Goal: Information Seeking & Learning: Find contact information

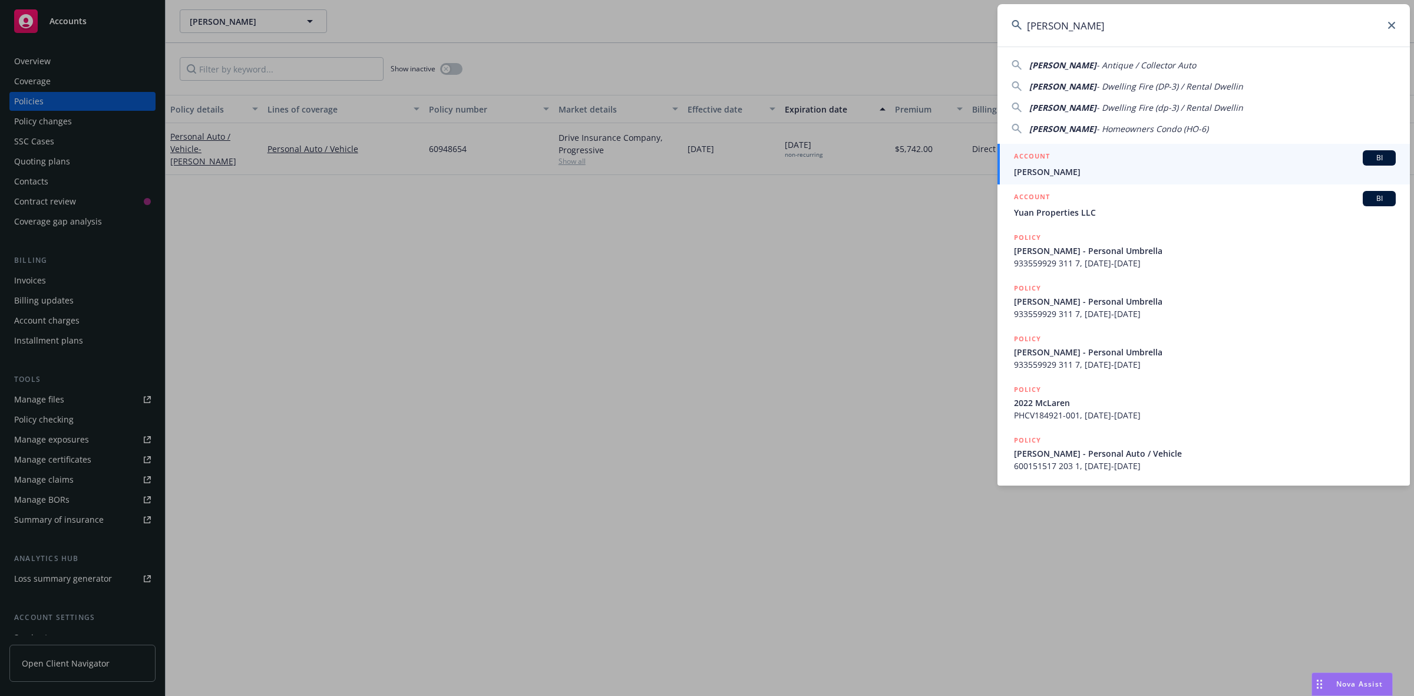
type input "[PERSON_NAME]"
click at [1059, 163] on div "ACCOUNT BI" at bounding box center [1205, 157] width 382 height 15
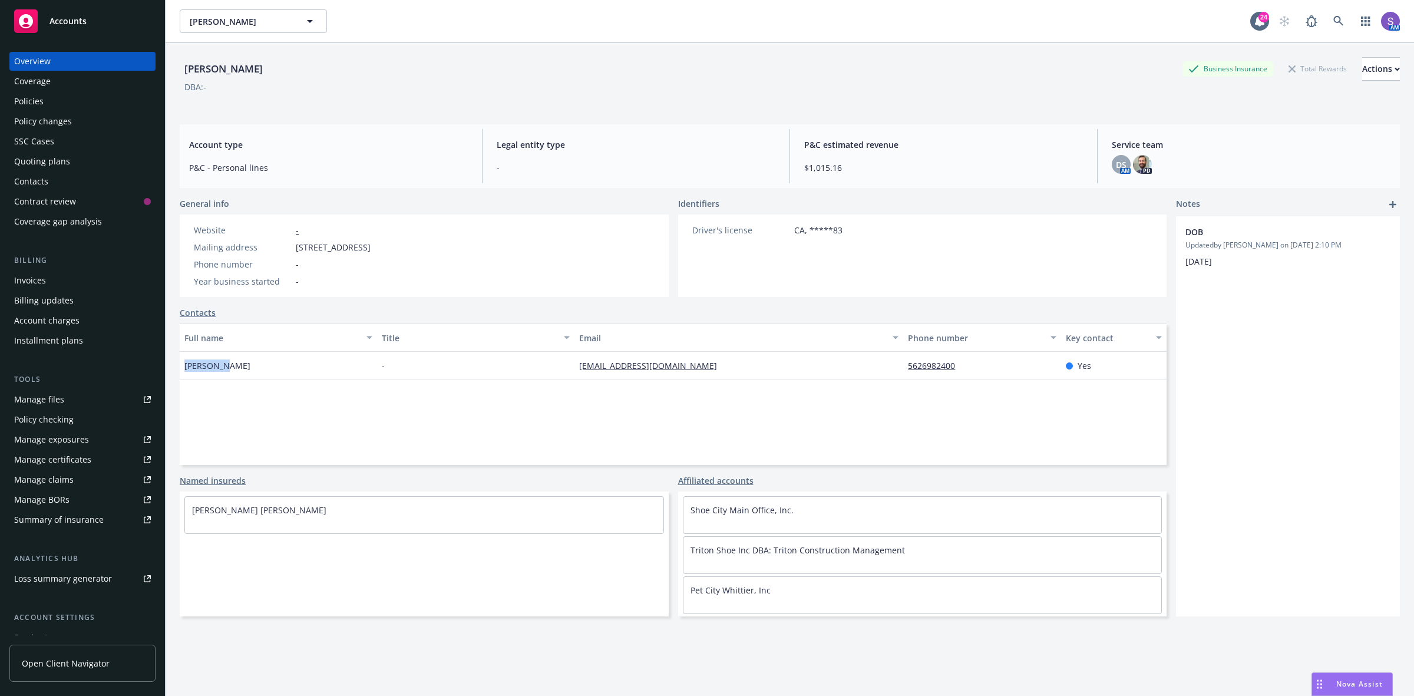
drag, startPoint x: 234, startPoint y: 372, endPoint x: 181, endPoint y: 366, distance: 53.3
click at [181, 366] on div "[PERSON_NAME]" at bounding box center [278, 366] width 197 height 28
copy span "[PERSON_NAME]"
drag, startPoint x: 460, startPoint y: 245, endPoint x: 287, endPoint y: 250, distance: 172.7
click at [287, 250] on div "Website - Mailing address [STREET_ADDRESS] Phone number - Year business started…" at bounding box center [424, 255] width 489 height 82
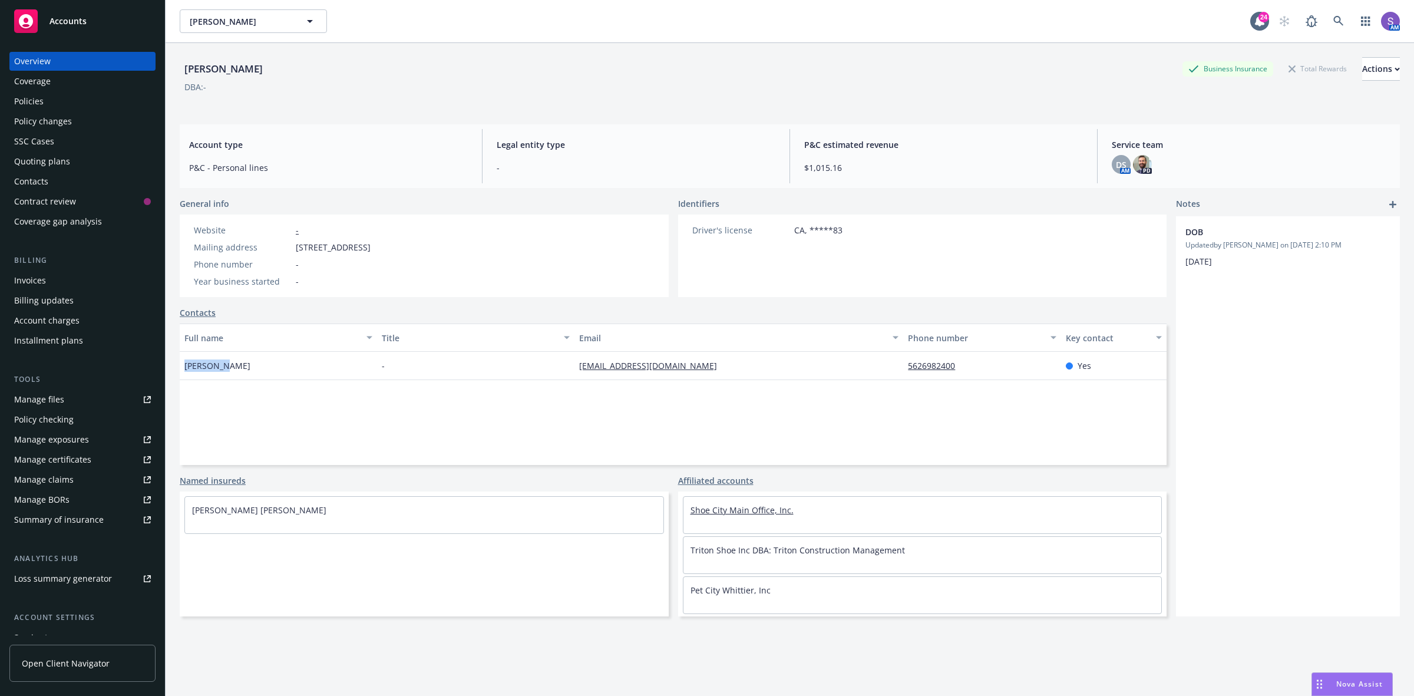
copy div "[STREET_ADDRESS]"
click at [1327, 24] on link at bounding box center [1339, 21] width 24 height 24
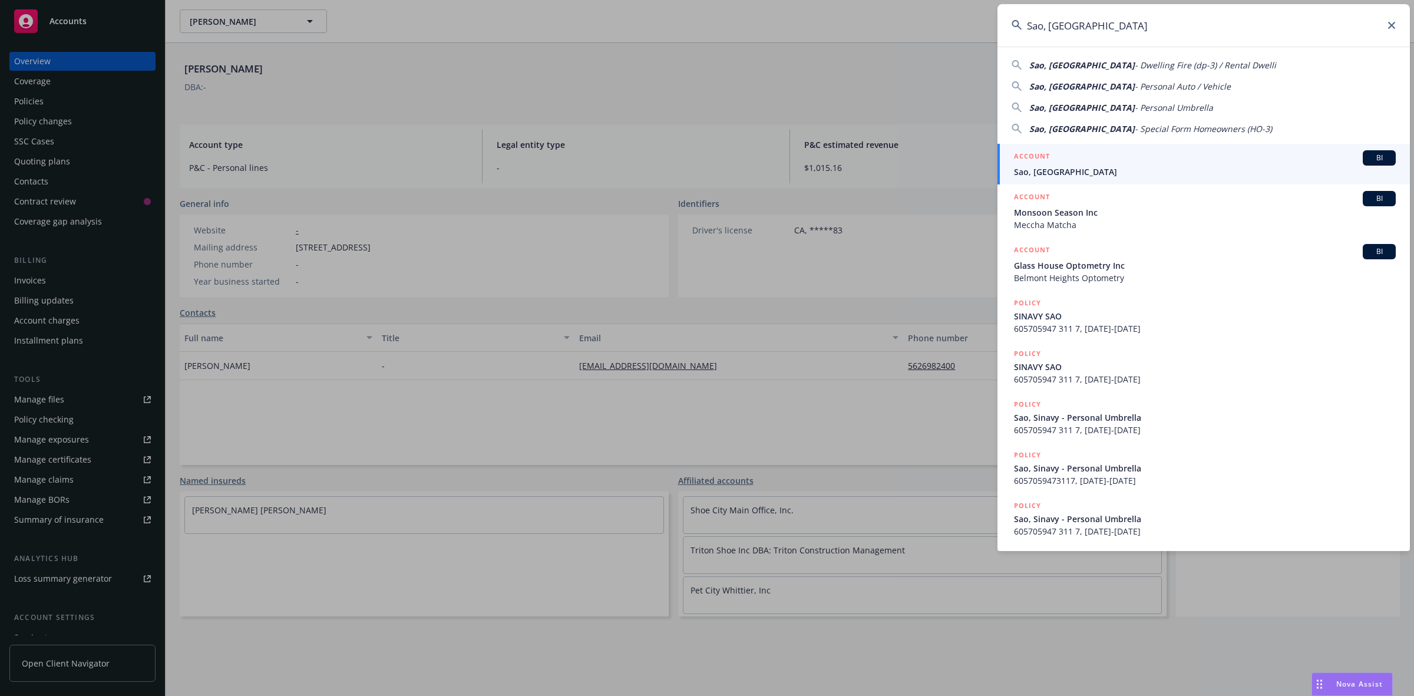
type input "Sao, [GEOGRAPHIC_DATA]"
click at [1040, 168] on span "Sao, [GEOGRAPHIC_DATA]" at bounding box center [1205, 172] width 382 height 12
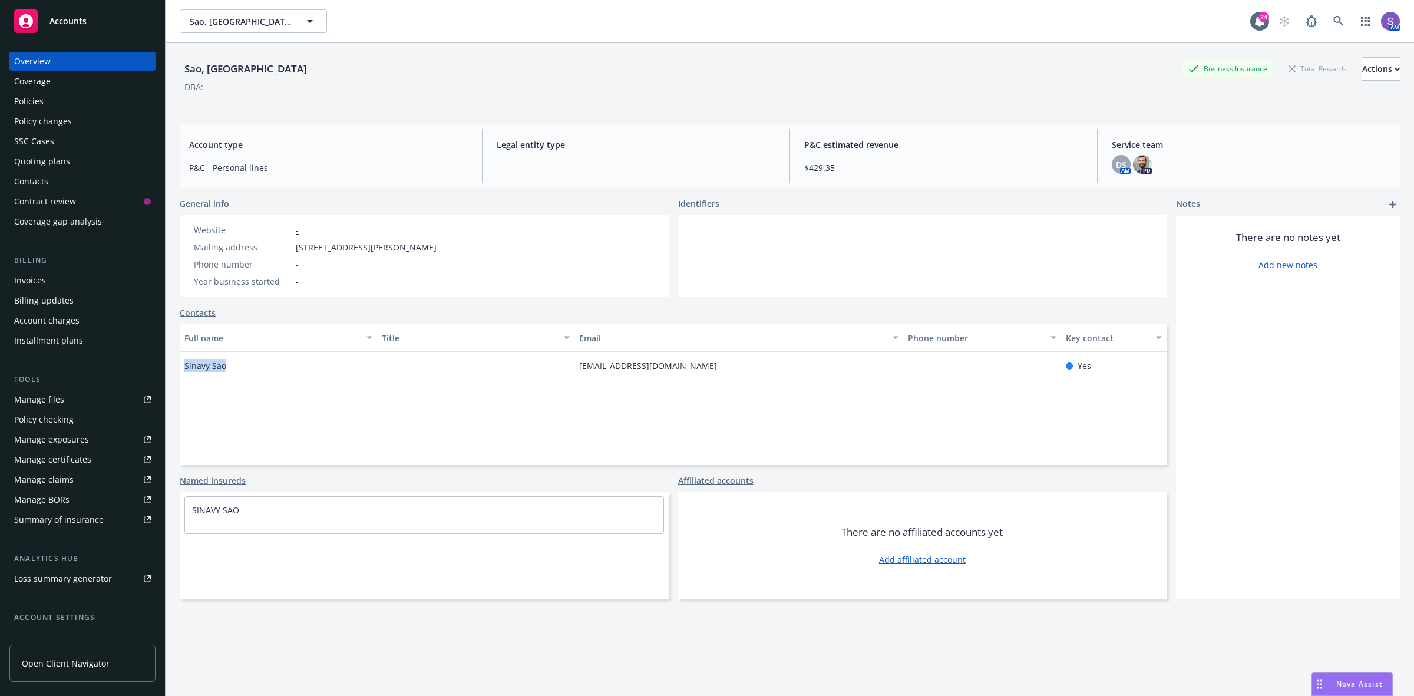
drag, startPoint x: 246, startPoint y: 360, endPoint x: 178, endPoint y: 359, distance: 68.3
click at [178, 359] on div "Sao, Sinavy Business Insurance Total Rewards Actions DBA: - Account type P&C - …" at bounding box center [790, 391] width 1248 height 696
copy span "Sinavy Sao"
drag, startPoint x: 458, startPoint y: 243, endPoint x: 289, endPoint y: 243, distance: 169.7
click at [289, 243] on div "Mailing address [STREET_ADDRESS][PERSON_NAME]" at bounding box center [315, 247] width 252 height 12
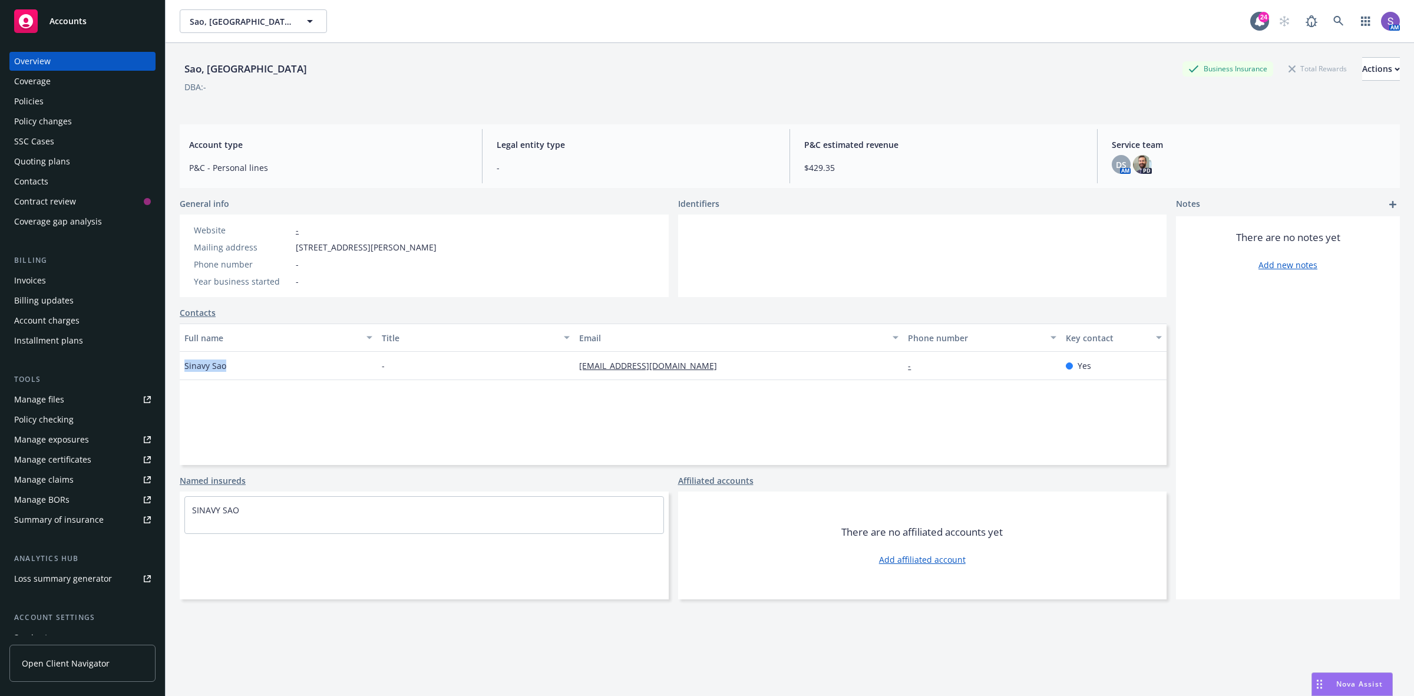
copy div "[STREET_ADDRESS][PERSON_NAME]"
click at [34, 101] on div "Policies" at bounding box center [28, 101] width 29 height 19
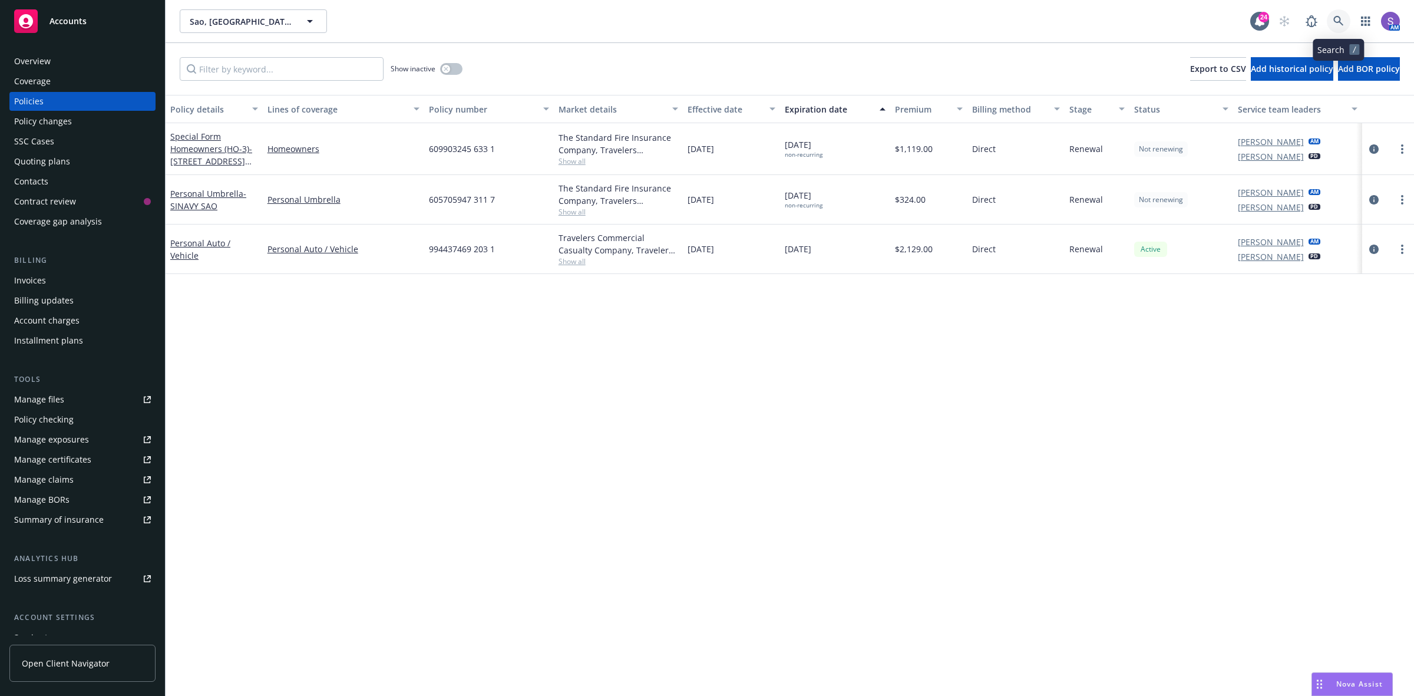
click at [1336, 22] on icon at bounding box center [1338, 21] width 11 height 11
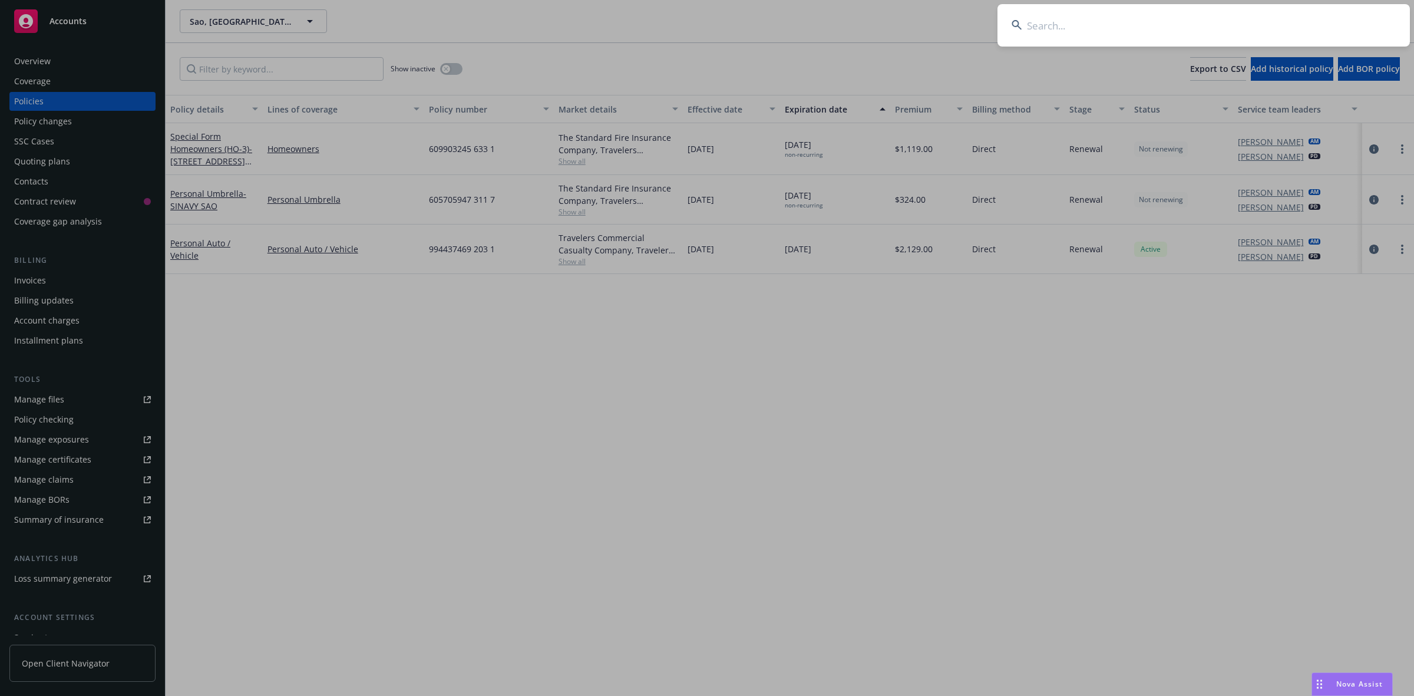
click at [1206, 19] on input at bounding box center [1203, 25] width 412 height 42
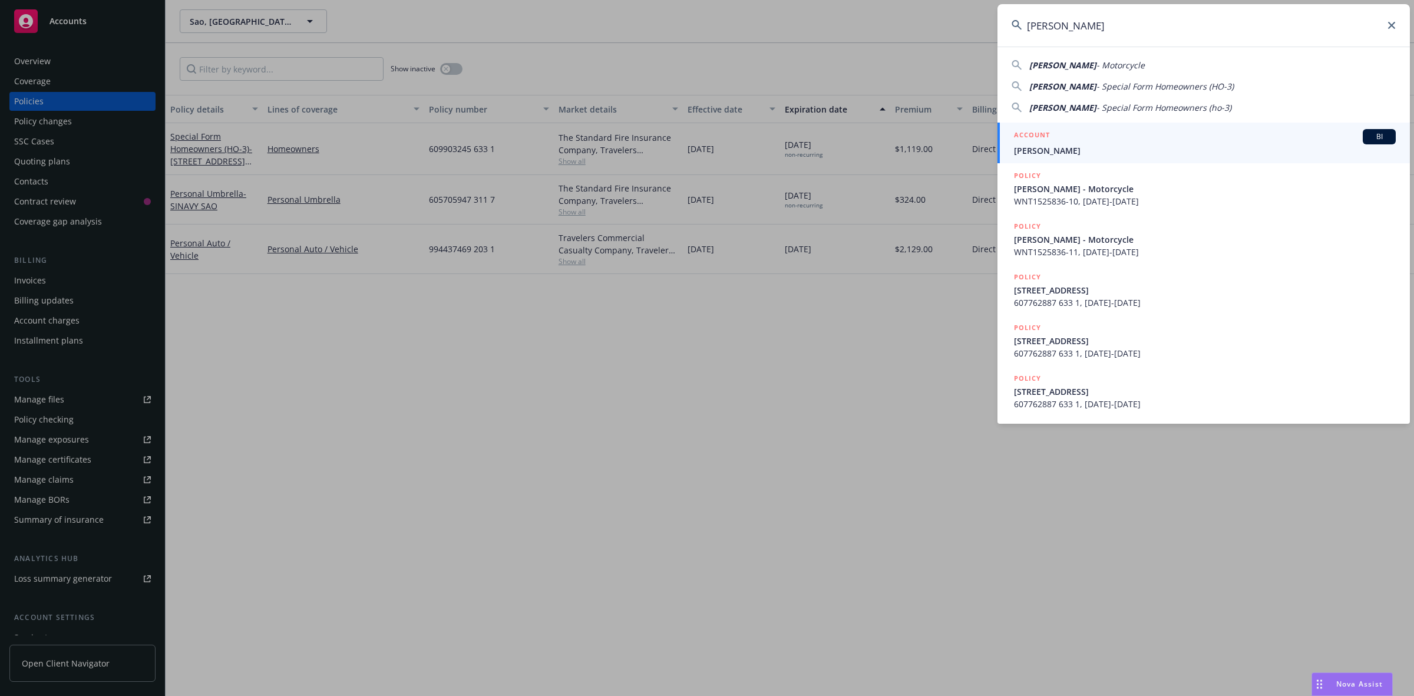
type input "[PERSON_NAME]"
click at [1053, 146] on span "[PERSON_NAME]" at bounding box center [1205, 150] width 382 height 12
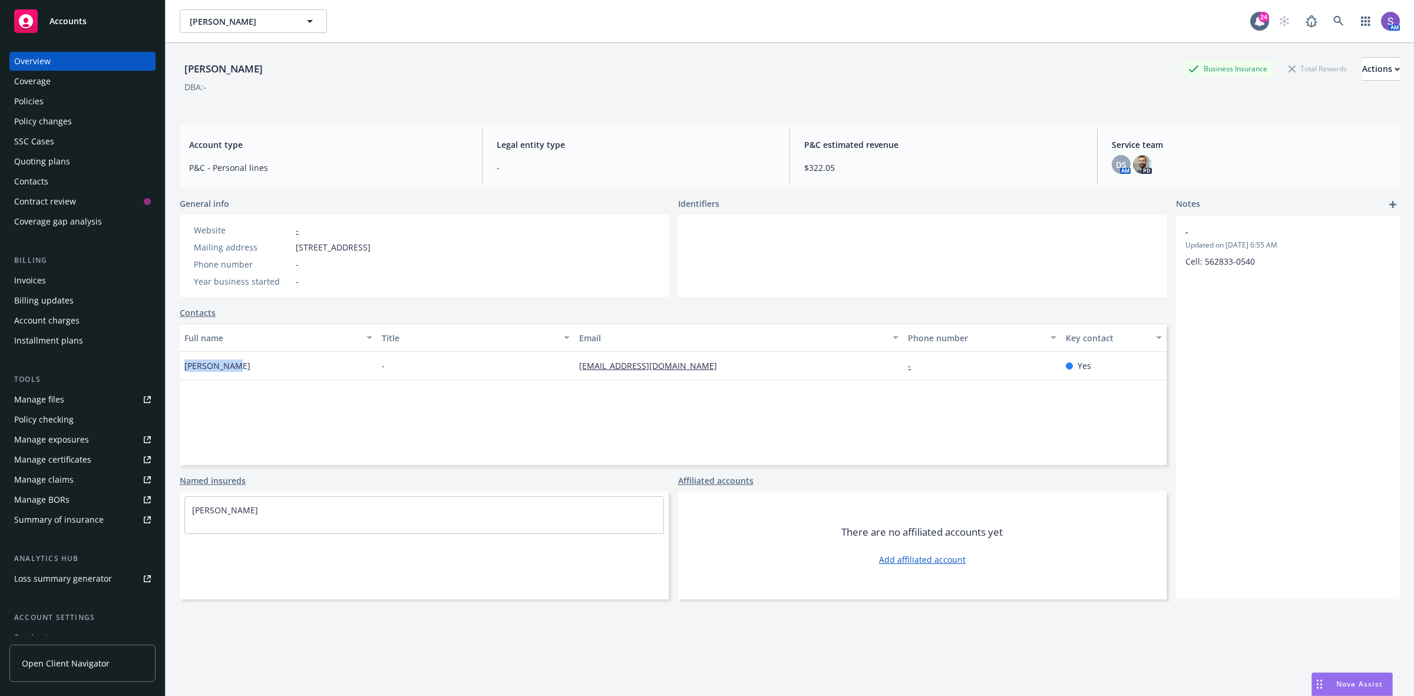
drag, startPoint x: 227, startPoint y: 367, endPoint x: 177, endPoint y: 367, distance: 50.7
click at [177, 367] on div "[PERSON_NAME] Business Insurance Total Rewards Actions DBA: - Account type P&C …" at bounding box center [790, 391] width 1248 height 696
copy span "[PERSON_NAME]"
drag, startPoint x: 463, startPoint y: 246, endPoint x: 284, endPoint y: 246, distance: 179.1
click at [284, 246] on div "Website - Mailing address [STREET_ADDRESS] Phone number - Year business started…" at bounding box center [282, 255] width 205 height 82
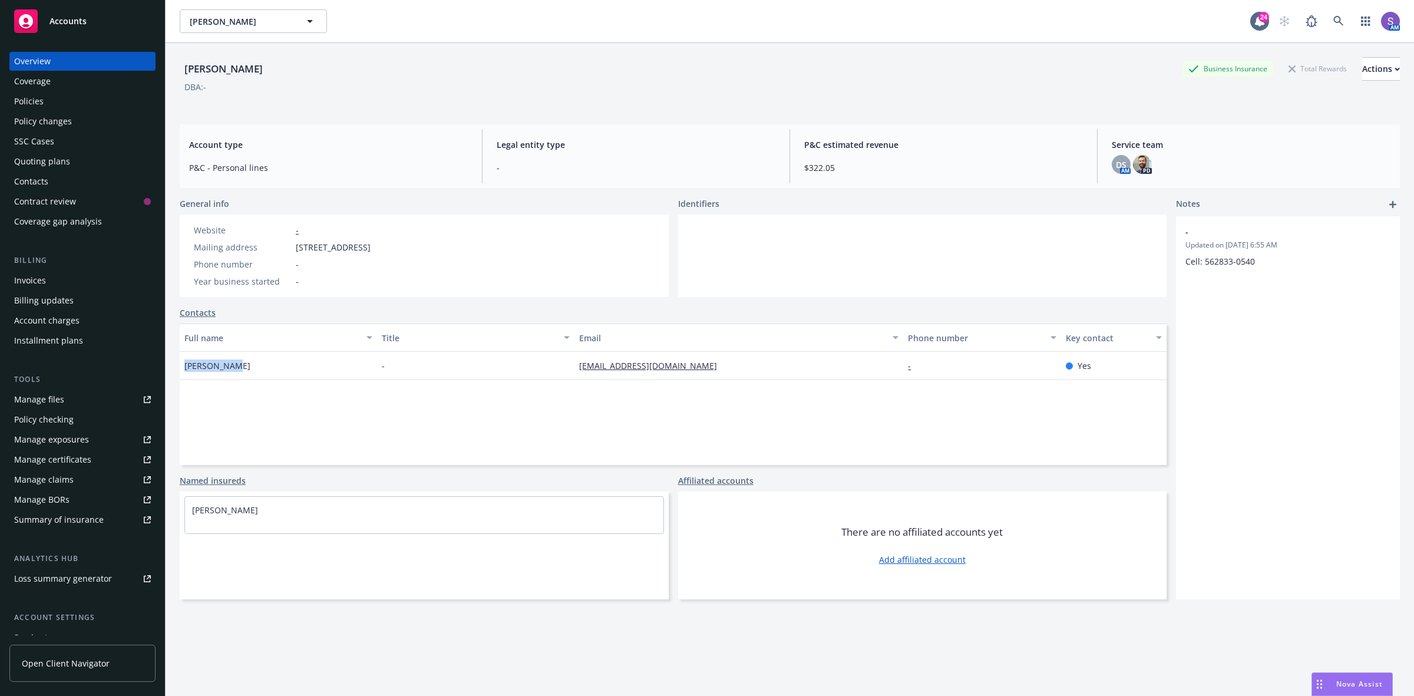
copy div "[STREET_ADDRESS]"
click at [1327, 21] on link at bounding box center [1339, 21] width 24 height 24
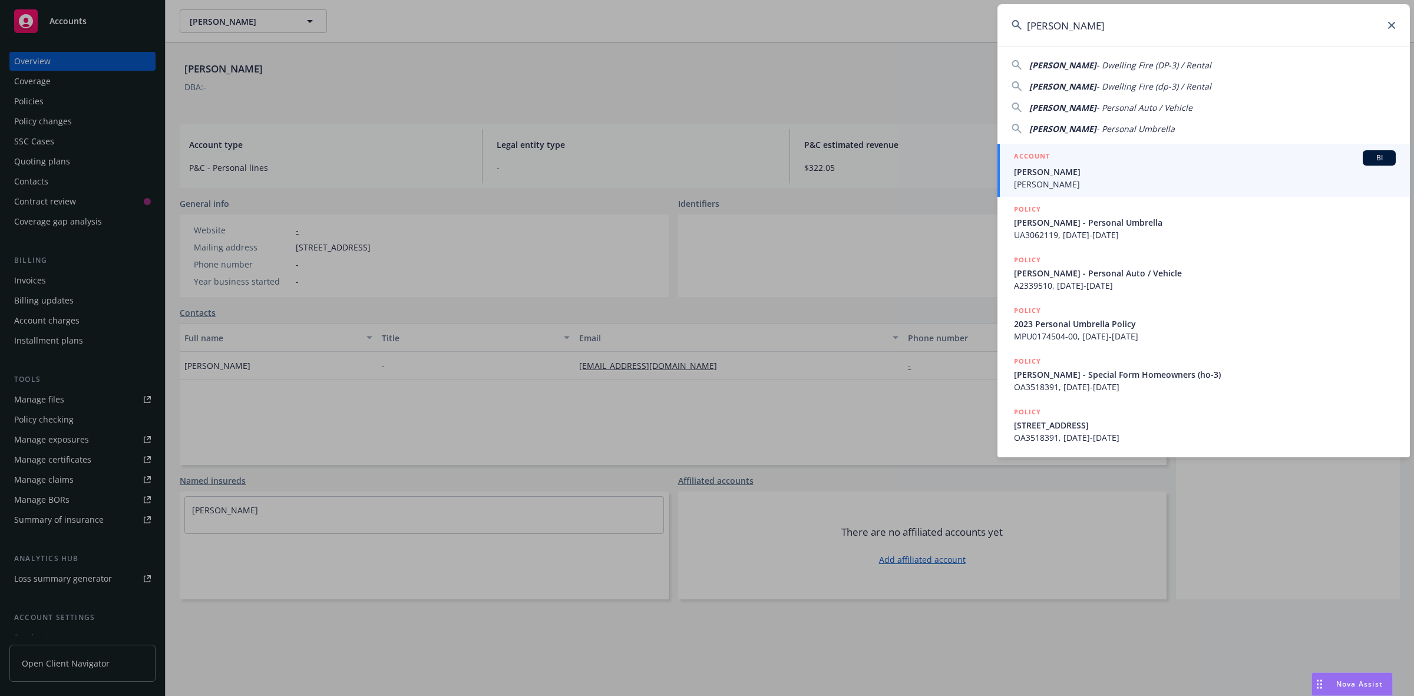
type input "[PERSON_NAME]"
click at [1036, 171] on span "[PERSON_NAME]" at bounding box center [1205, 172] width 382 height 12
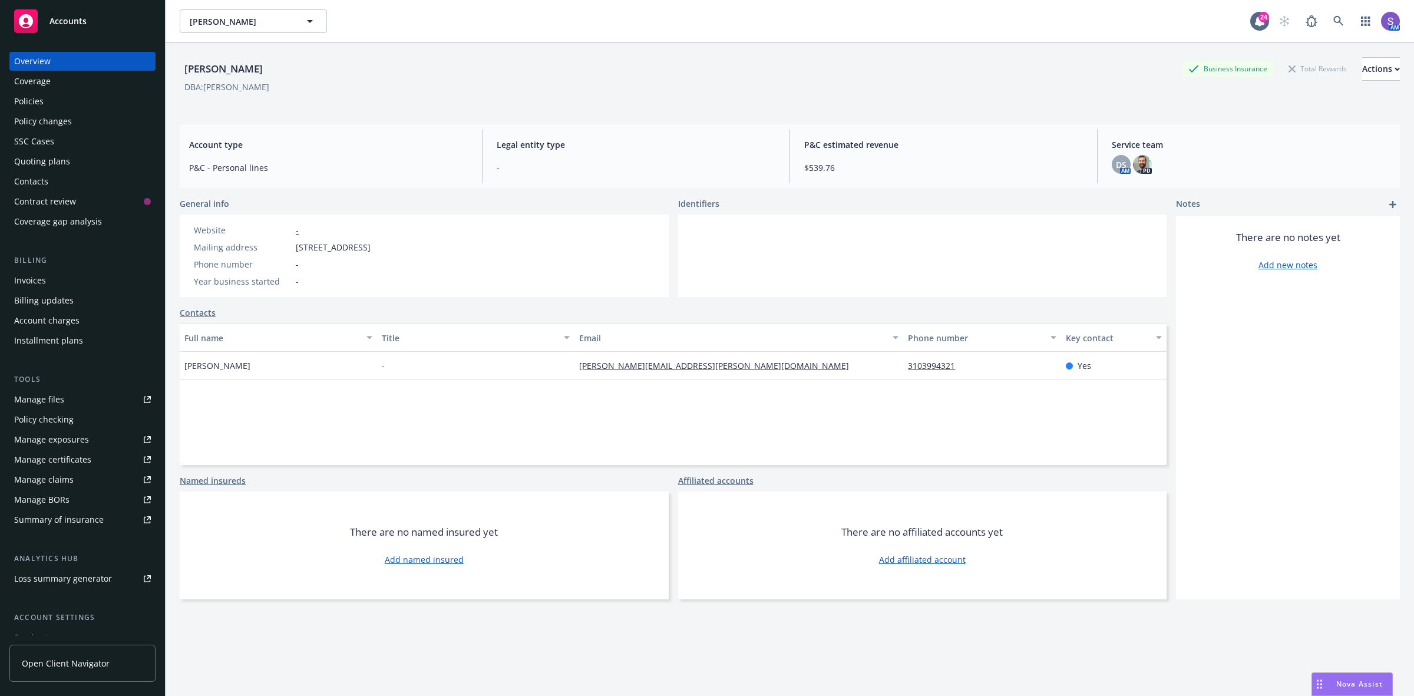
click at [33, 100] on div "Policies" at bounding box center [28, 101] width 29 height 19
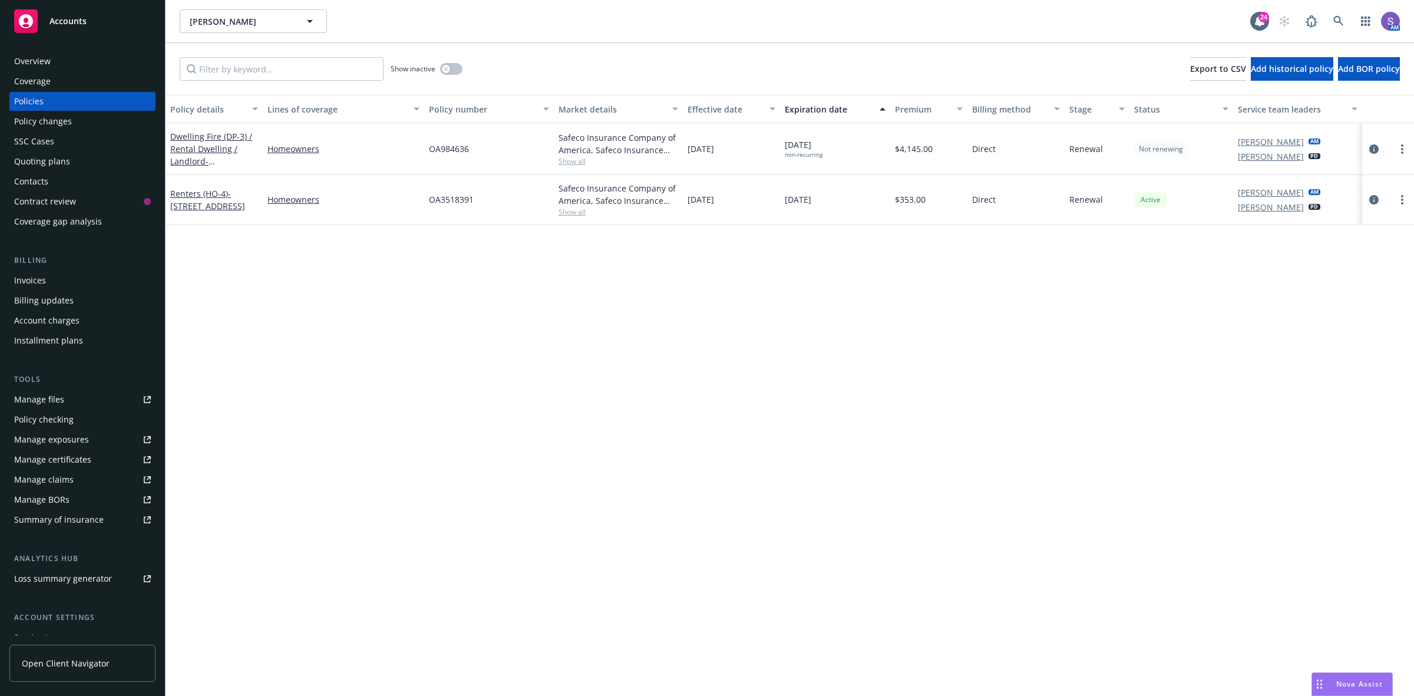
click at [439, 150] on span "OA984636" at bounding box center [449, 149] width 40 height 12
copy span "OA984636"
drag, startPoint x: 603, startPoint y: 346, endPoint x: 599, endPoint y: 338, distance: 9.5
click at [604, 346] on div "Policy details Lines of coverage Policy number Market details Effective date Ex…" at bounding box center [790, 395] width 1248 height 601
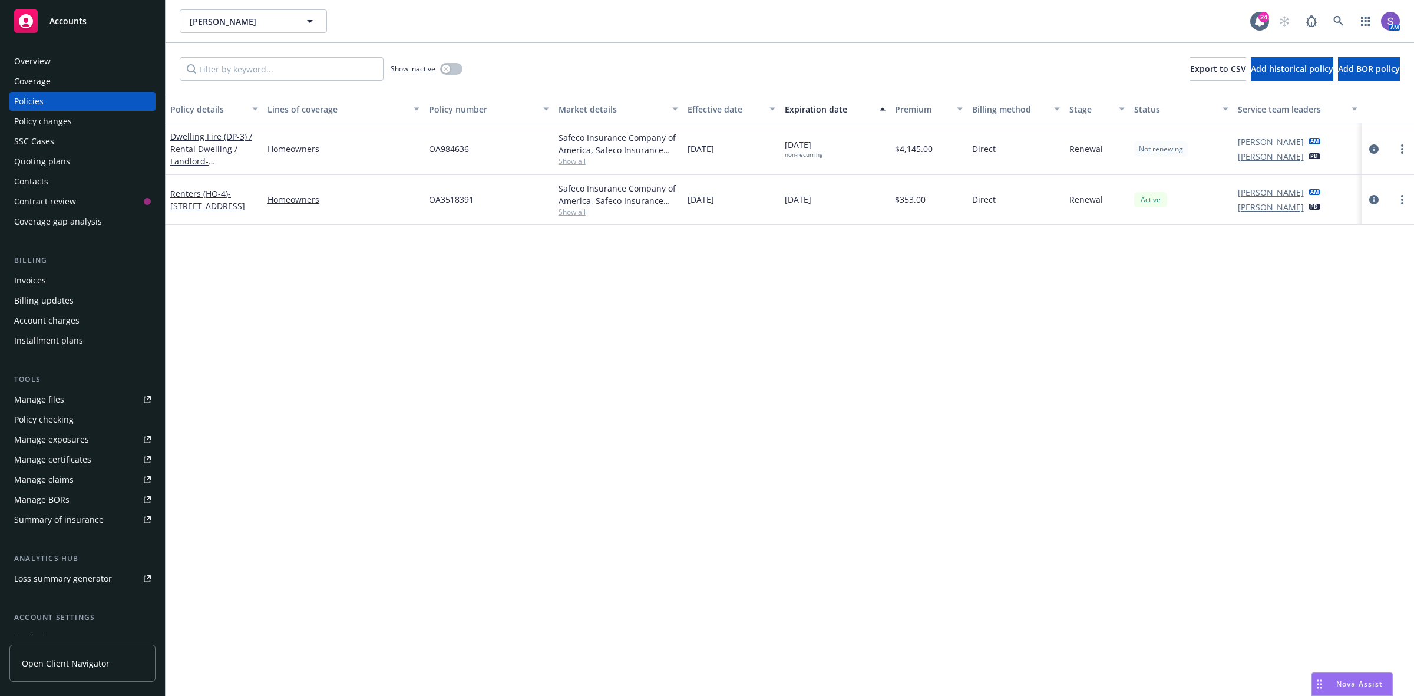
click at [451, 143] on span "OA984636" at bounding box center [449, 149] width 40 height 12
copy span "OA984636"
click at [1334, 19] on icon at bounding box center [1338, 21] width 10 height 10
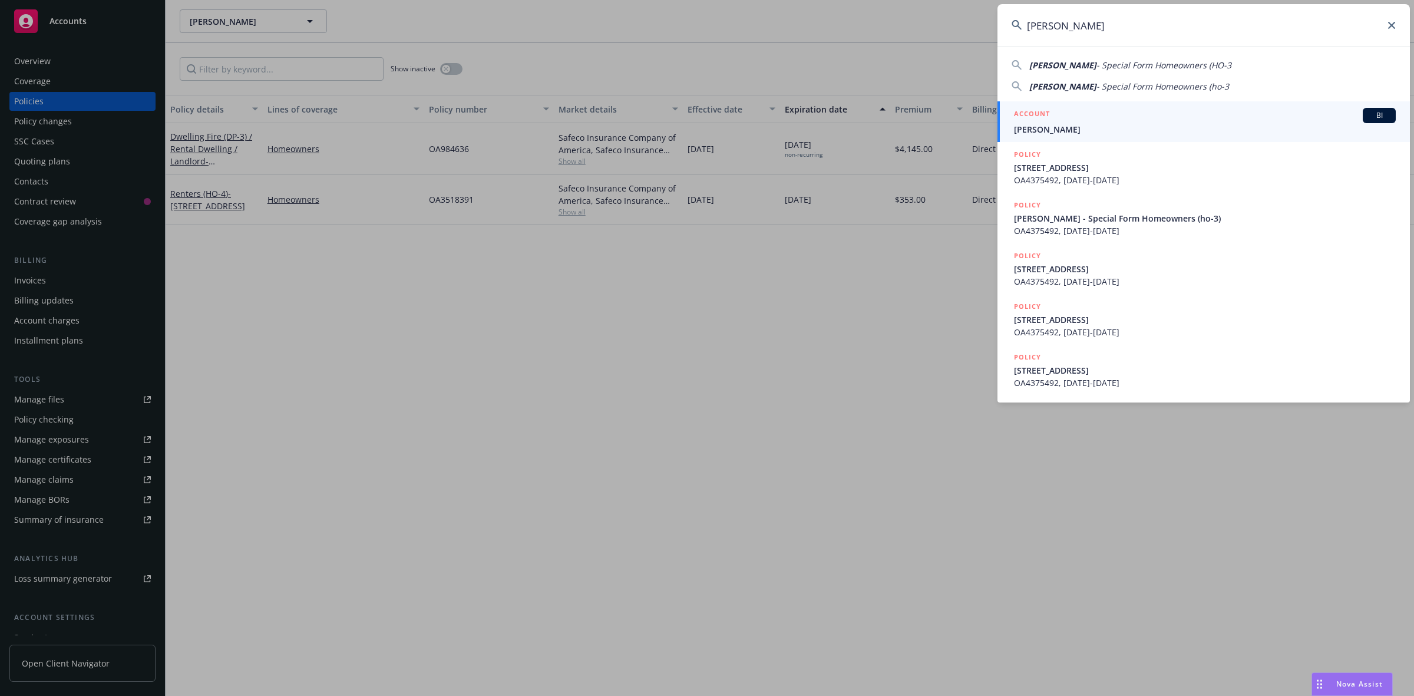
type input "[PERSON_NAME]"
click at [1096, 114] on div "ACCOUNT BI" at bounding box center [1205, 115] width 382 height 15
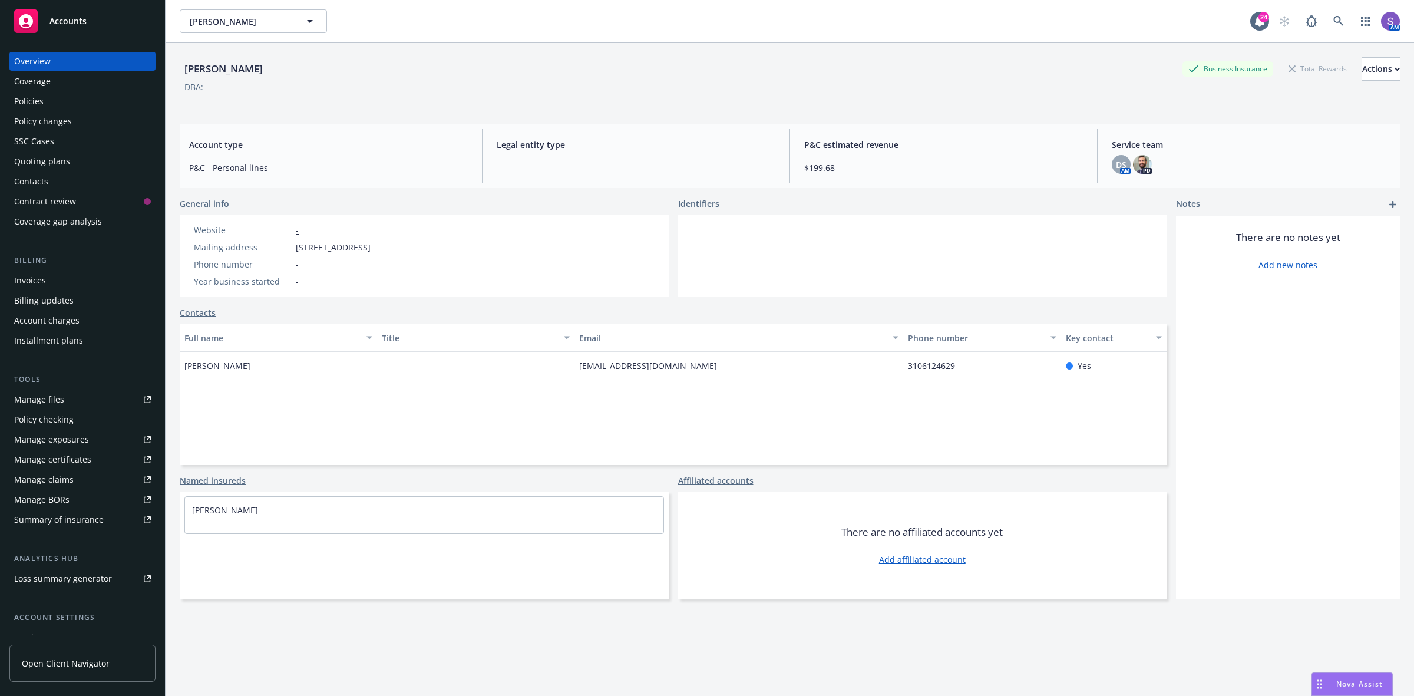
click at [25, 102] on div "Policies" at bounding box center [28, 101] width 29 height 19
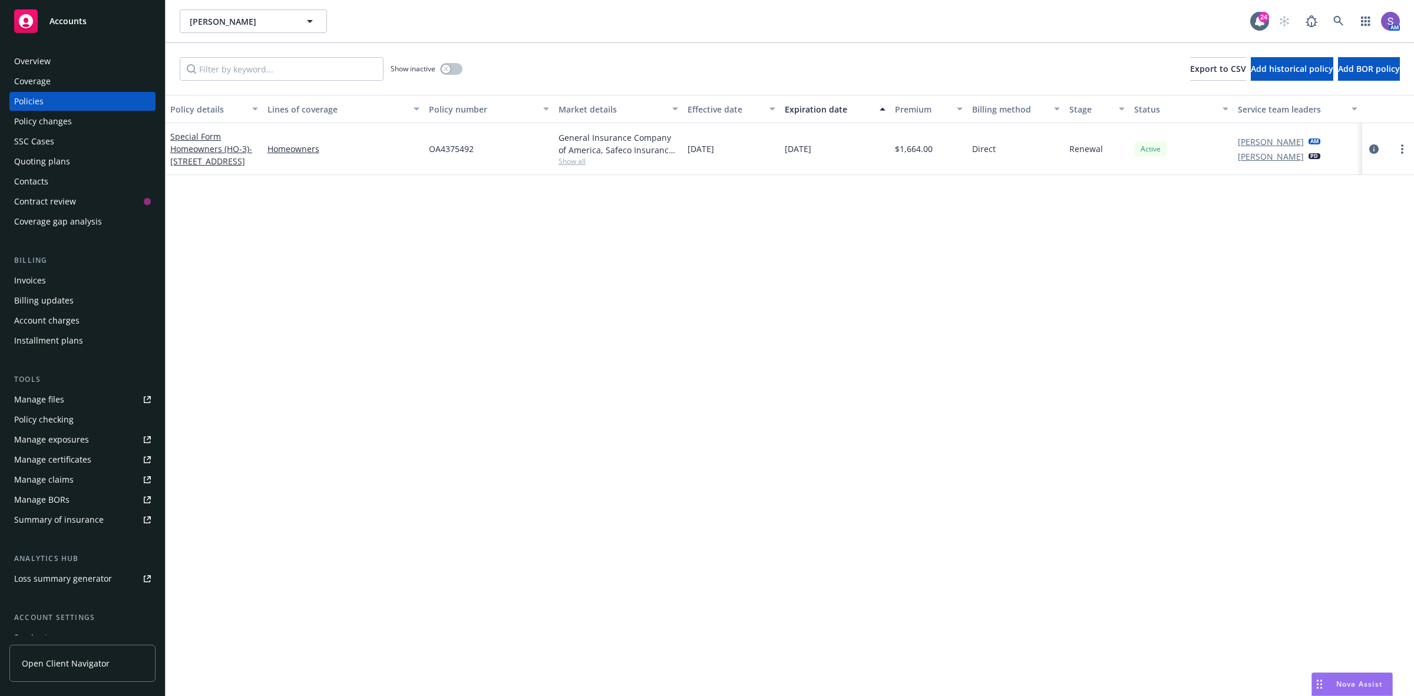
click at [448, 151] on span "OA4375492" at bounding box center [451, 149] width 45 height 12
copy span "OA4375492"
click at [1336, 25] on icon at bounding box center [1338, 21] width 11 height 11
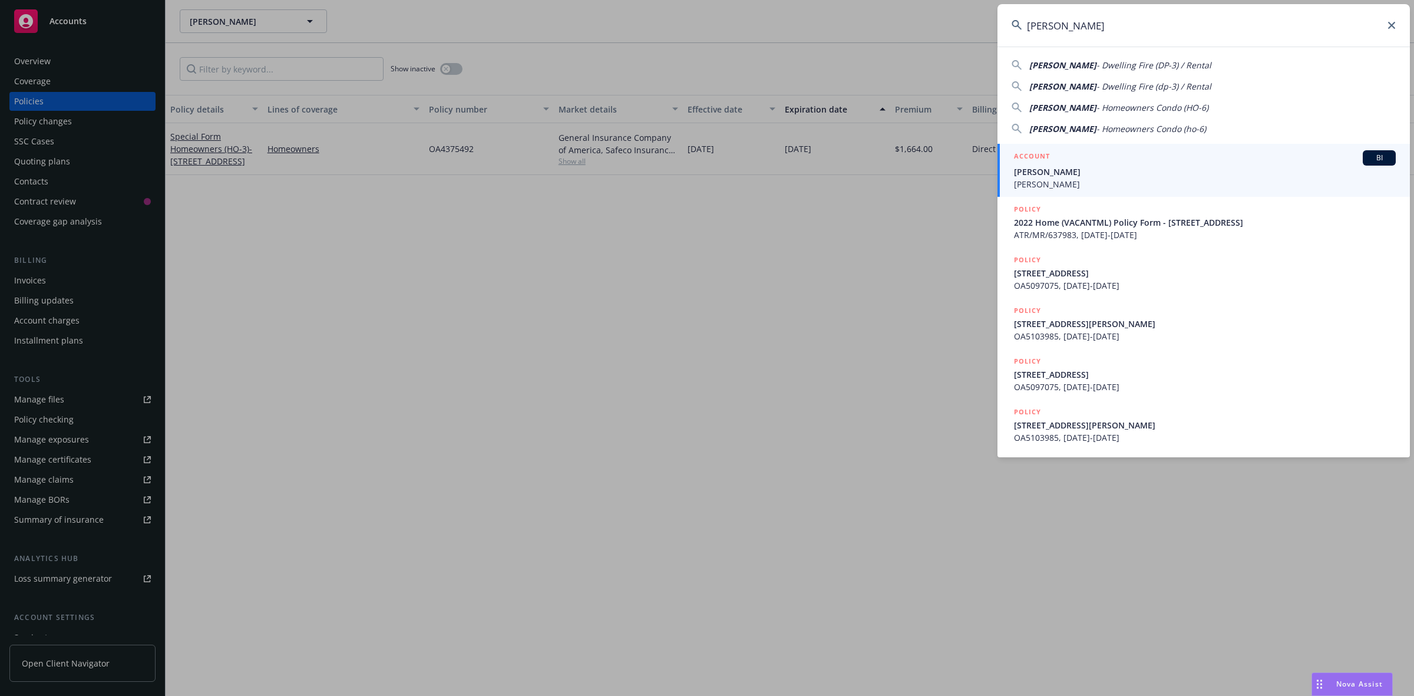
type input "[PERSON_NAME]"
click at [1080, 173] on span "[PERSON_NAME]" at bounding box center [1205, 172] width 382 height 12
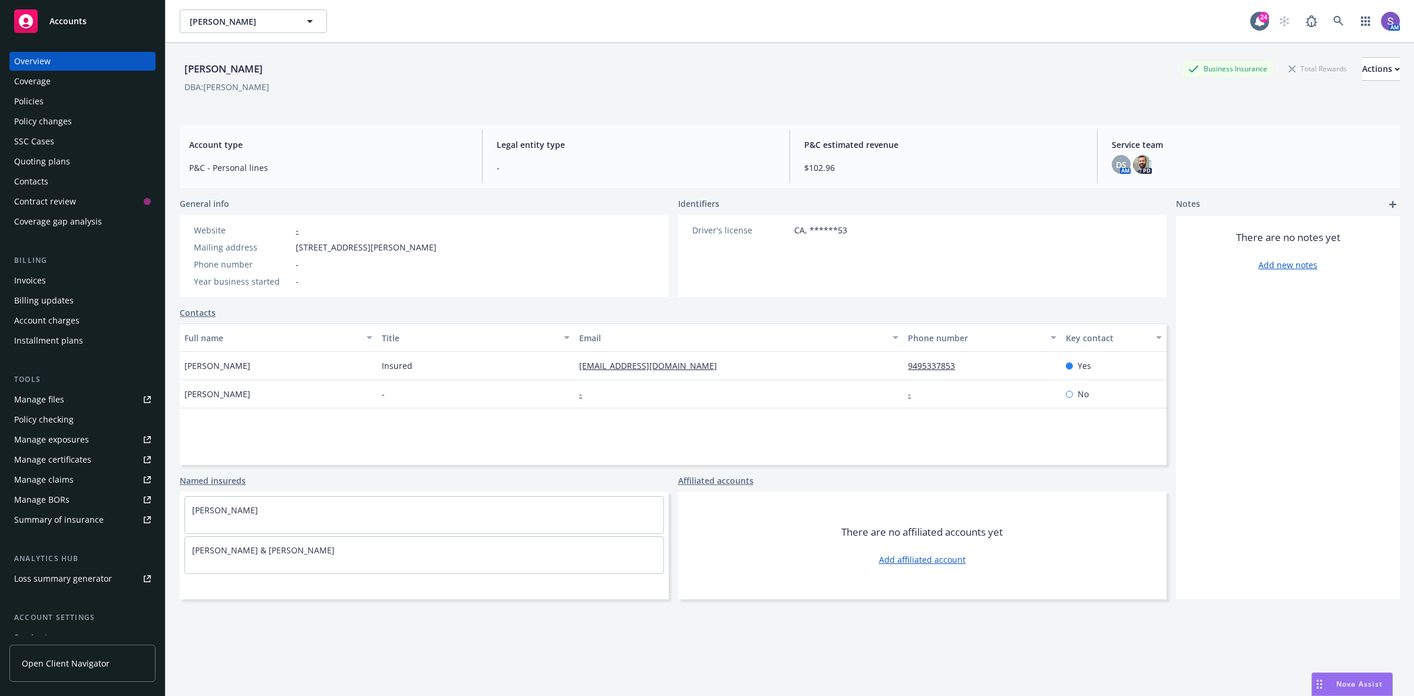
click at [51, 90] on div "Coverage" at bounding box center [82, 81] width 137 height 19
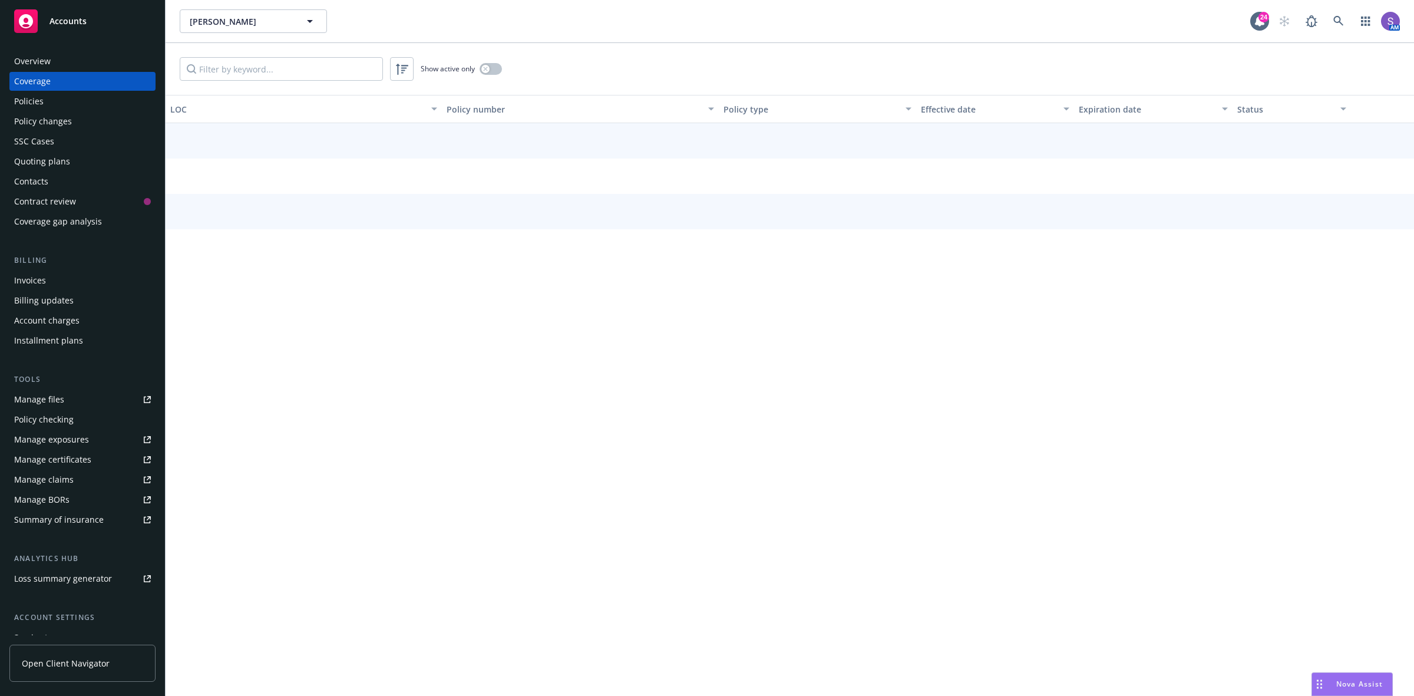
click at [31, 97] on div "Policies" at bounding box center [28, 101] width 29 height 19
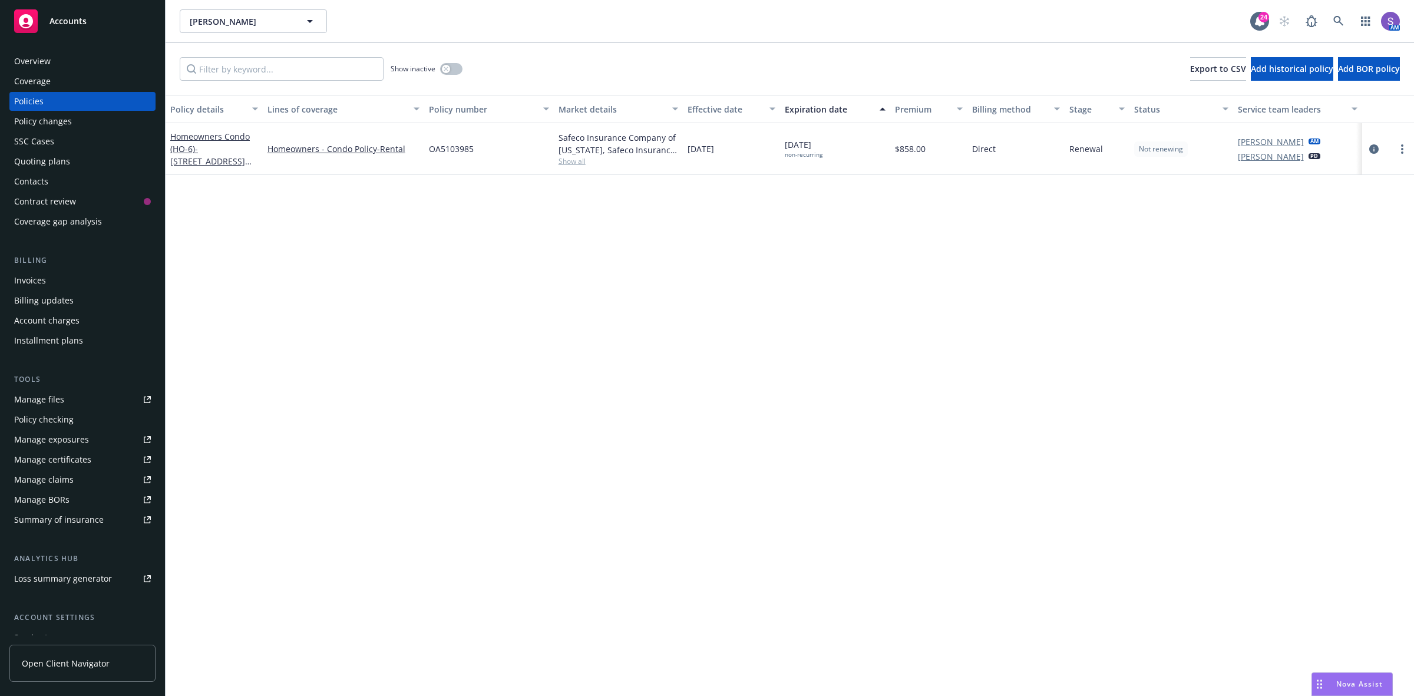
click at [446, 147] on span "OA5103985" at bounding box center [451, 149] width 45 height 12
click at [1339, 19] on icon at bounding box center [1338, 21] width 11 height 11
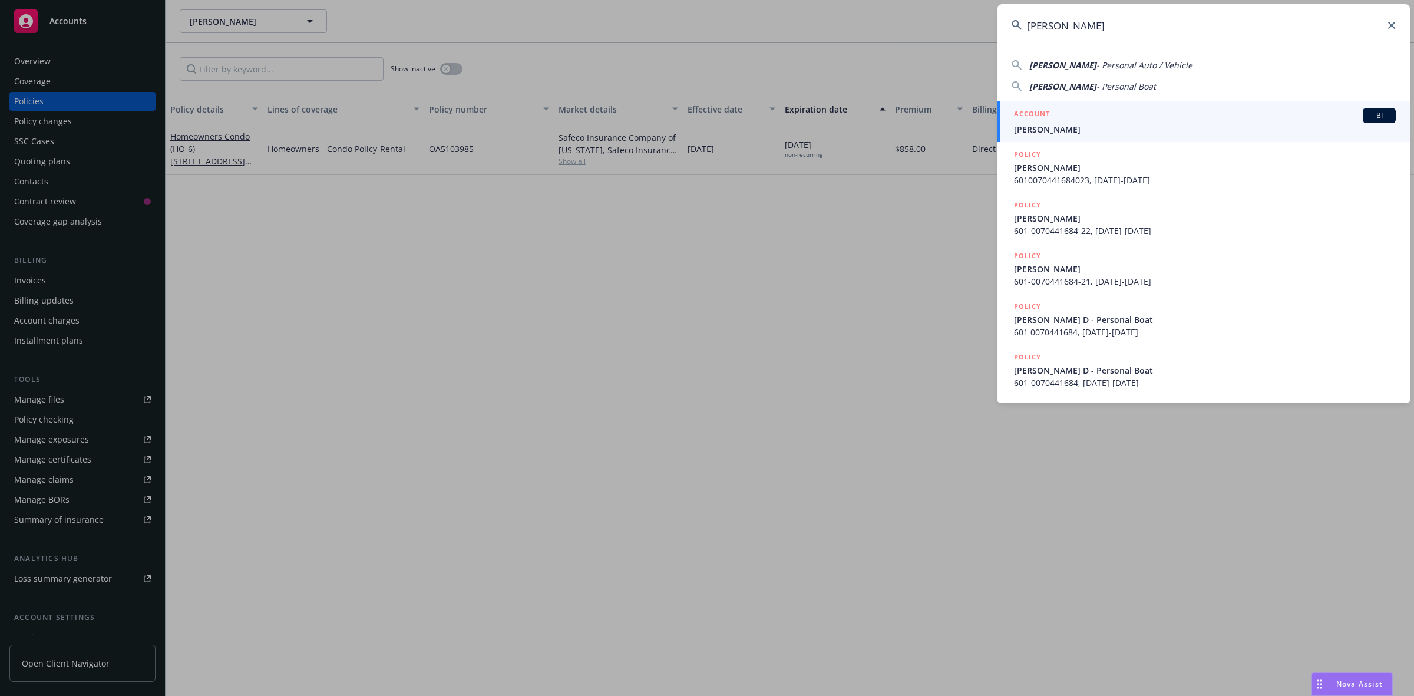
type input "[PERSON_NAME]"
click at [1050, 127] on span "[PERSON_NAME]" at bounding box center [1205, 129] width 382 height 12
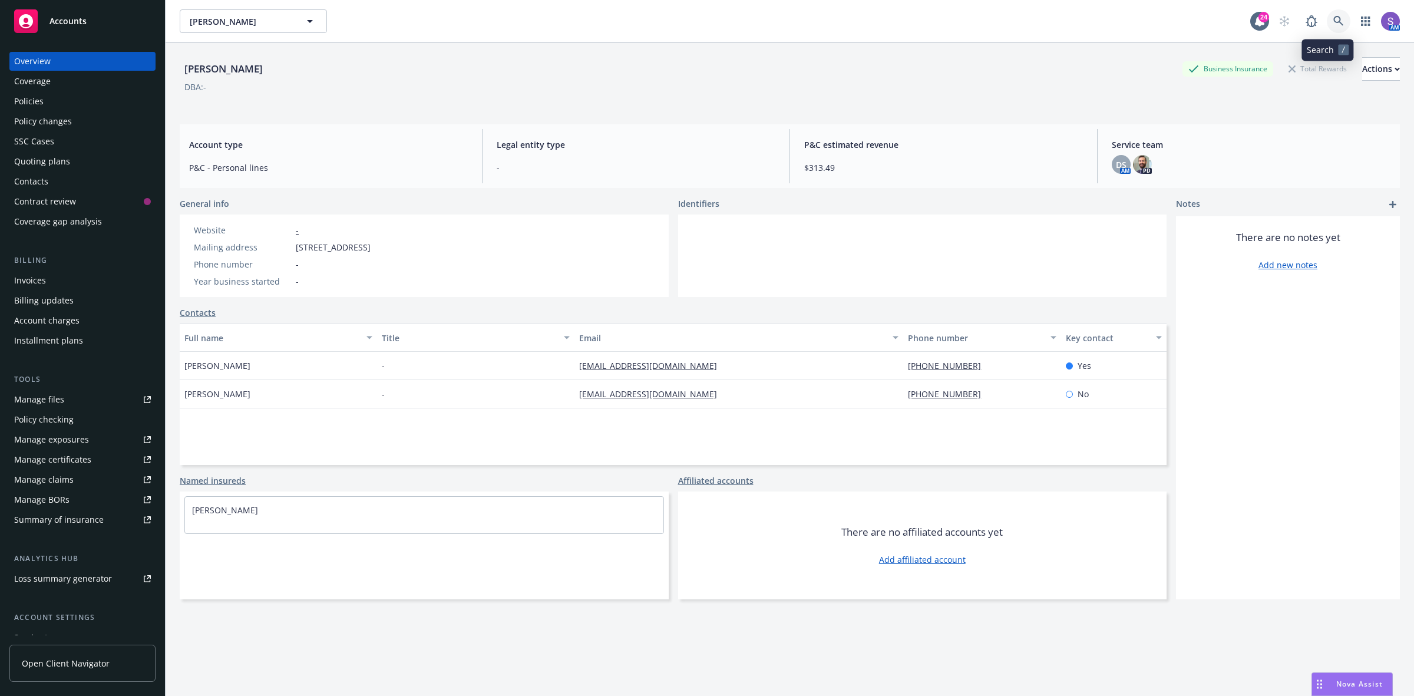
click at [1333, 16] on icon at bounding box center [1338, 21] width 11 height 11
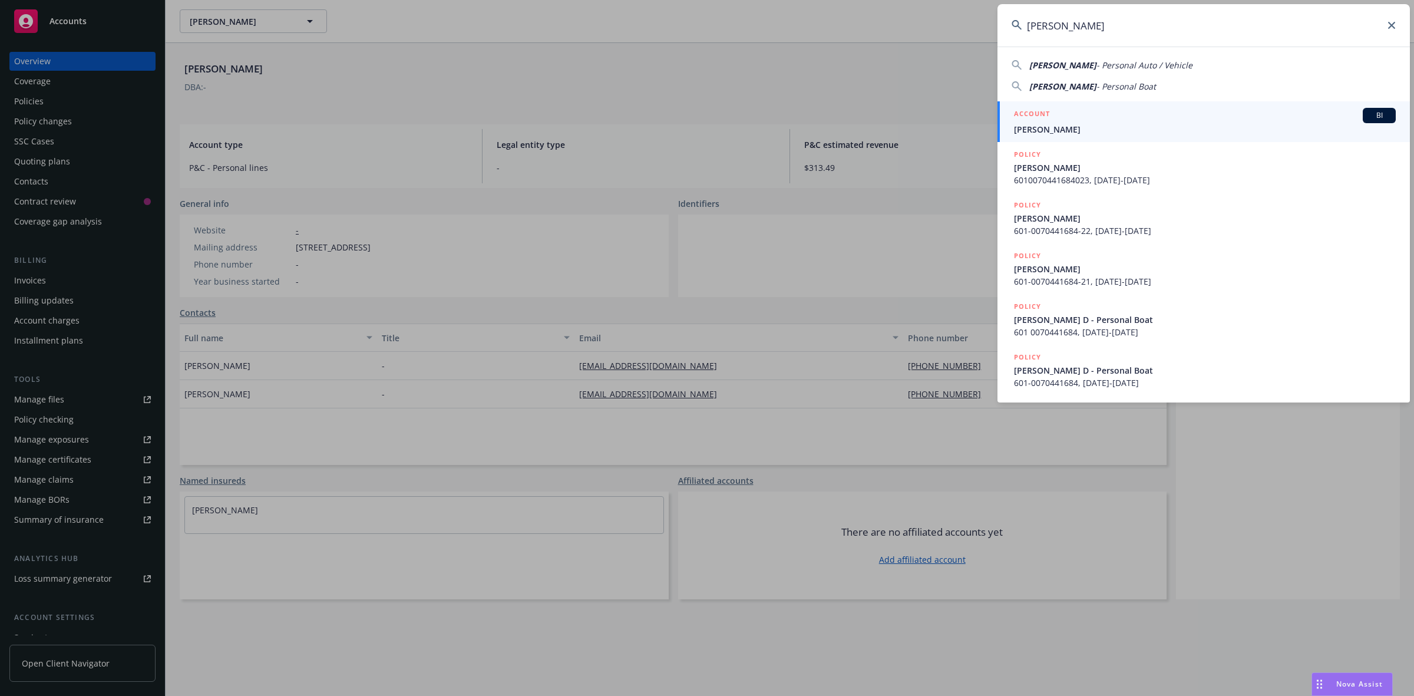
type input "[PERSON_NAME]"
click at [1055, 122] on div "ACCOUNT BI" at bounding box center [1205, 115] width 382 height 15
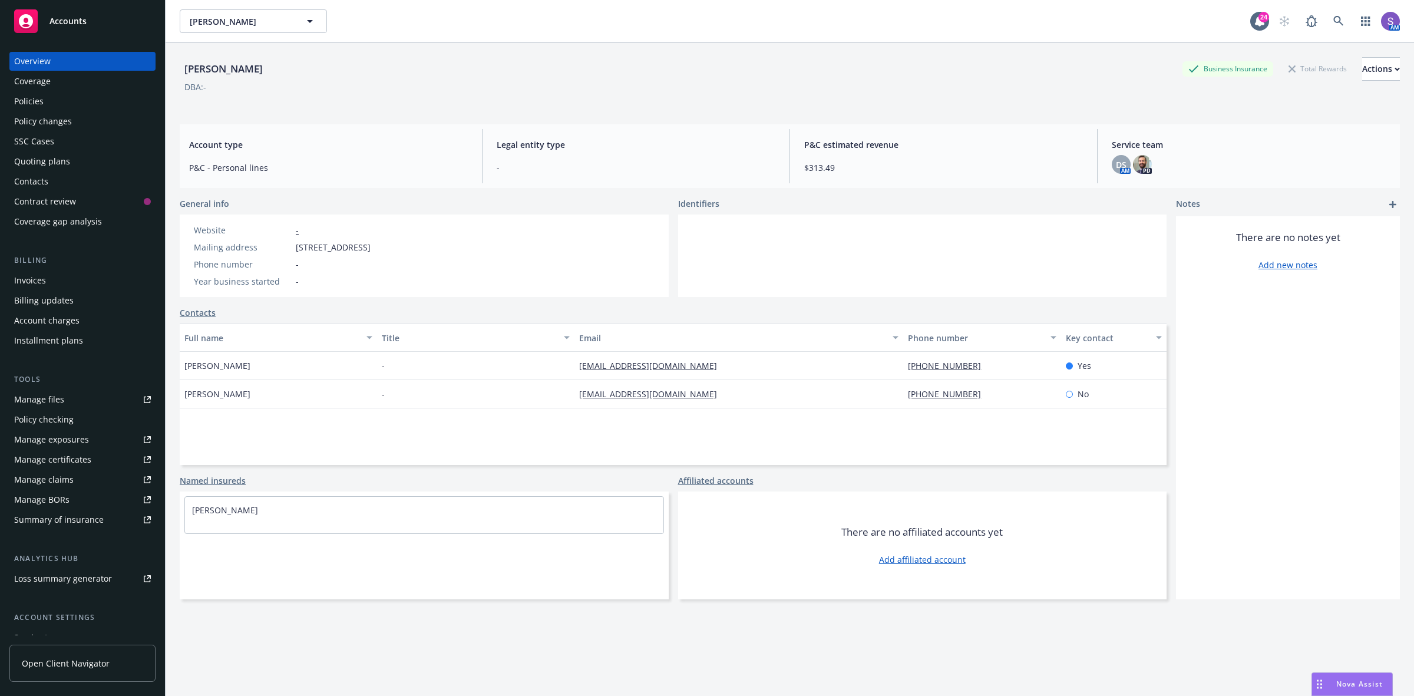
click at [29, 100] on div "Policies" at bounding box center [28, 101] width 29 height 19
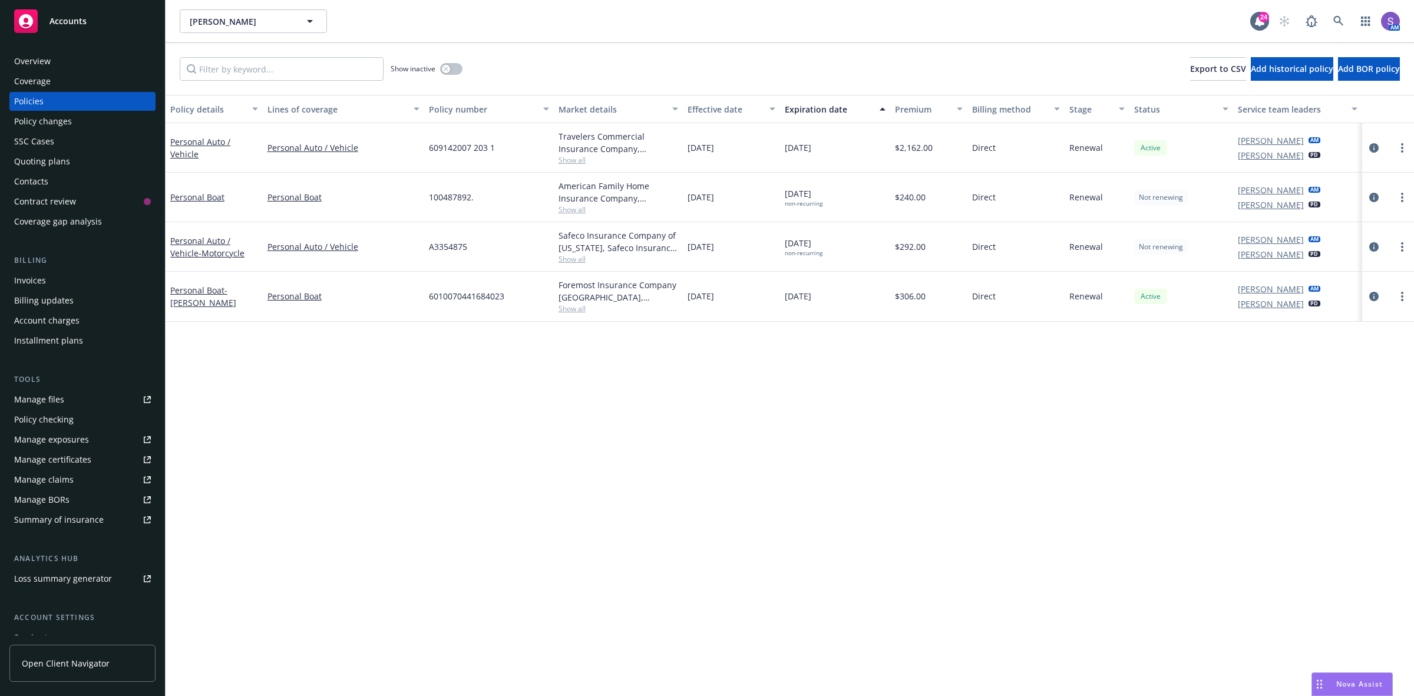
click at [467, 140] on div "609142007 203 1" at bounding box center [489, 147] width 130 height 49
click at [467, 139] on div "609142007 203 1" at bounding box center [489, 147] width 130 height 49
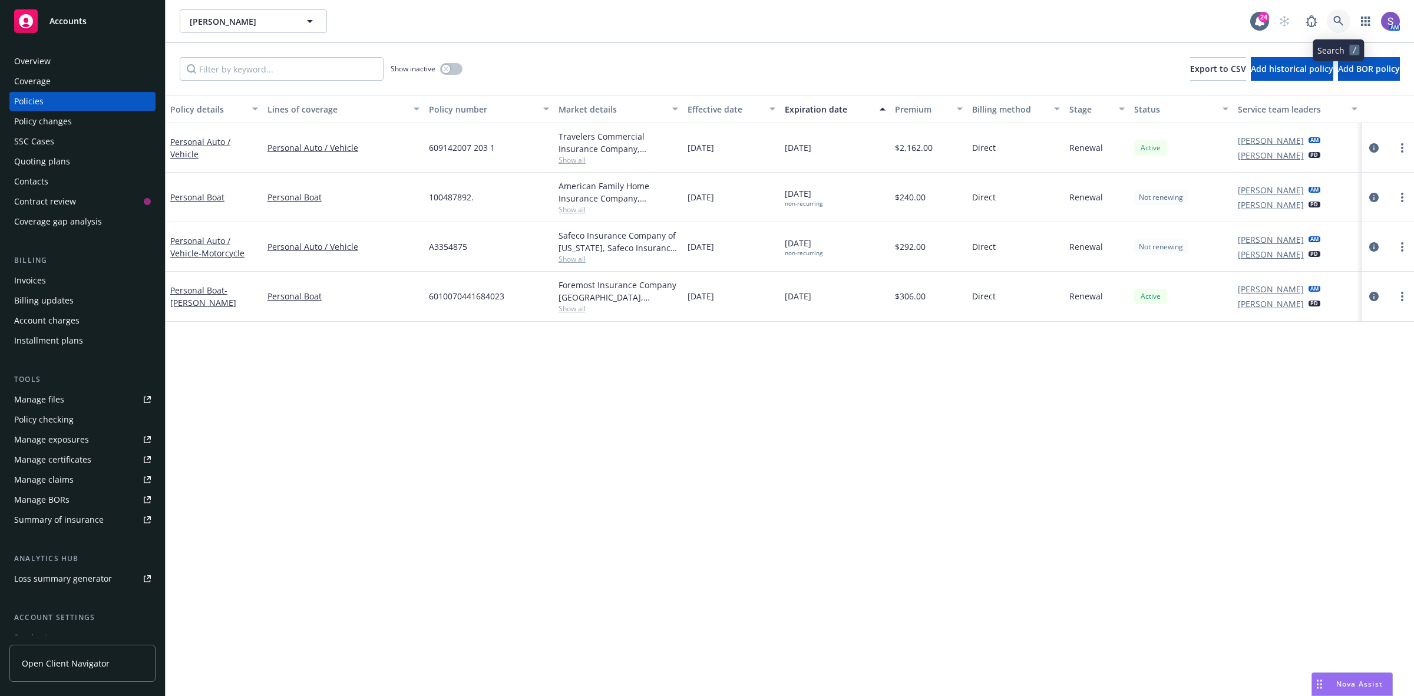
click at [1336, 24] on icon at bounding box center [1338, 21] width 11 height 11
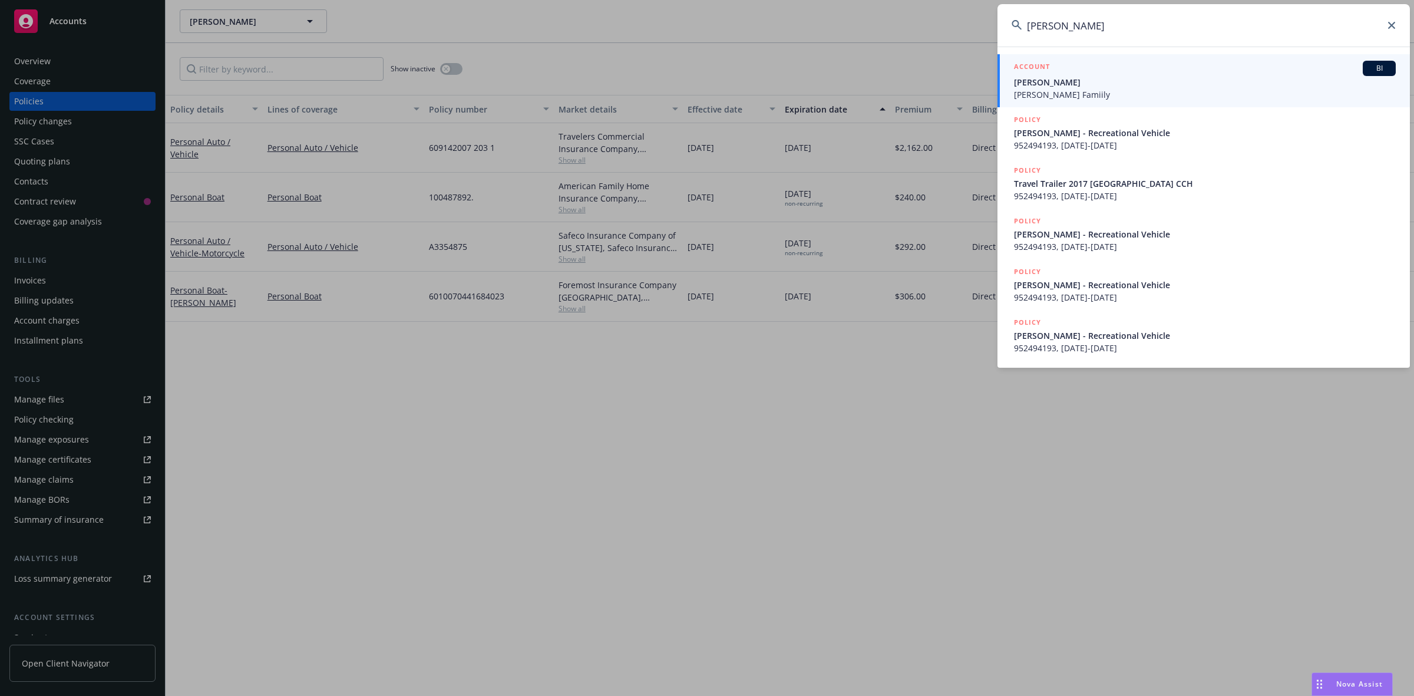
type input "[PERSON_NAME]"
click at [1118, 85] on span "[PERSON_NAME]" at bounding box center [1205, 82] width 382 height 12
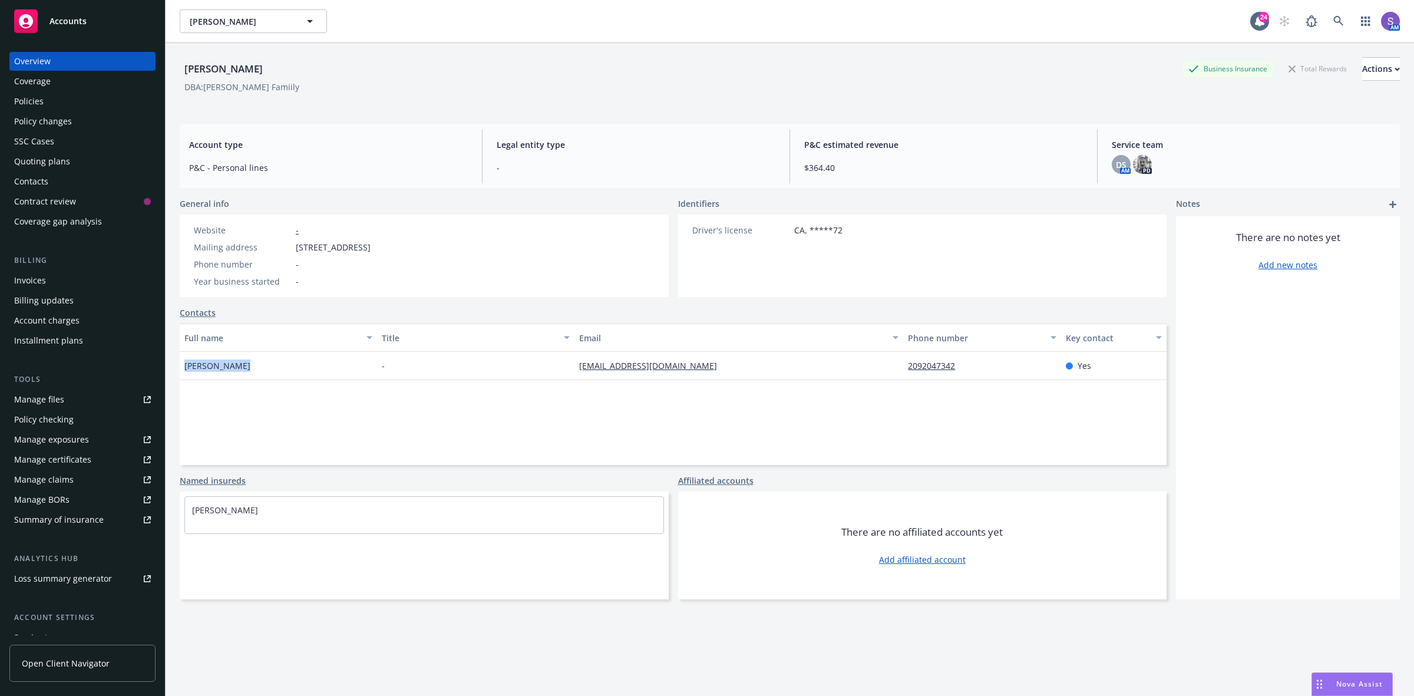
drag, startPoint x: 249, startPoint y: 369, endPoint x: 181, endPoint y: 368, distance: 67.8
click at [181, 368] on div "[PERSON_NAME]" at bounding box center [278, 366] width 197 height 28
drag, startPoint x: 465, startPoint y: 242, endPoint x: 296, endPoint y: 247, distance: 169.8
click at [296, 247] on div "Website - Mailing address [STREET_ADDRESS] Phone number - Year business started…" at bounding box center [282, 255] width 205 height 82
click at [1333, 19] on icon at bounding box center [1338, 21] width 11 height 11
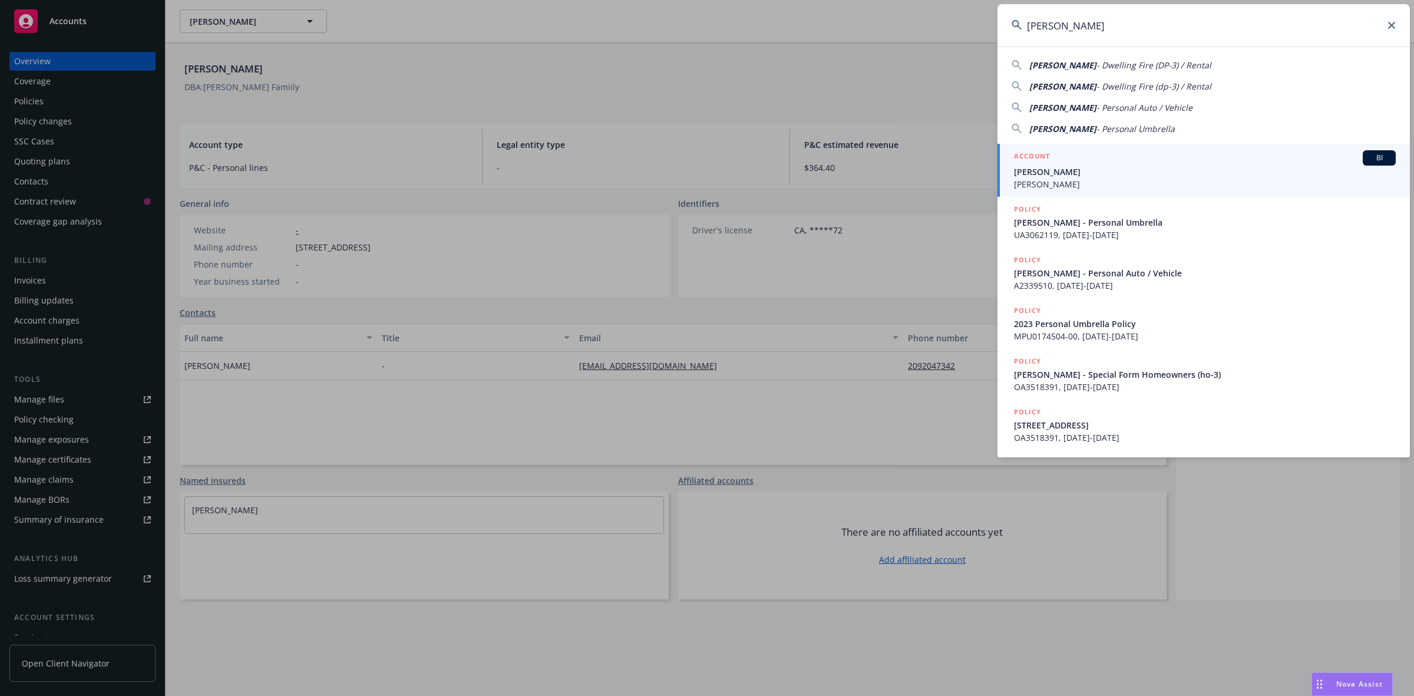
type input "[PERSON_NAME]"
click at [1058, 171] on span "[PERSON_NAME]" at bounding box center [1205, 172] width 382 height 12
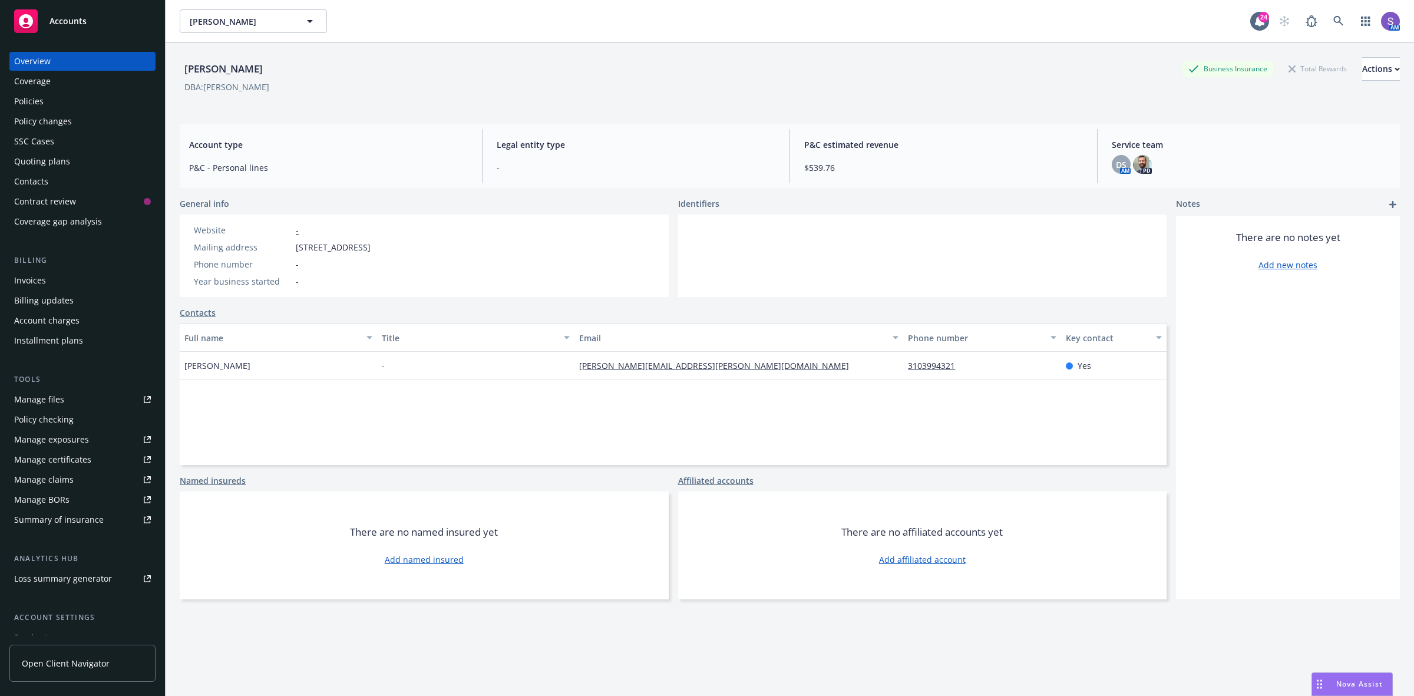
drag, startPoint x: 272, startPoint y: 373, endPoint x: 181, endPoint y: 363, distance: 91.3
click at [181, 363] on div "[PERSON_NAME]" at bounding box center [278, 366] width 197 height 28
drag, startPoint x: 355, startPoint y: 247, endPoint x: 290, endPoint y: 247, distance: 64.8
click at [290, 247] on div "Website - Mailing address [STREET_ADDRESS] Phone number - Year business started…" at bounding box center [282, 255] width 205 height 82
click at [22, 104] on div "Policies" at bounding box center [28, 101] width 29 height 19
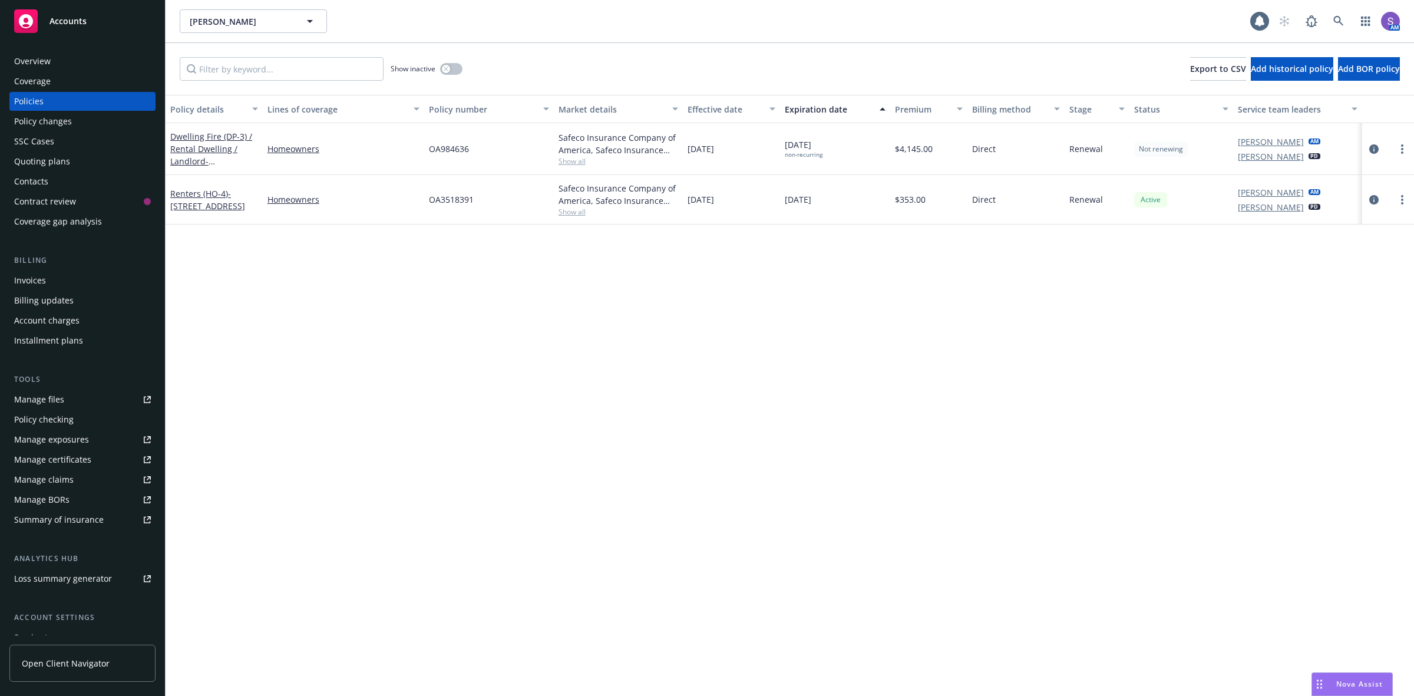
click at [42, 53] on div "Overview" at bounding box center [32, 61] width 37 height 19
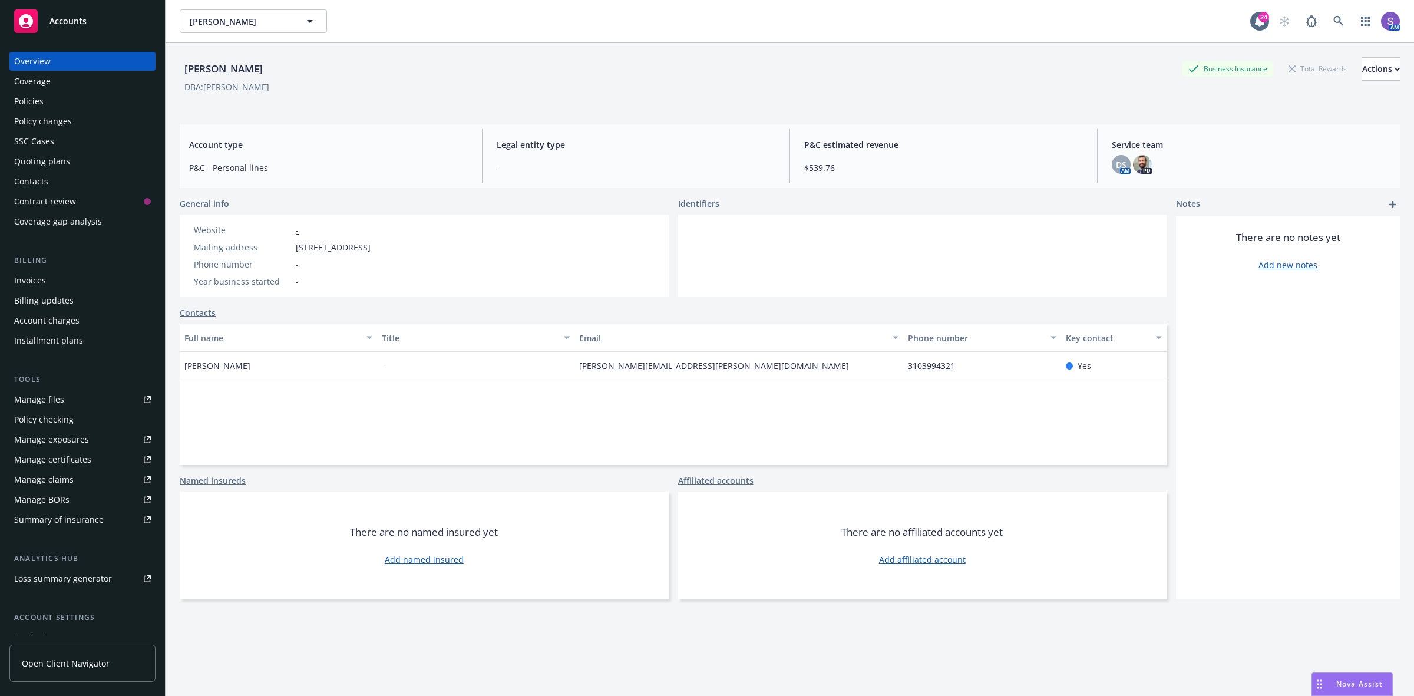
click at [29, 106] on div "Policies" at bounding box center [28, 101] width 29 height 19
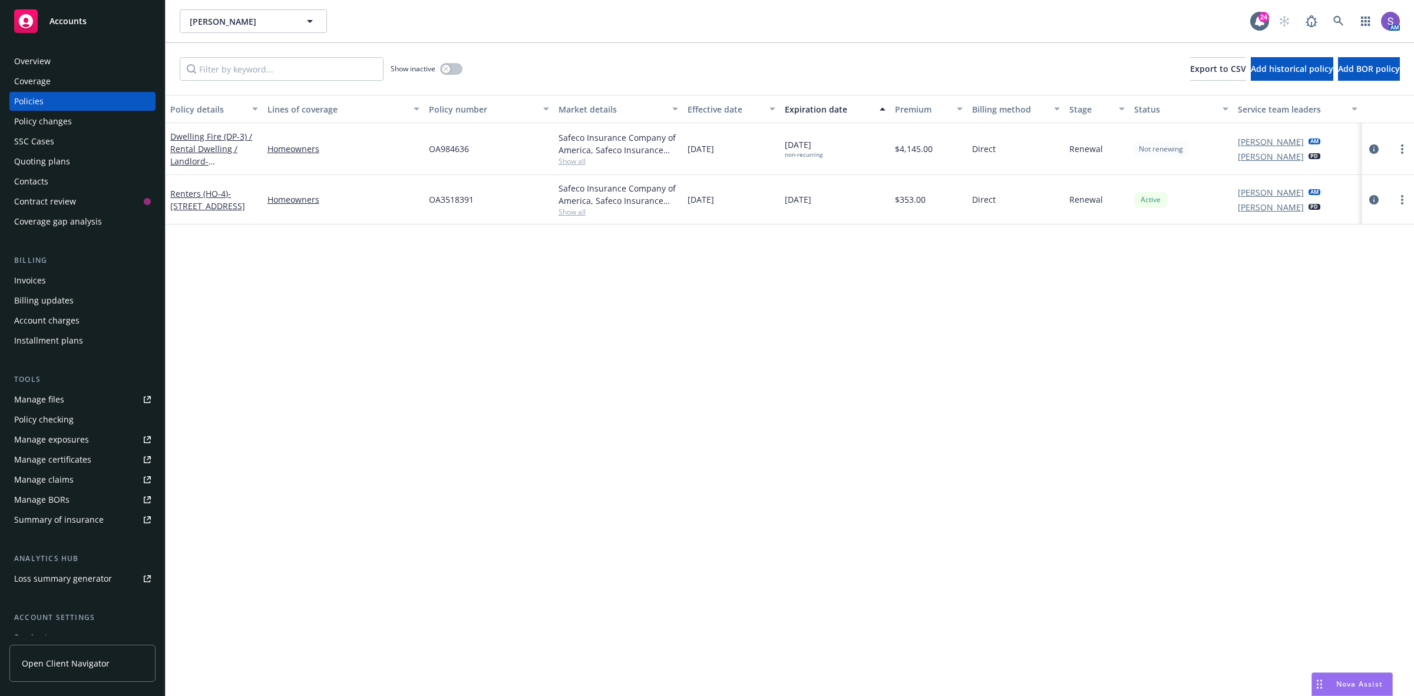
click at [49, 68] on div "Overview" at bounding box center [32, 61] width 37 height 19
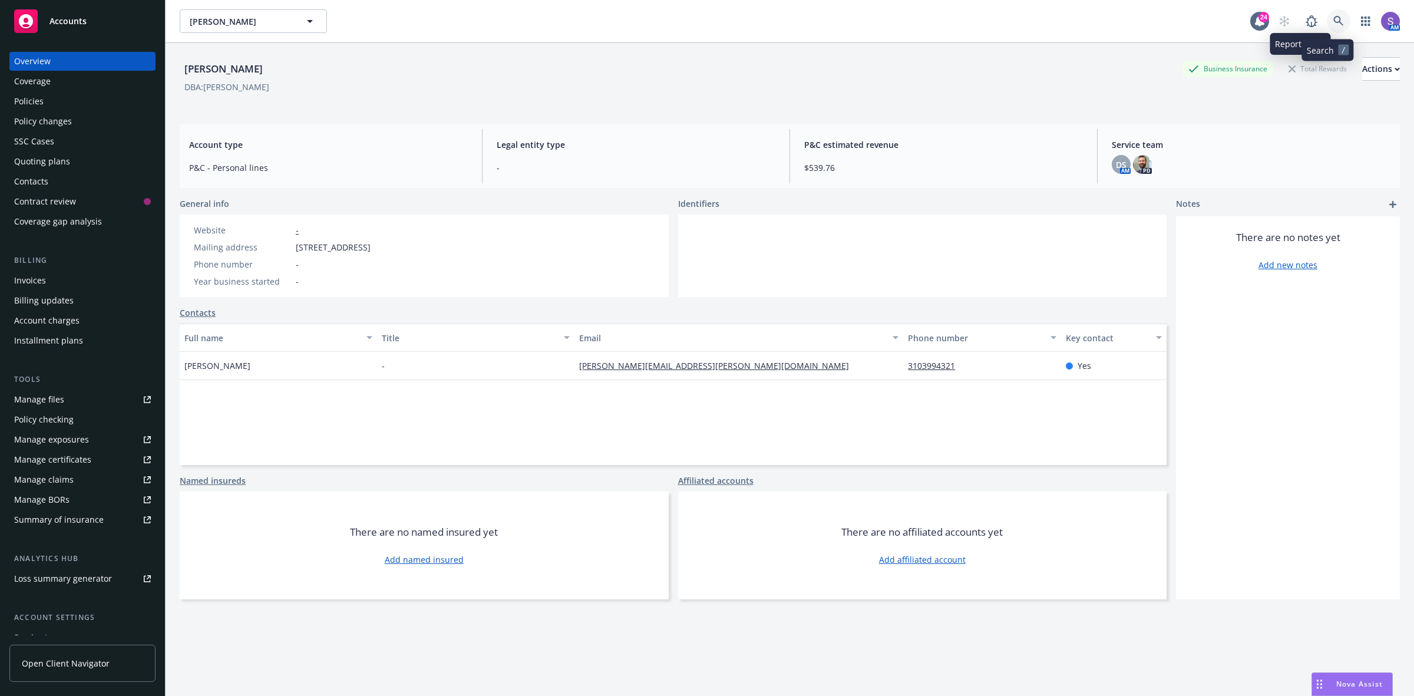
click at [1333, 21] on icon at bounding box center [1338, 21] width 11 height 11
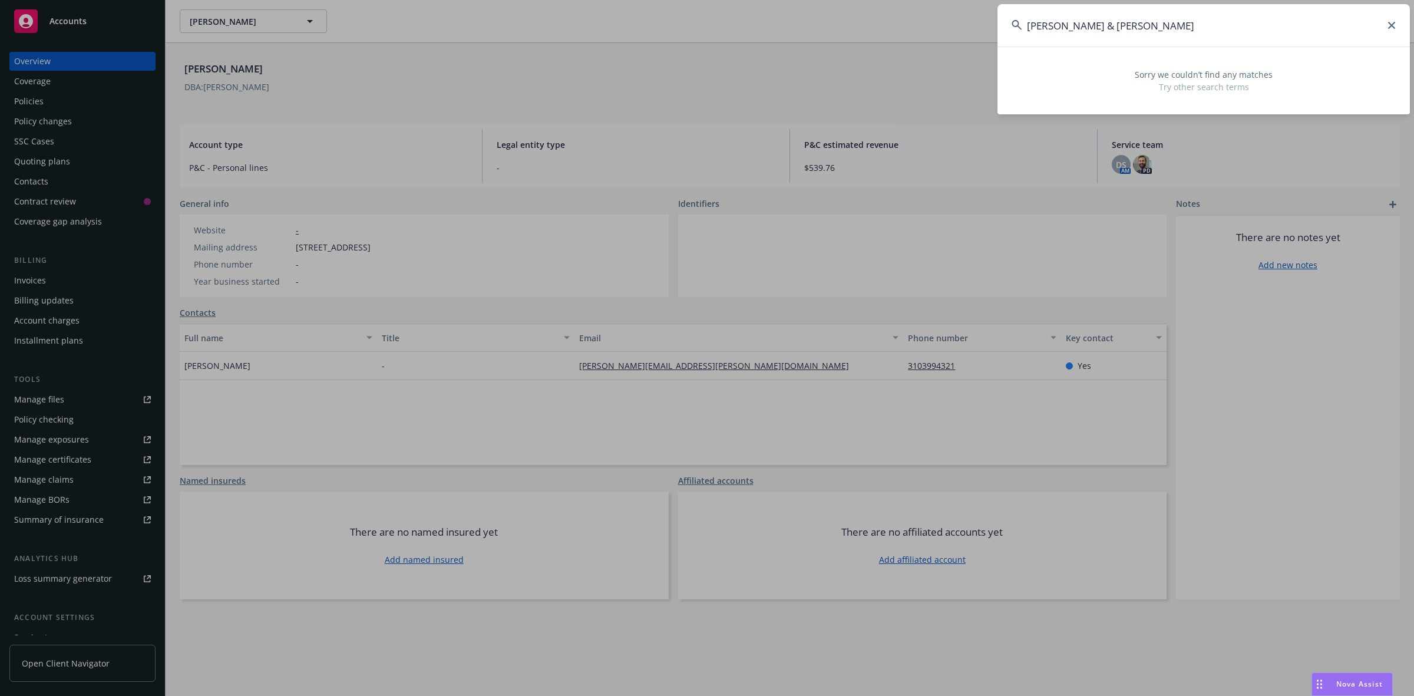
click at [1195, 24] on input "[PERSON_NAME] & [PERSON_NAME]" at bounding box center [1203, 25] width 412 height 42
drag, startPoint x: 1205, startPoint y: 28, endPoint x: 1002, endPoint y: 19, distance: 203.5
click at [1002, 19] on input "[PERSON_NAME] & [PERSON_NAME]" at bounding box center [1203, 25] width 412 height 42
paste input "[PERSON_NAME]"
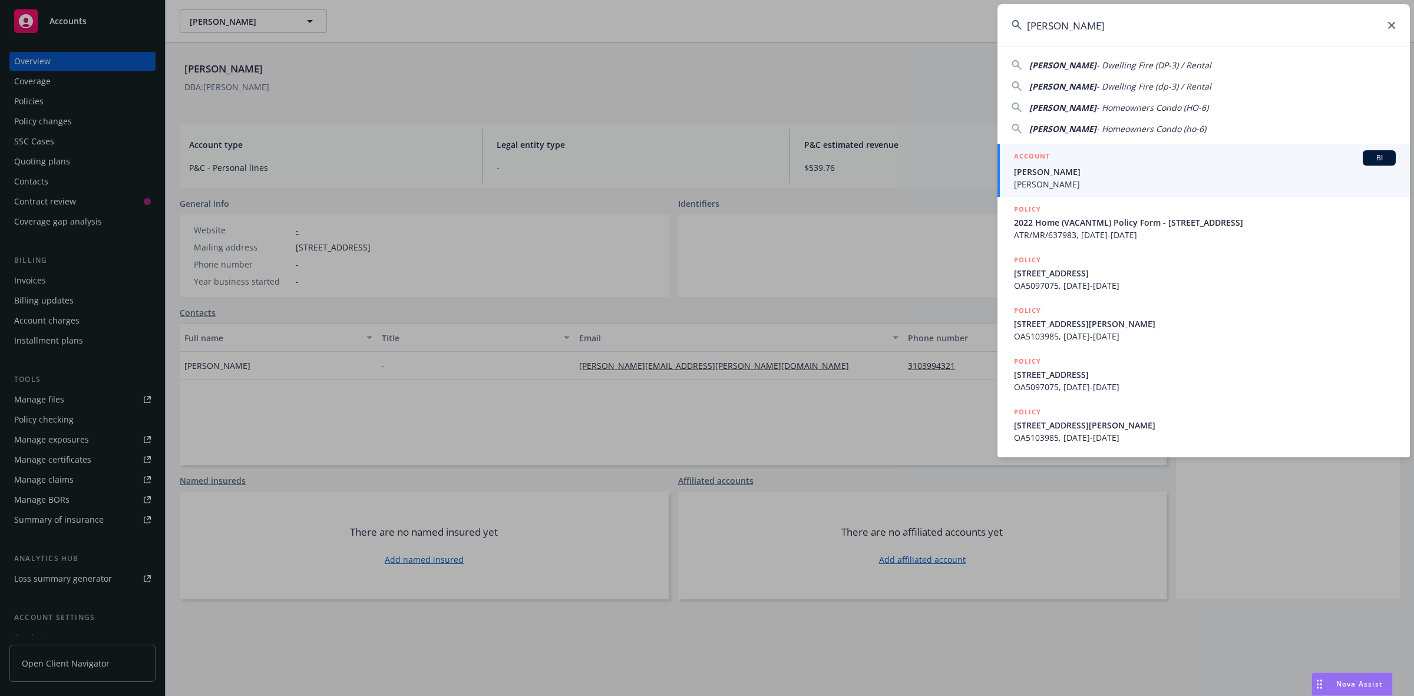
type input "[PERSON_NAME]"
click at [1065, 176] on span "[PERSON_NAME]" at bounding box center [1205, 172] width 382 height 12
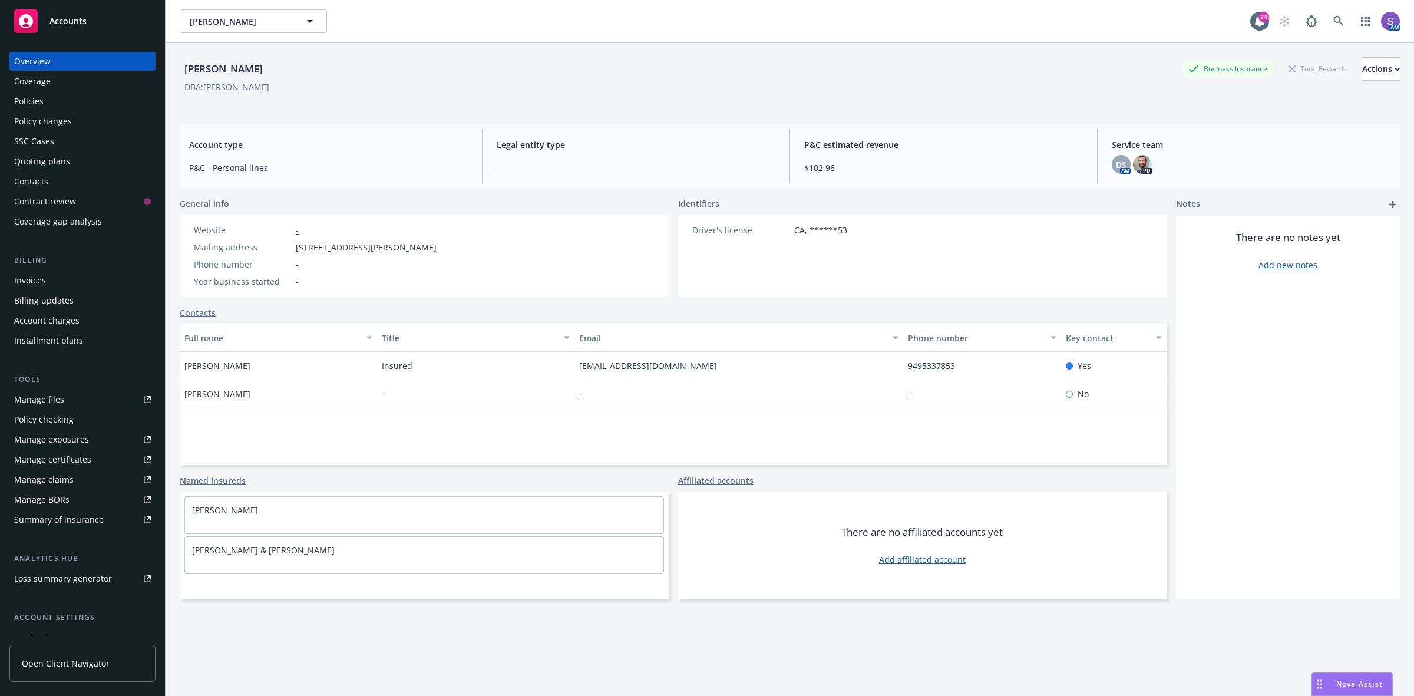
drag, startPoint x: 494, startPoint y: 240, endPoint x: 292, endPoint y: 240, distance: 201.5
click at [292, 240] on div "Website - Mailing address [STREET_ADDRESS][PERSON_NAME] Phone number - Year bus…" at bounding box center [424, 255] width 489 height 82
click at [1333, 21] on icon at bounding box center [1338, 21] width 11 height 11
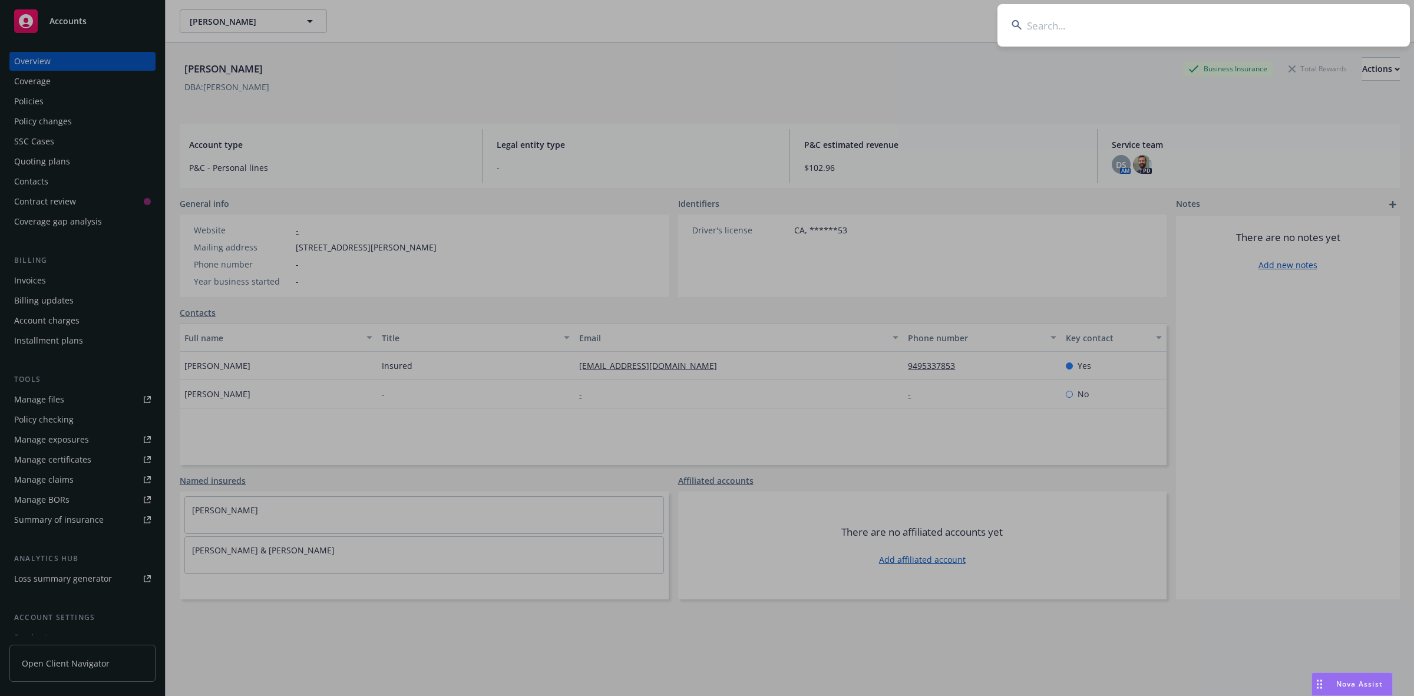
type input "[PERSON_NAME]"
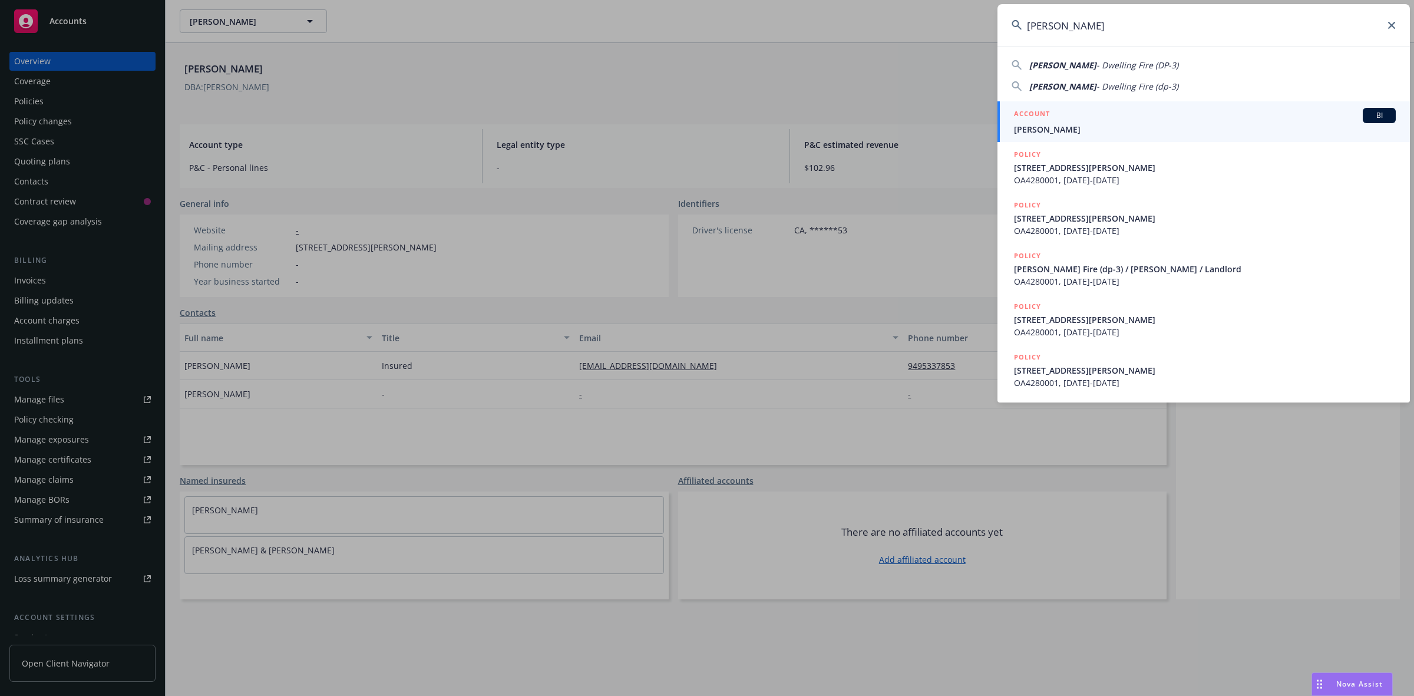
click at [1067, 123] on span "[PERSON_NAME]" at bounding box center [1205, 129] width 382 height 12
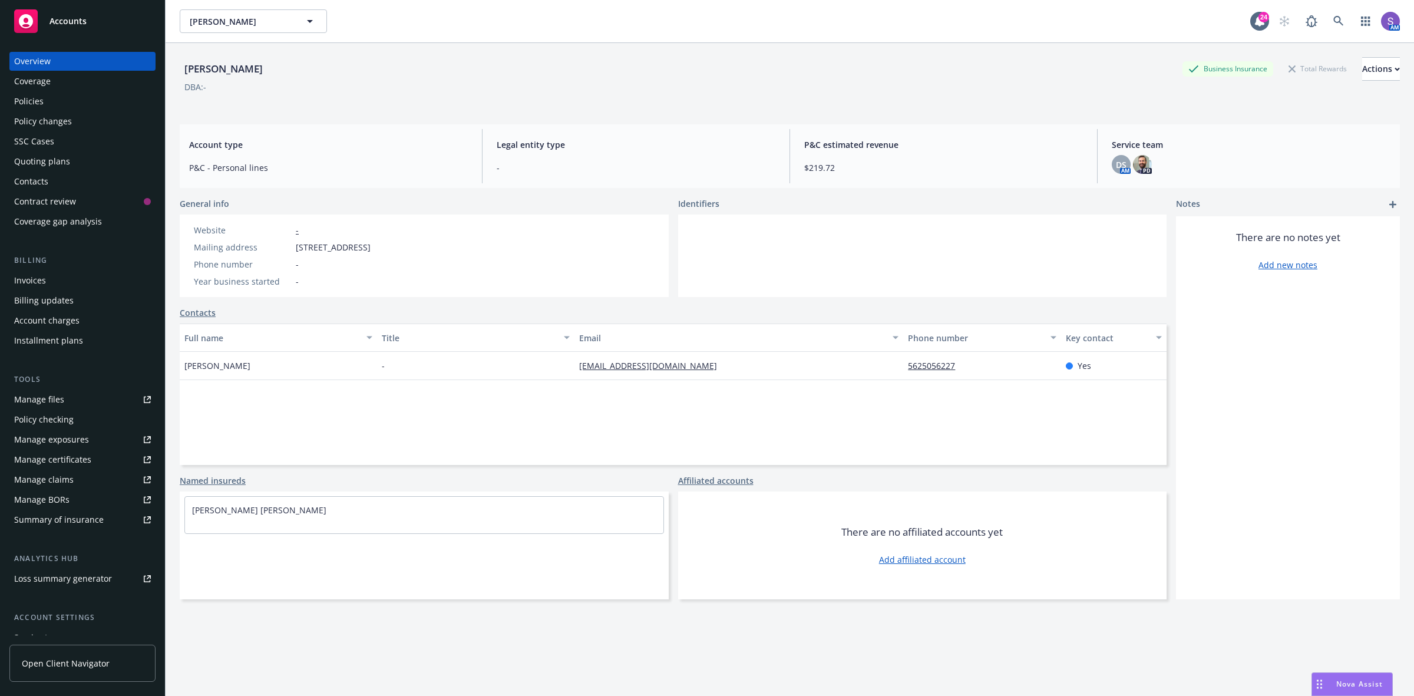
click at [37, 99] on div "Policies" at bounding box center [28, 101] width 29 height 19
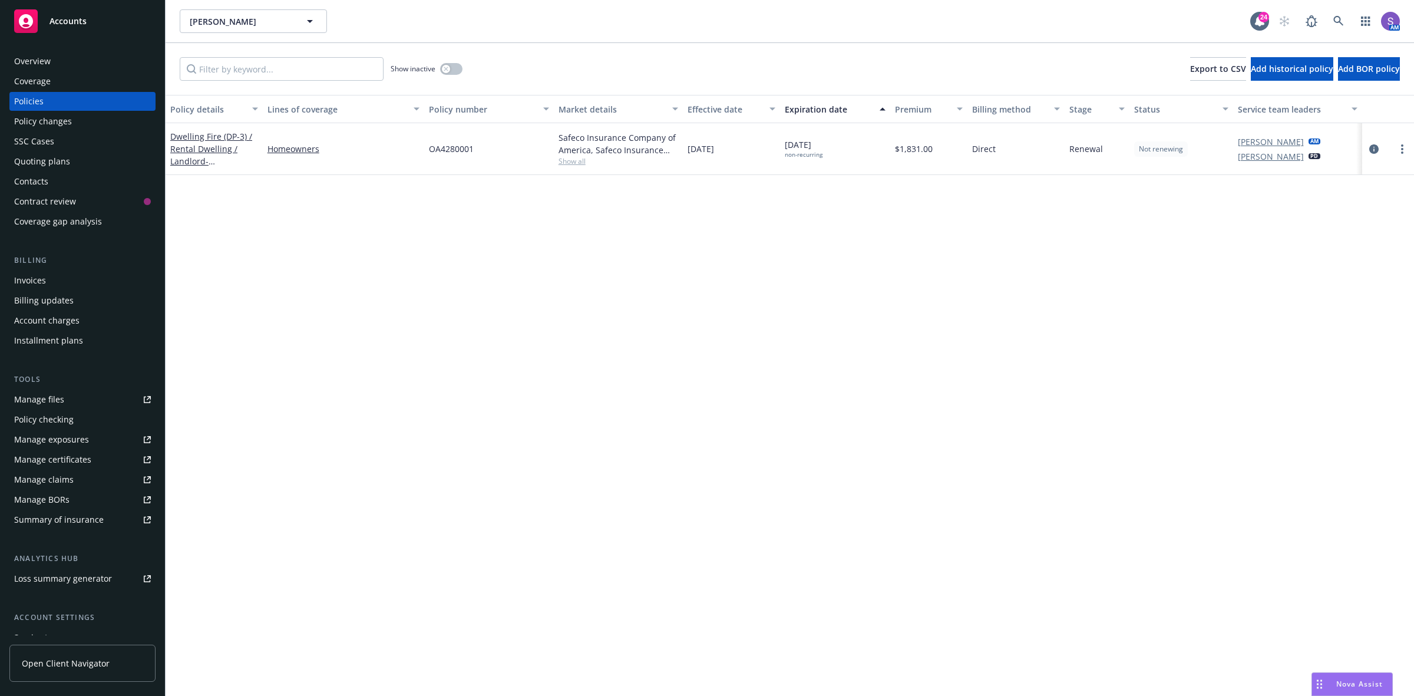
click at [437, 146] on span "OA4280001" at bounding box center [451, 149] width 45 height 12
click at [449, 145] on span "OA4280001" at bounding box center [451, 149] width 45 height 12
click at [1334, 24] on icon at bounding box center [1338, 21] width 11 height 11
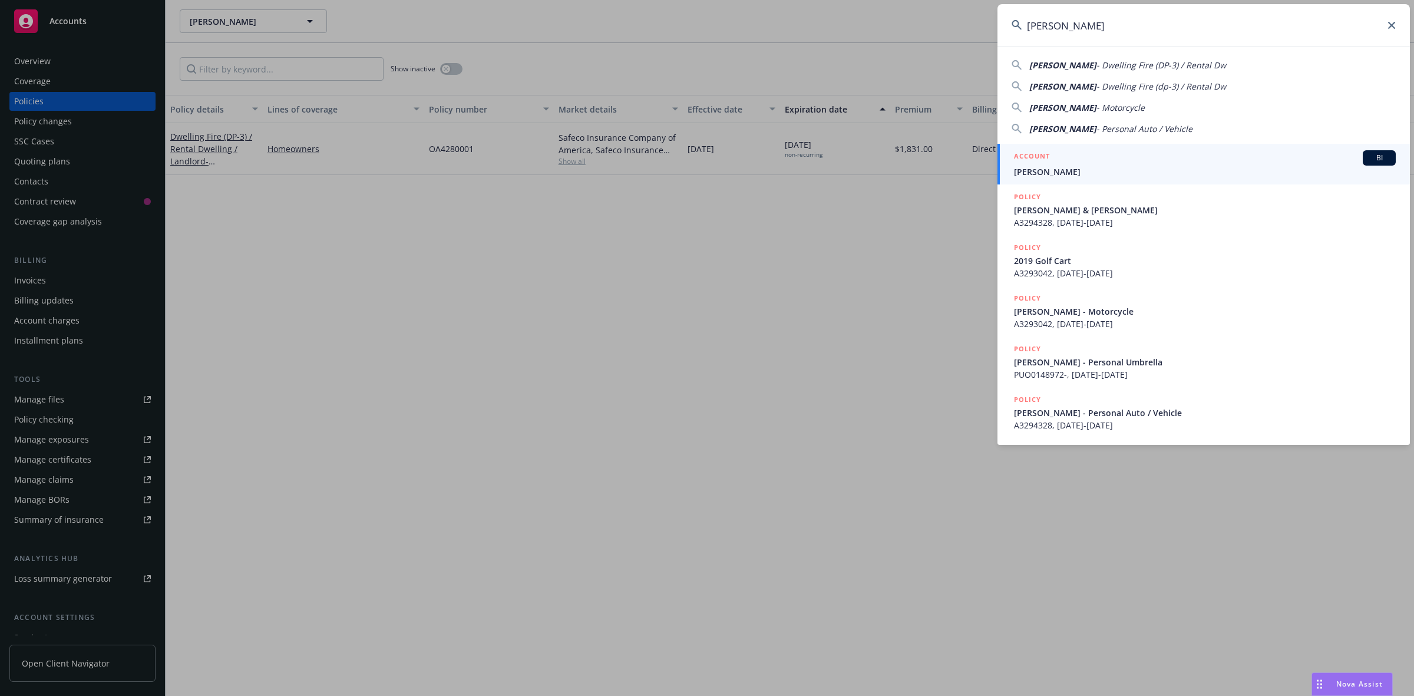
type input "[PERSON_NAME]"
click at [1062, 166] on span "[PERSON_NAME]" at bounding box center [1205, 172] width 382 height 12
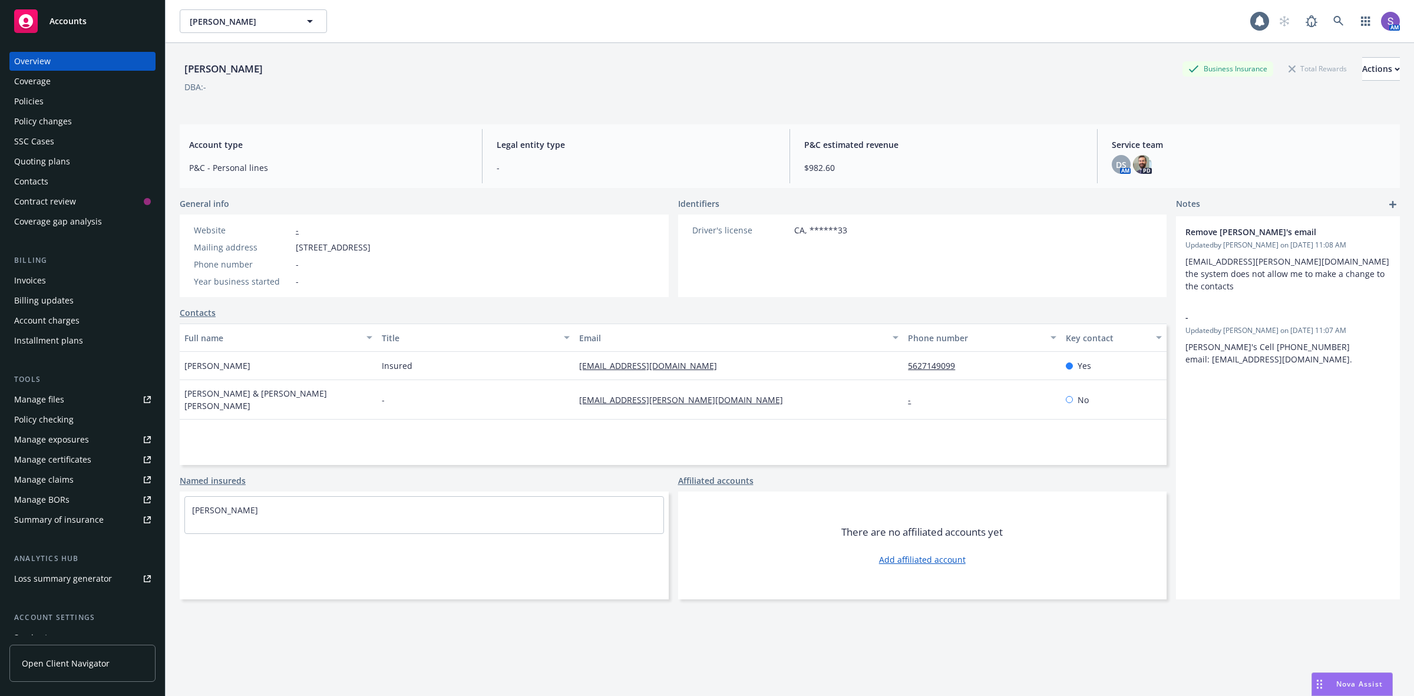
click at [44, 103] on div "Policies" at bounding box center [82, 101] width 137 height 19
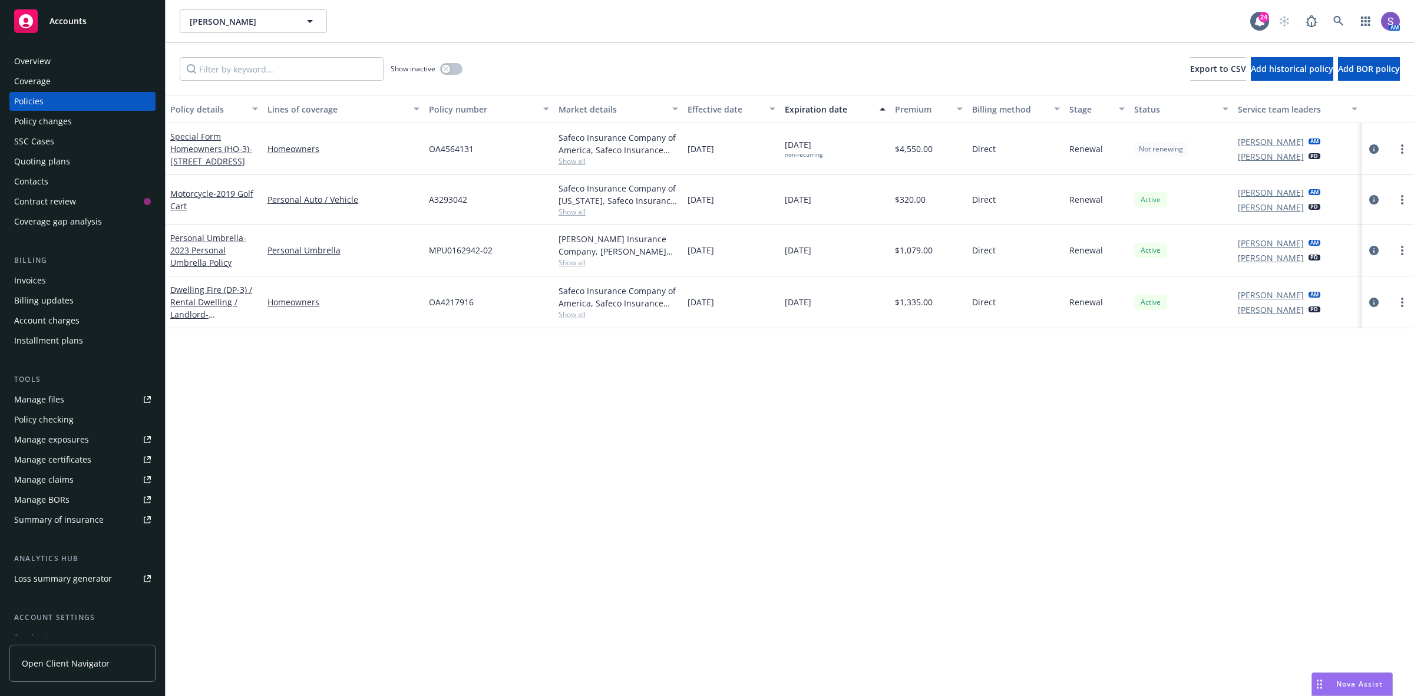
click at [442, 147] on span "OA4564131" at bounding box center [451, 149] width 45 height 12
click at [48, 63] on div "Overview" at bounding box center [32, 61] width 37 height 19
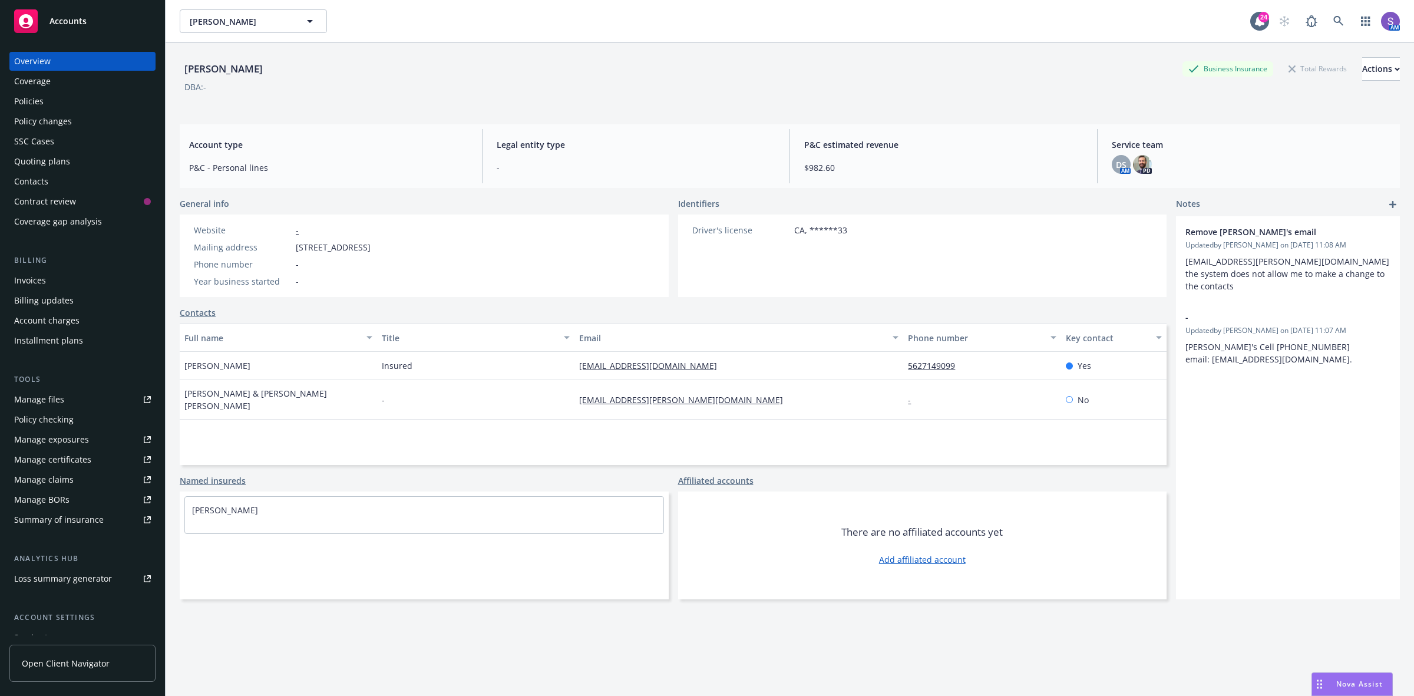
click at [371, 246] on span "[STREET_ADDRESS]" at bounding box center [333, 247] width 75 height 12
click at [1333, 21] on icon at bounding box center [1338, 21] width 11 height 11
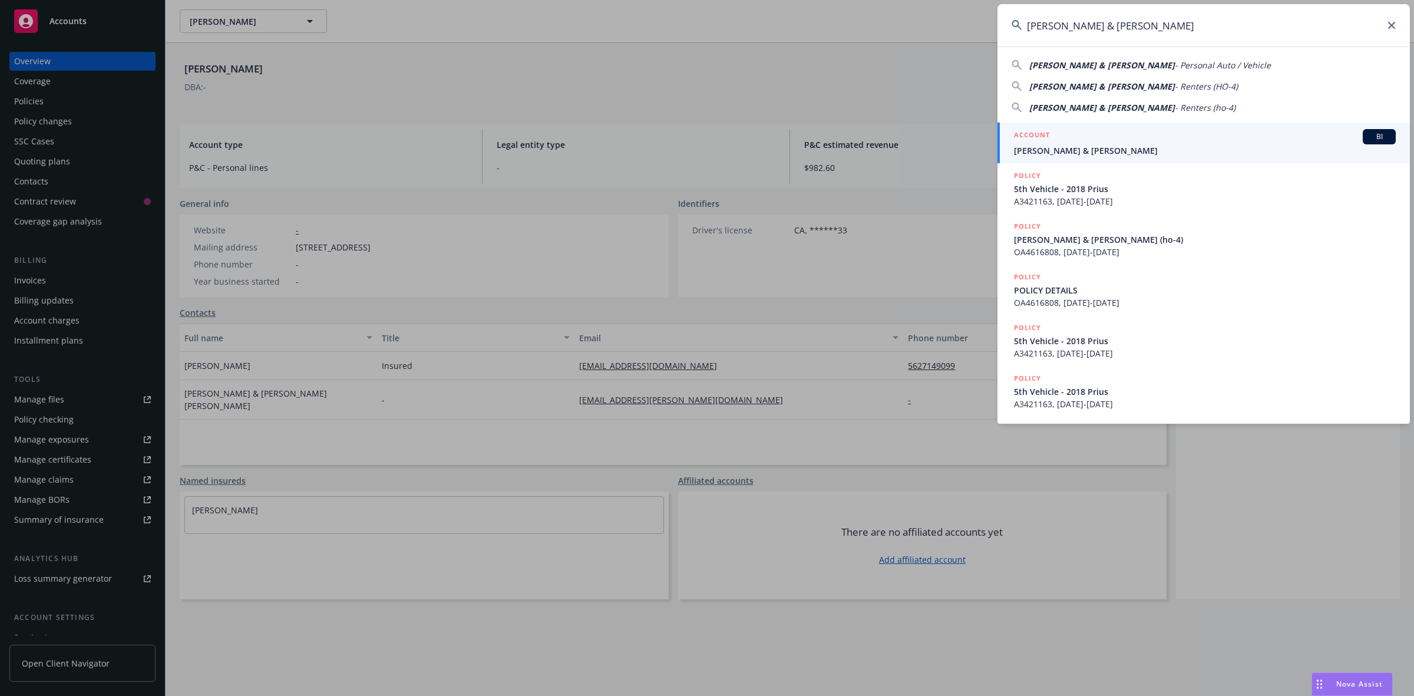
type input "[PERSON_NAME] & [PERSON_NAME]"
click at [1079, 146] on span "[PERSON_NAME] & [PERSON_NAME]" at bounding box center [1205, 150] width 382 height 12
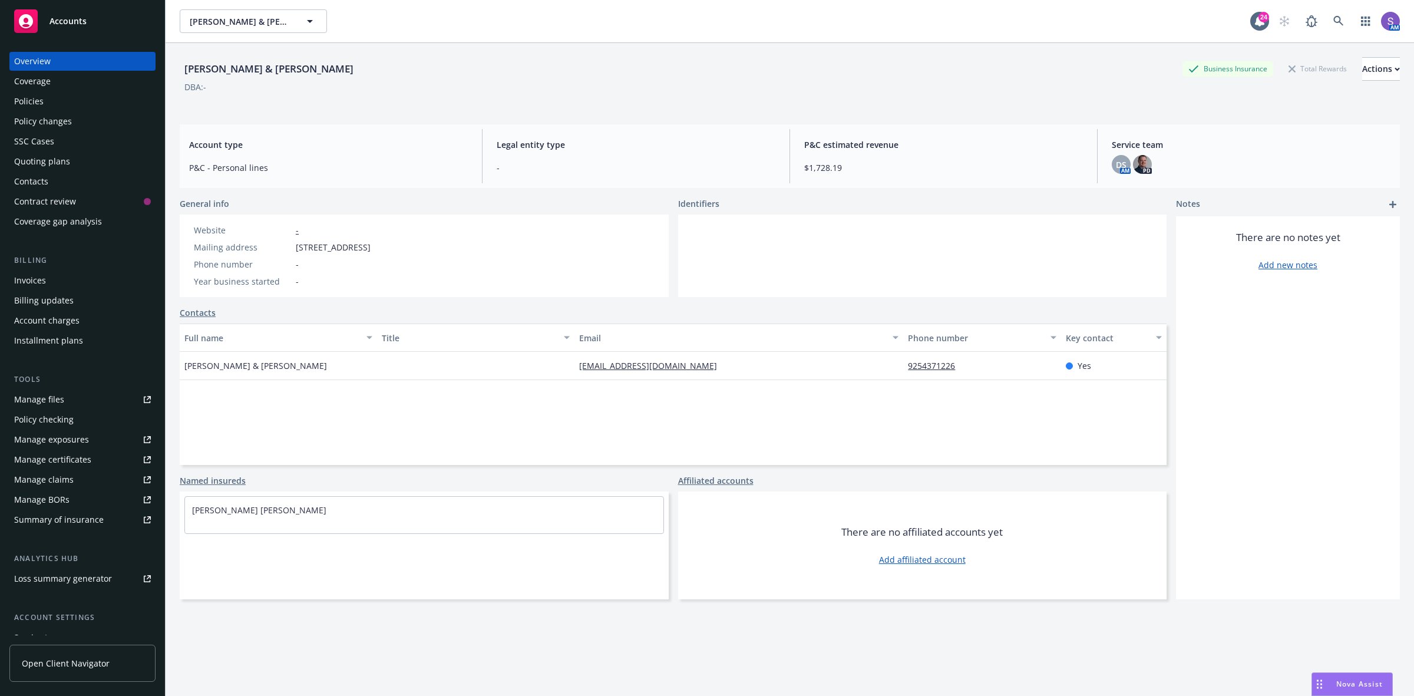
click at [27, 101] on div "Policies" at bounding box center [28, 101] width 29 height 19
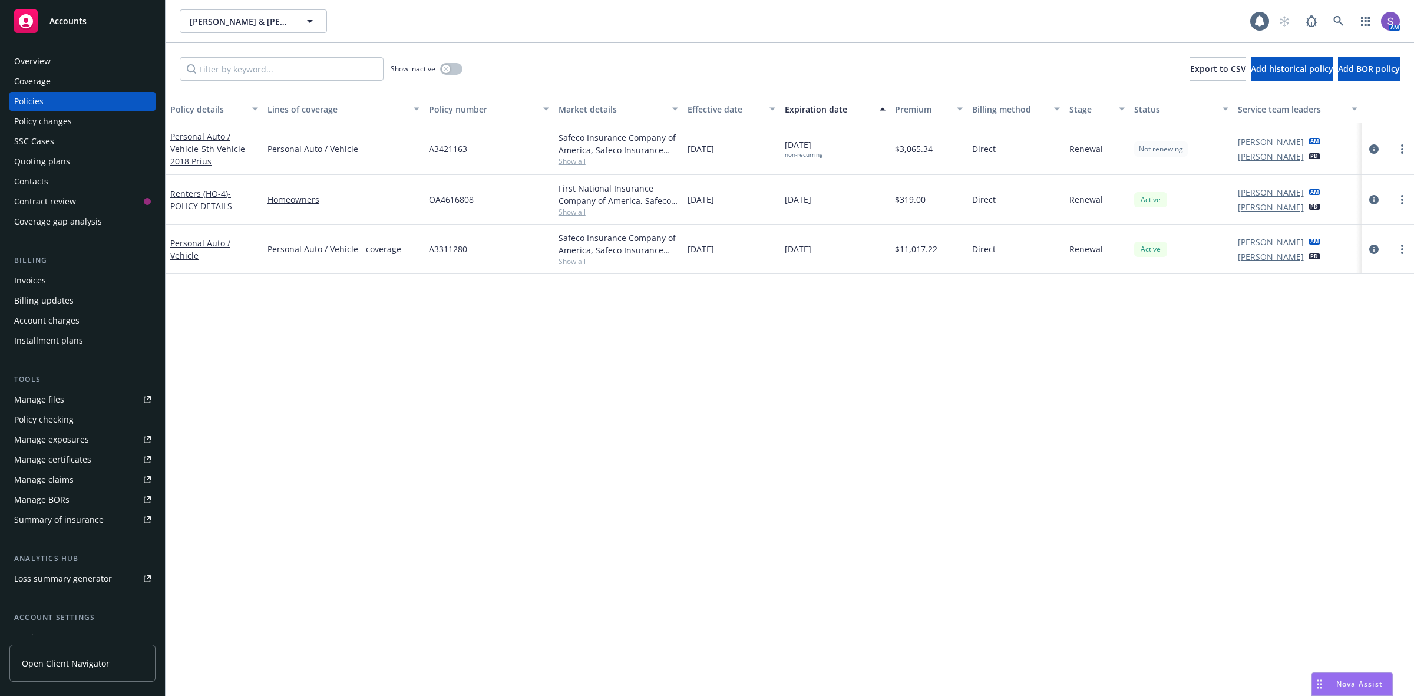
click at [741, 364] on div "Policy details Lines of coverage Policy number Market details Effective date Ex…" at bounding box center [790, 395] width 1248 height 601
click at [440, 148] on span "A3421163" at bounding box center [448, 149] width 38 height 12
click at [438, 417] on div "Policy details Lines of coverage Policy number Market details Effective date Ex…" at bounding box center [790, 395] width 1248 height 601
click at [444, 151] on span "A3421163" at bounding box center [448, 149] width 38 height 12
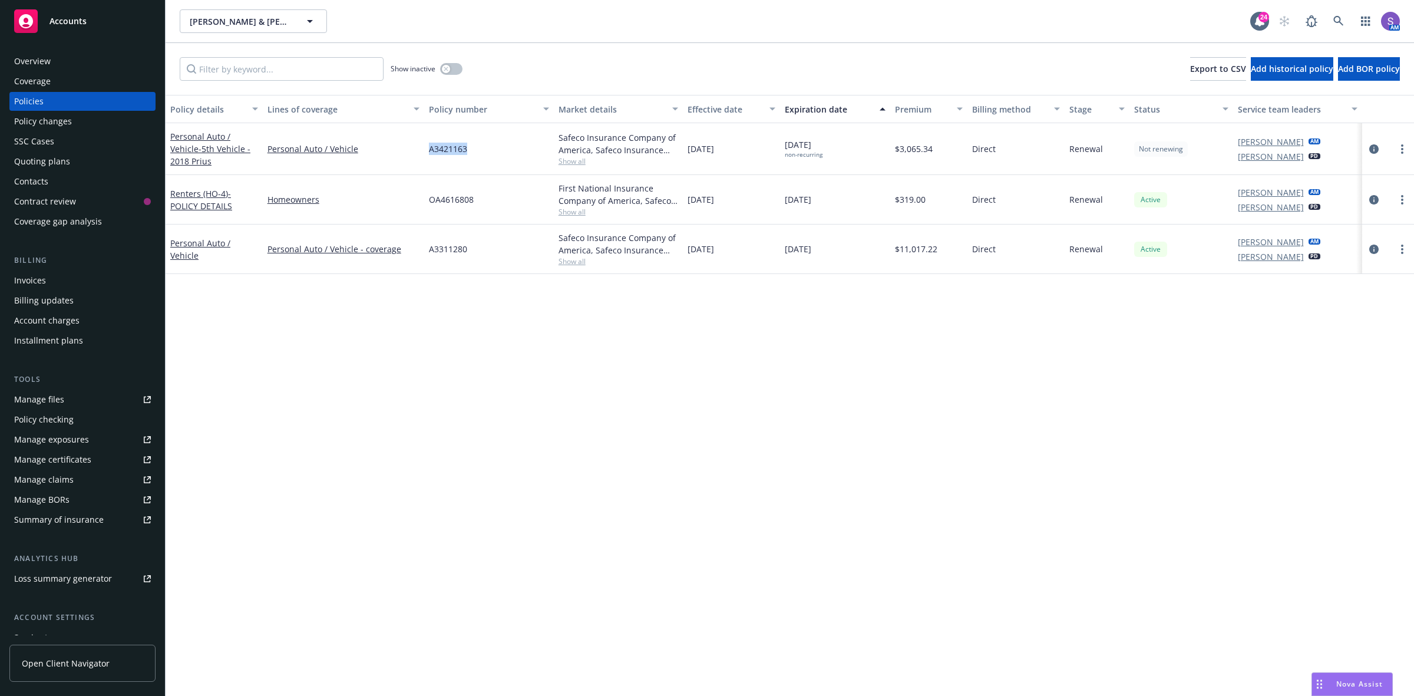
click at [444, 151] on span "A3421163" at bounding box center [448, 149] width 38 height 12
click at [368, 441] on div "Policy details Lines of coverage Policy number Market details Effective date Ex…" at bounding box center [790, 395] width 1248 height 601
click at [1340, 21] on icon at bounding box center [1338, 21] width 11 height 11
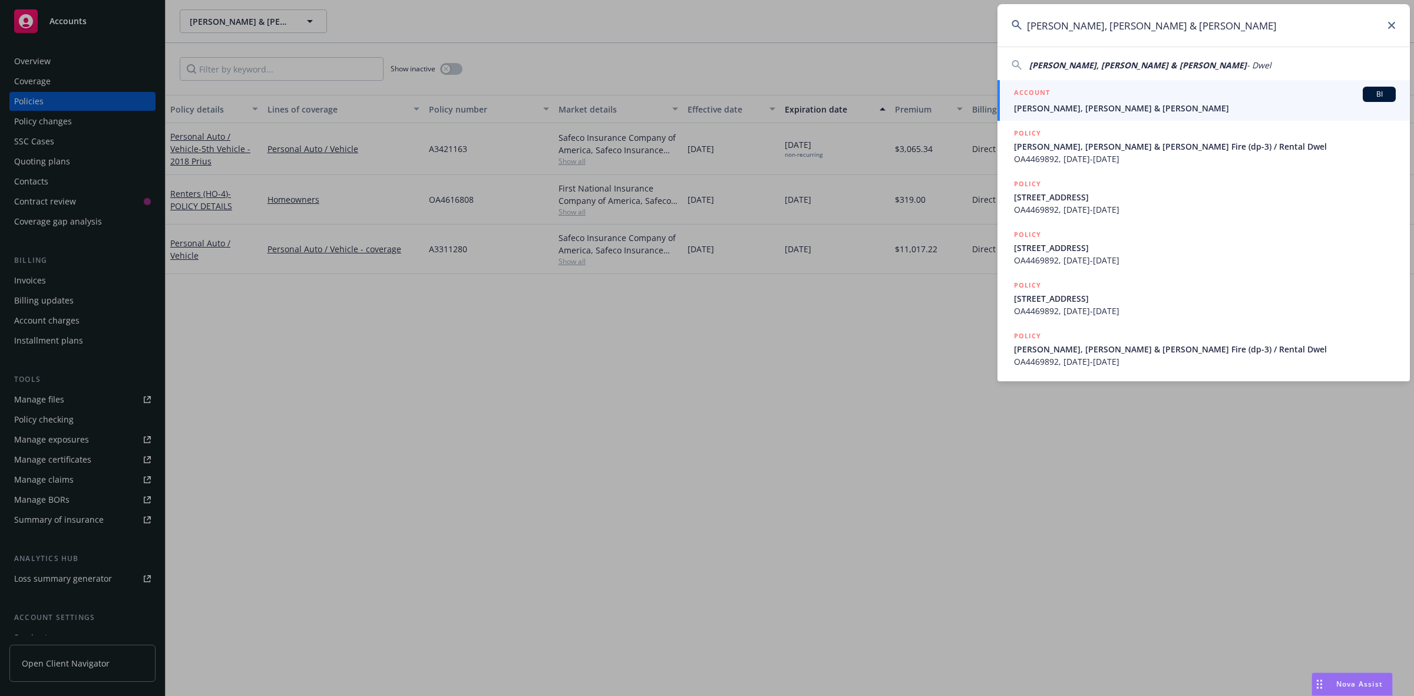
type input "[PERSON_NAME], [PERSON_NAME] & [PERSON_NAME]"
click at [1080, 106] on span "[PERSON_NAME], [PERSON_NAME] & [PERSON_NAME]" at bounding box center [1205, 108] width 382 height 12
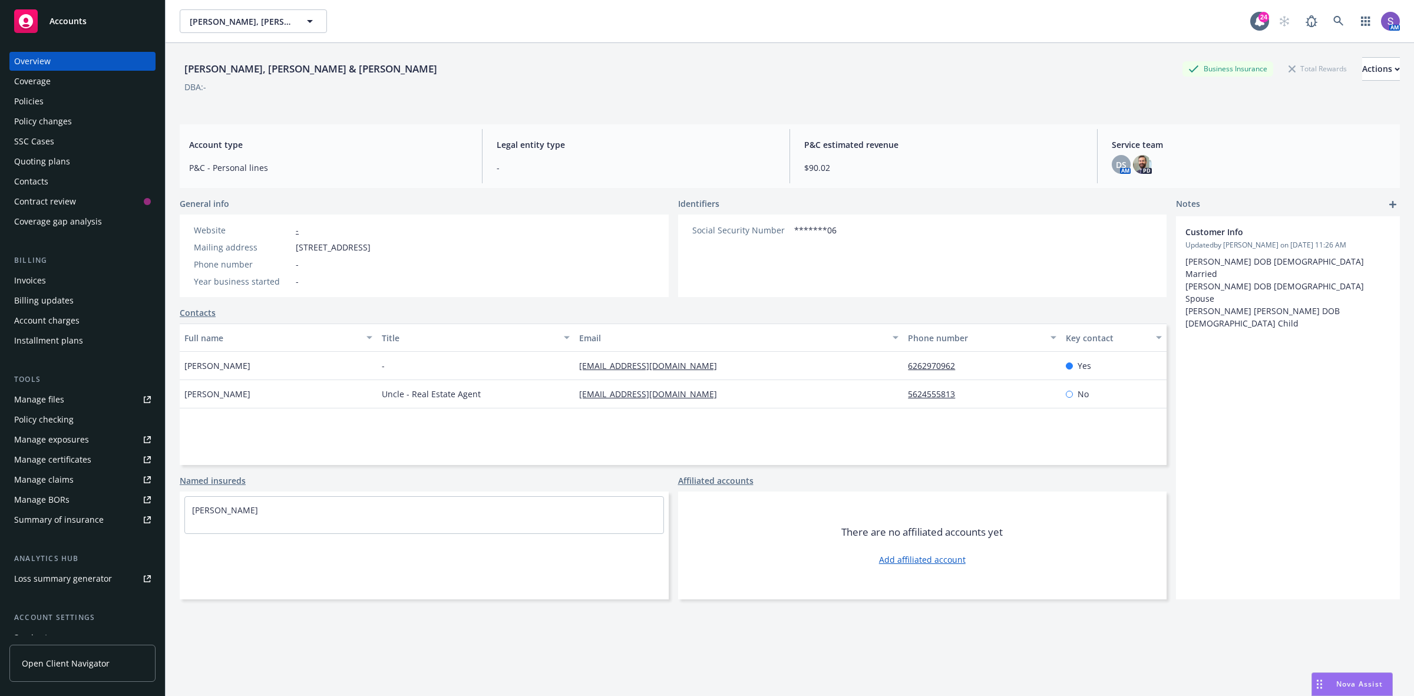
click at [33, 104] on div "Policies" at bounding box center [28, 101] width 29 height 19
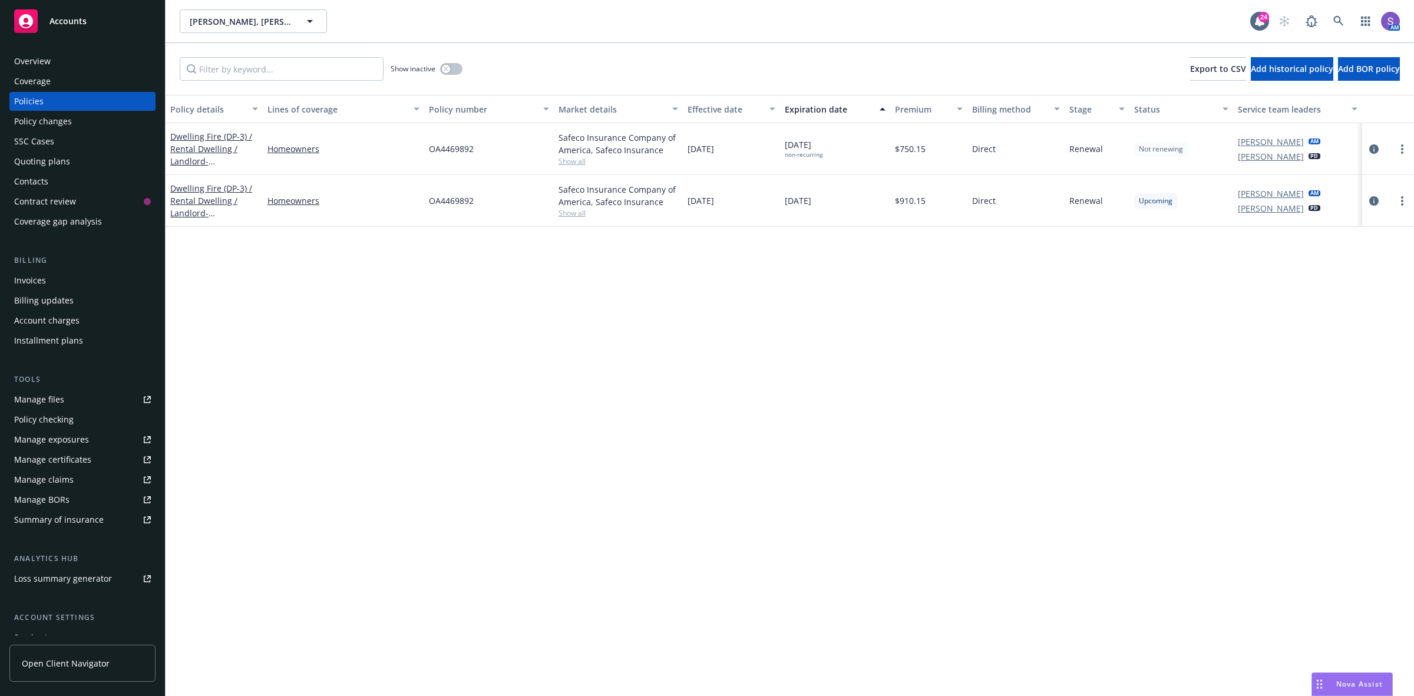
click at [445, 146] on span "OA4469892" at bounding box center [451, 149] width 45 height 12
click at [1333, 21] on icon at bounding box center [1338, 21] width 11 height 11
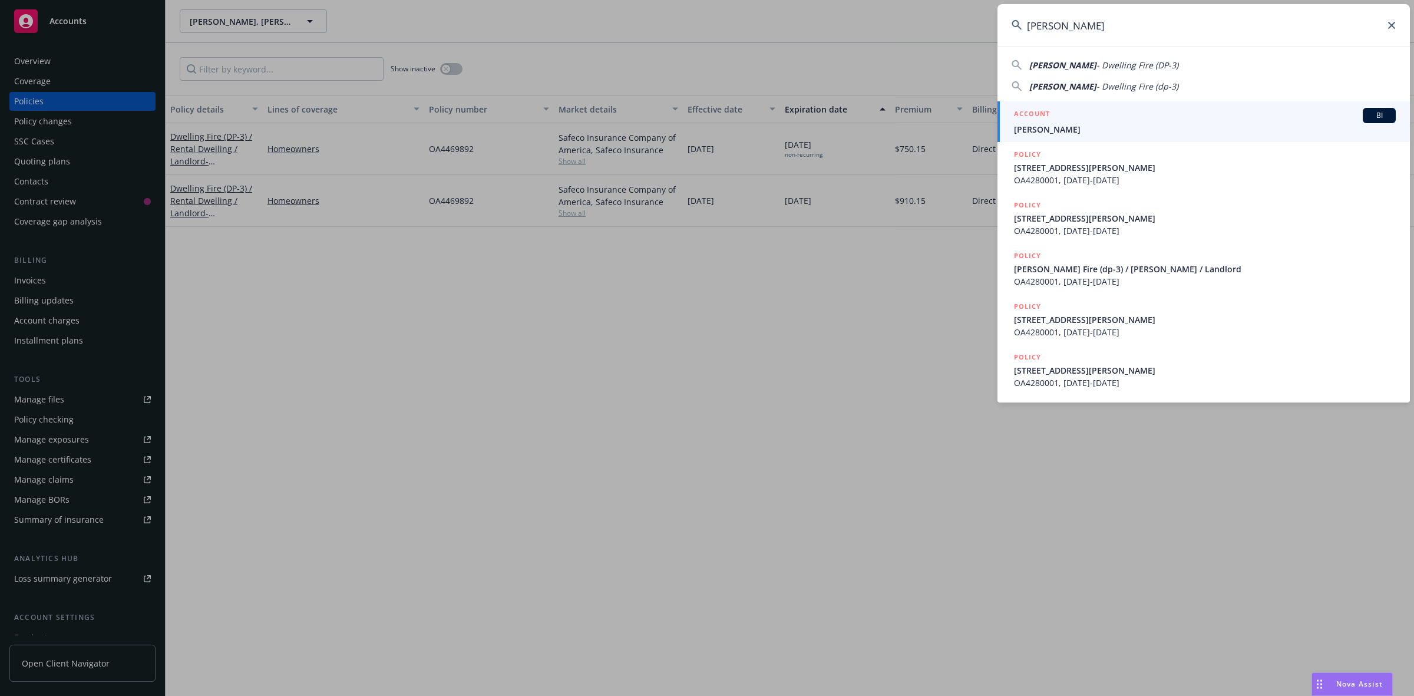
type input "[PERSON_NAME]"
click at [1086, 114] on div "ACCOUNT BI" at bounding box center [1205, 115] width 382 height 15
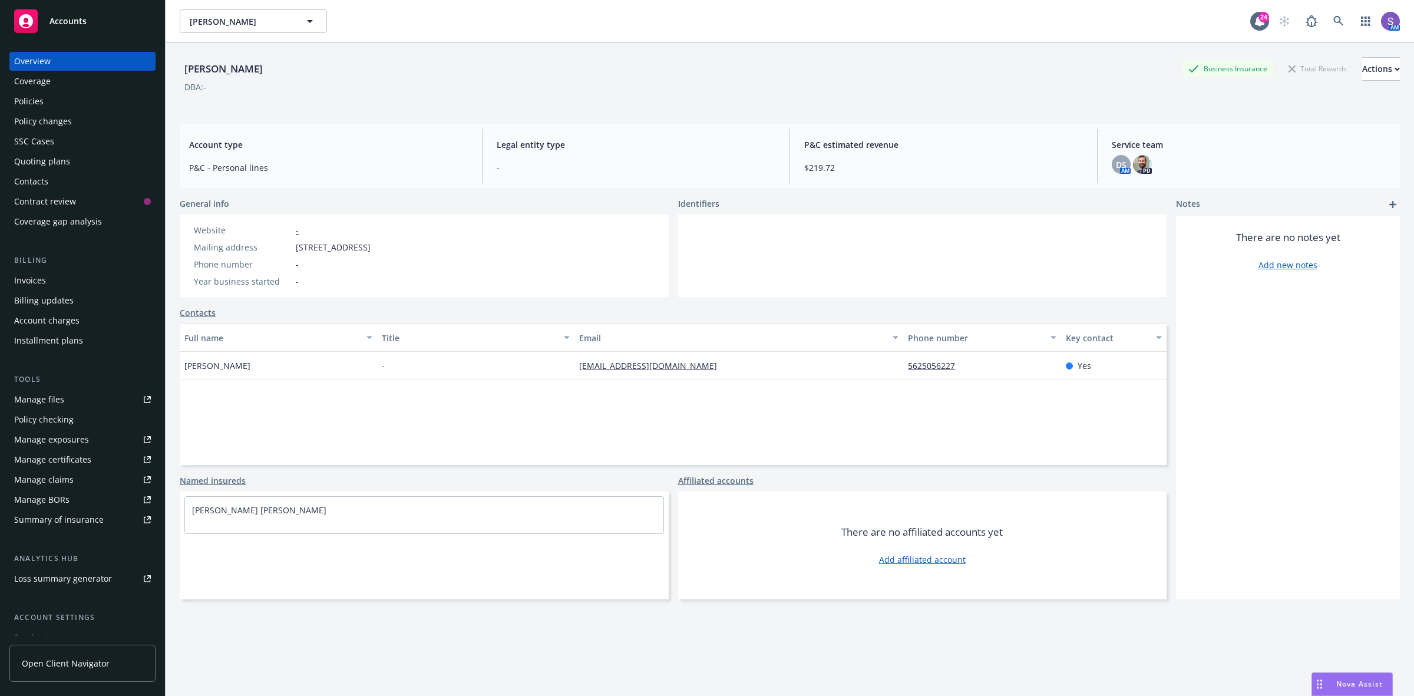
drag, startPoint x: 310, startPoint y: 363, endPoint x: 175, endPoint y: 361, distance: 135.5
click at [175, 361] on div "[PERSON_NAME] Business Insurance Total Rewards Actions DBA: - Account type P&C …" at bounding box center [790, 391] width 1248 height 696
drag, startPoint x: 480, startPoint y: 249, endPoint x: 293, endPoint y: 251, distance: 186.8
click at [293, 251] on div "Website - Mailing address [STREET_ADDRESS][PHONE_NUMBER] Phone number - Year bu…" at bounding box center [424, 255] width 489 height 82
click at [1333, 19] on icon at bounding box center [1338, 21] width 11 height 11
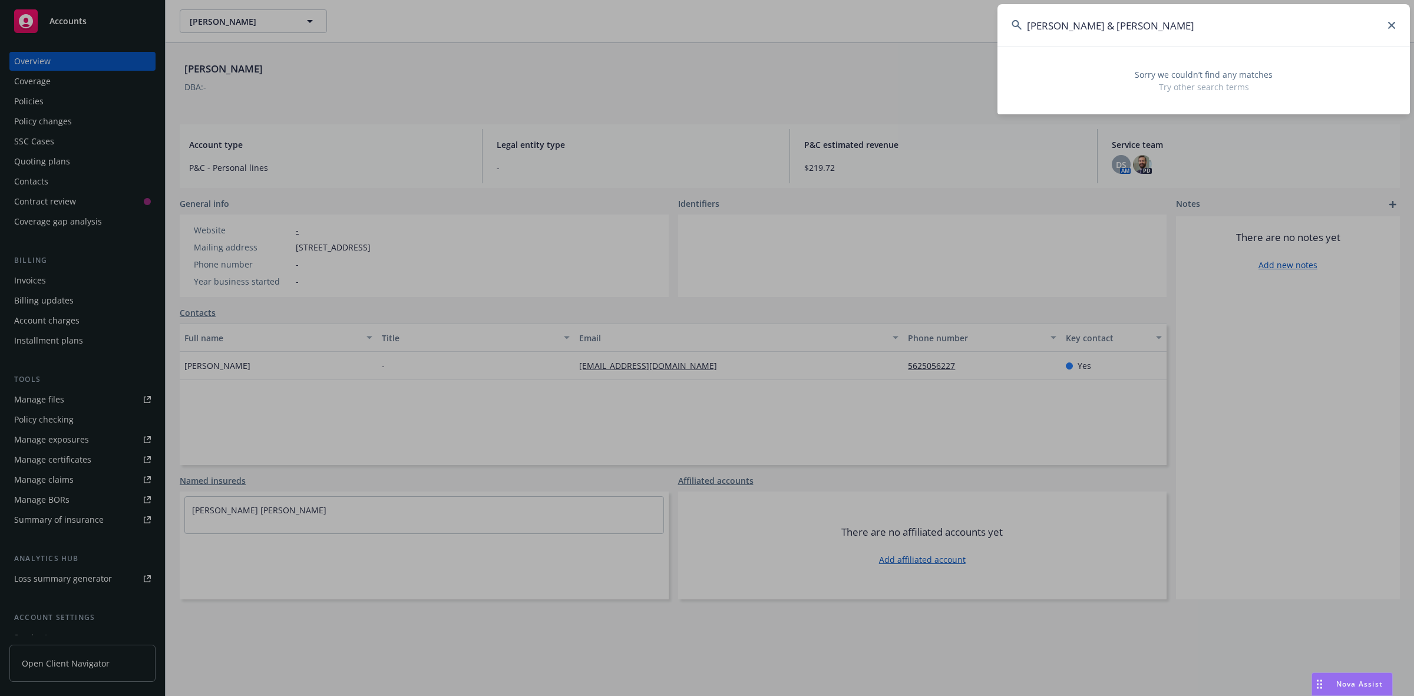
click at [1132, 15] on input "[PERSON_NAME] & [PERSON_NAME]" at bounding box center [1203, 25] width 412 height 42
drag, startPoint x: 1156, startPoint y: 30, endPoint x: 1002, endPoint y: 27, distance: 154.4
click at [1002, 27] on input "[PERSON_NAME] & [PERSON_NAME]" at bounding box center [1203, 25] width 412 height 42
paste input "[PERSON_NAME] & [PERSON_NAME]"
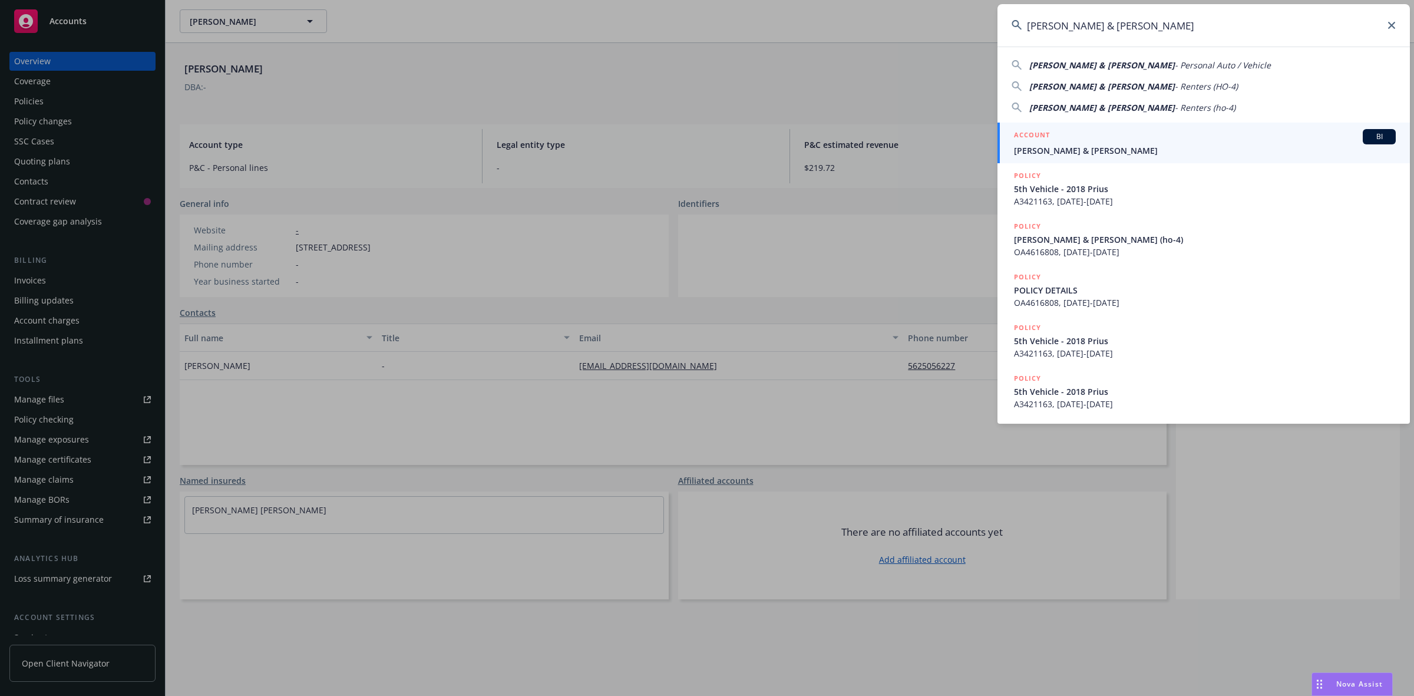
type input "[PERSON_NAME] & [PERSON_NAME]"
drag, startPoint x: 1073, startPoint y: 146, endPoint x: 1067, endPoint y: 146, distance: 6.5
click at [1073, 146] on span "[PERSON_NAME] & [PERSON_NAME]" at bounding box center [1205, 150] width 382 height 12
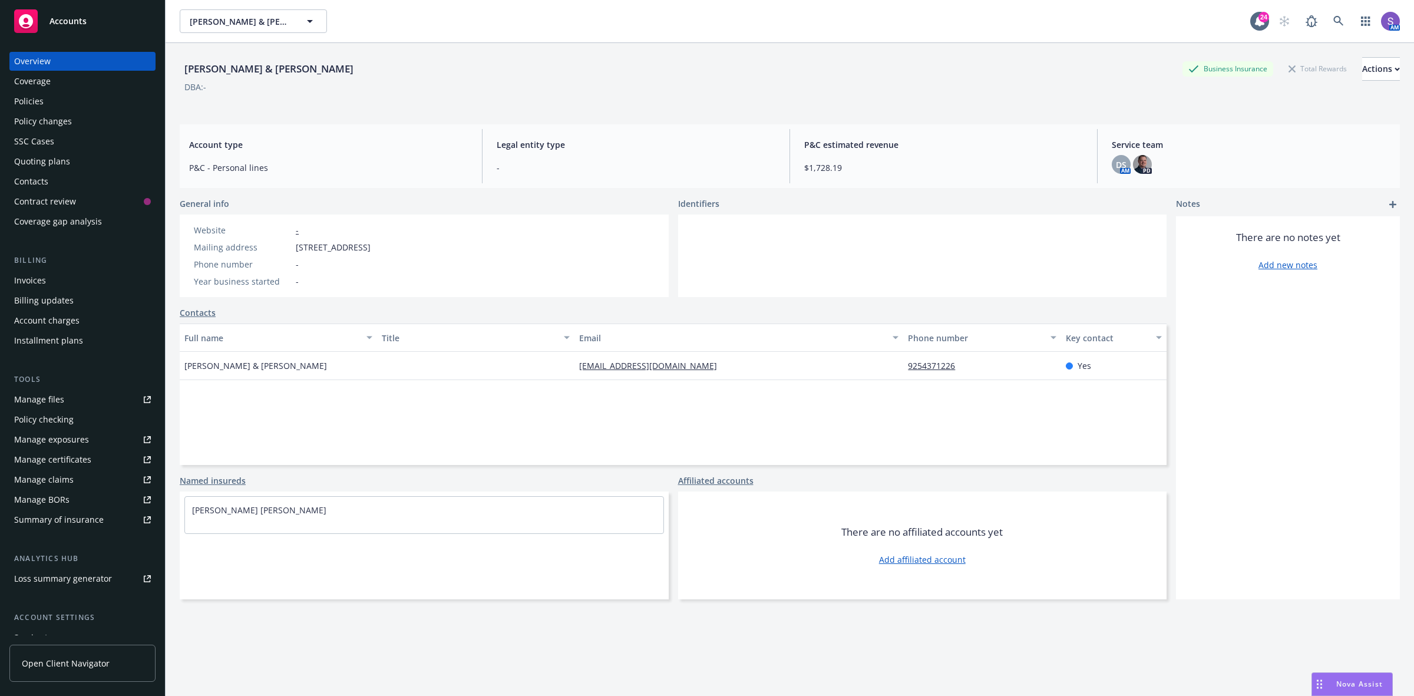
drag, startPoint x: 451, startPoint y: 249, endPoint x: 283, endPoint y: 248, distance: 167.9
click at [283, 248] on div "Website - Mailing address [STREET_ADDRESS] Phone number - Year business started…" at bounding box center [282, 255] width 205 height 82
click at [1333, 25] on icon at bounding box center [1338, 21] width 11 height 11
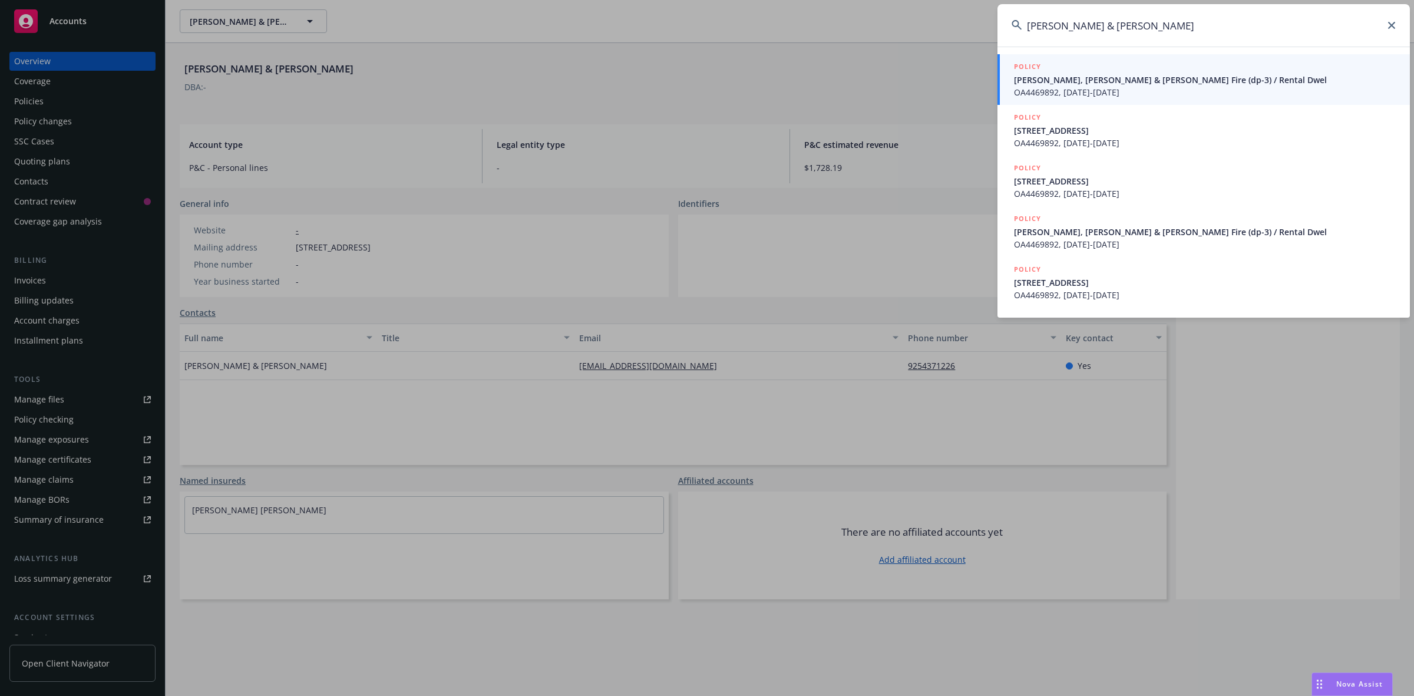
type input "[PERSON_NAME] & [PERSON_NAME]"
click at [1094, 86] on span "OA4469892, [DATE]-[DATE]" at bounding box center [1205, 92] width 382 height 12
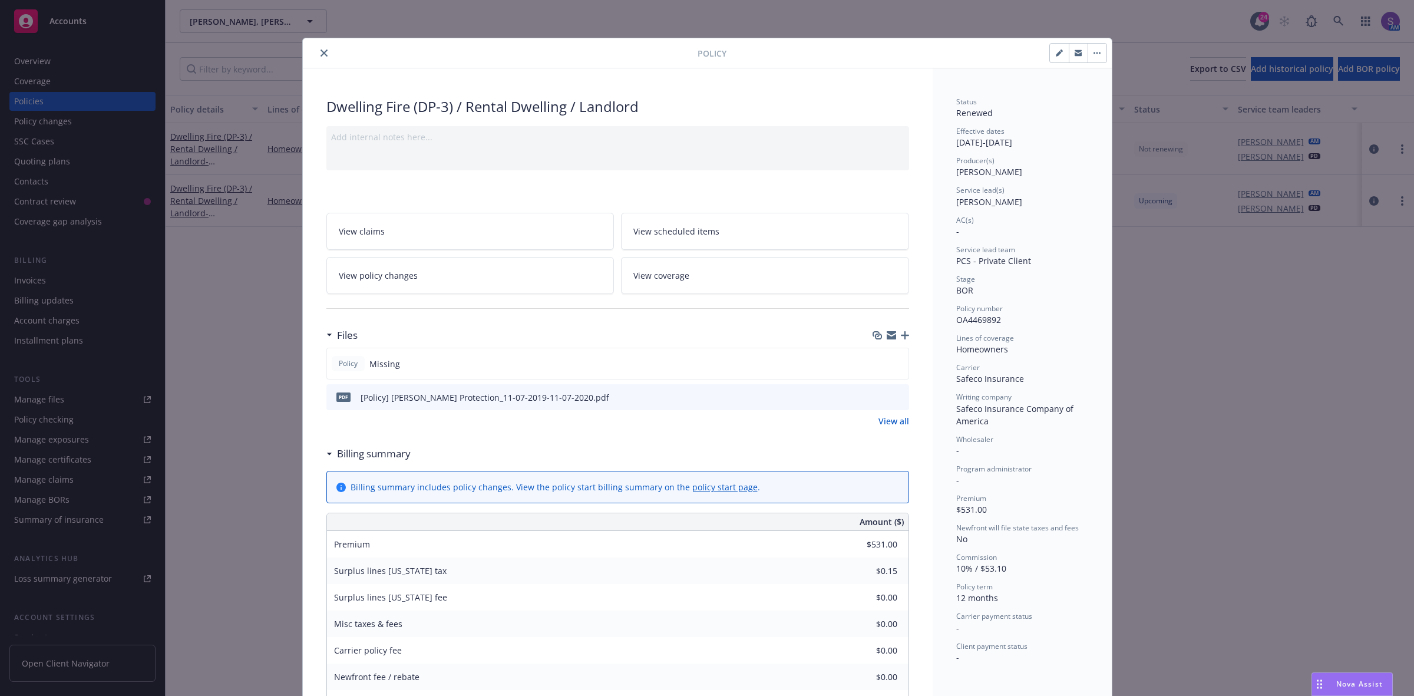
click at [322, 50] on icon "close" at bounding box center [323, 52] width 7 height 7
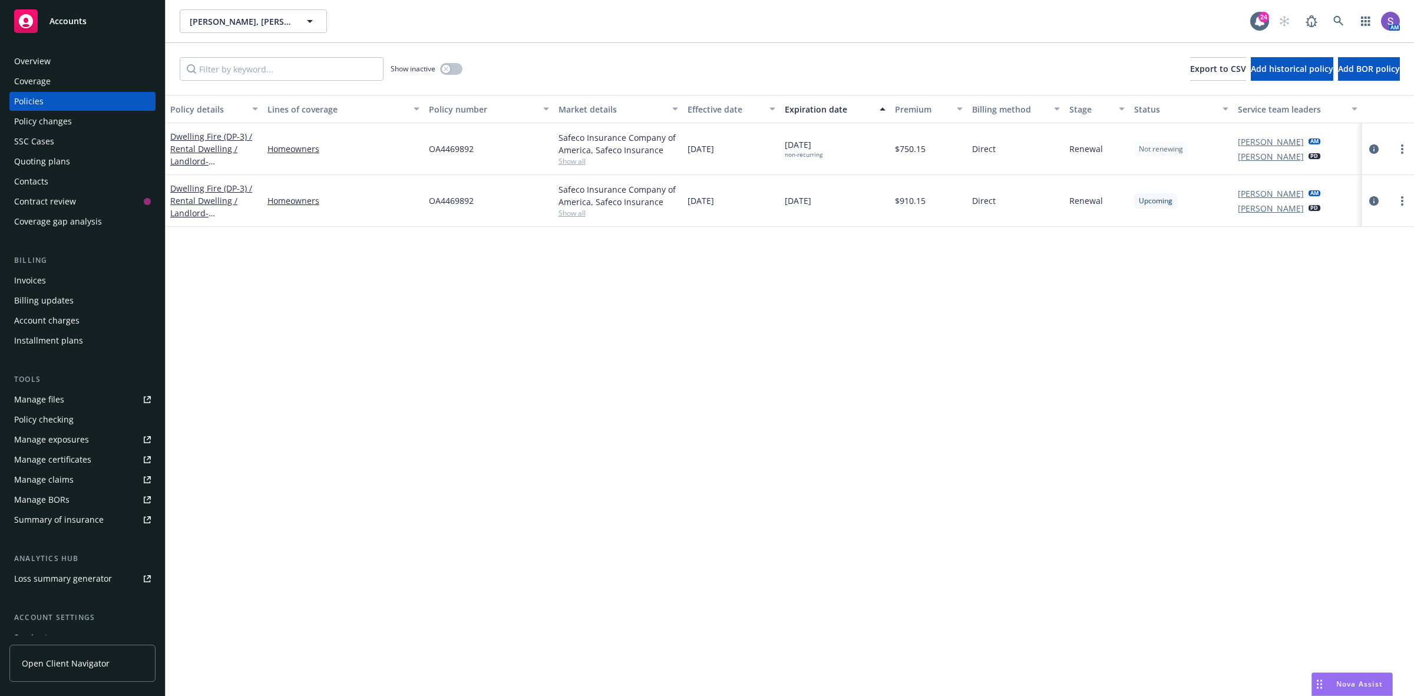
click at [46, 62] on div "Overview" at bounding box center [32, 61] width 37 height 19
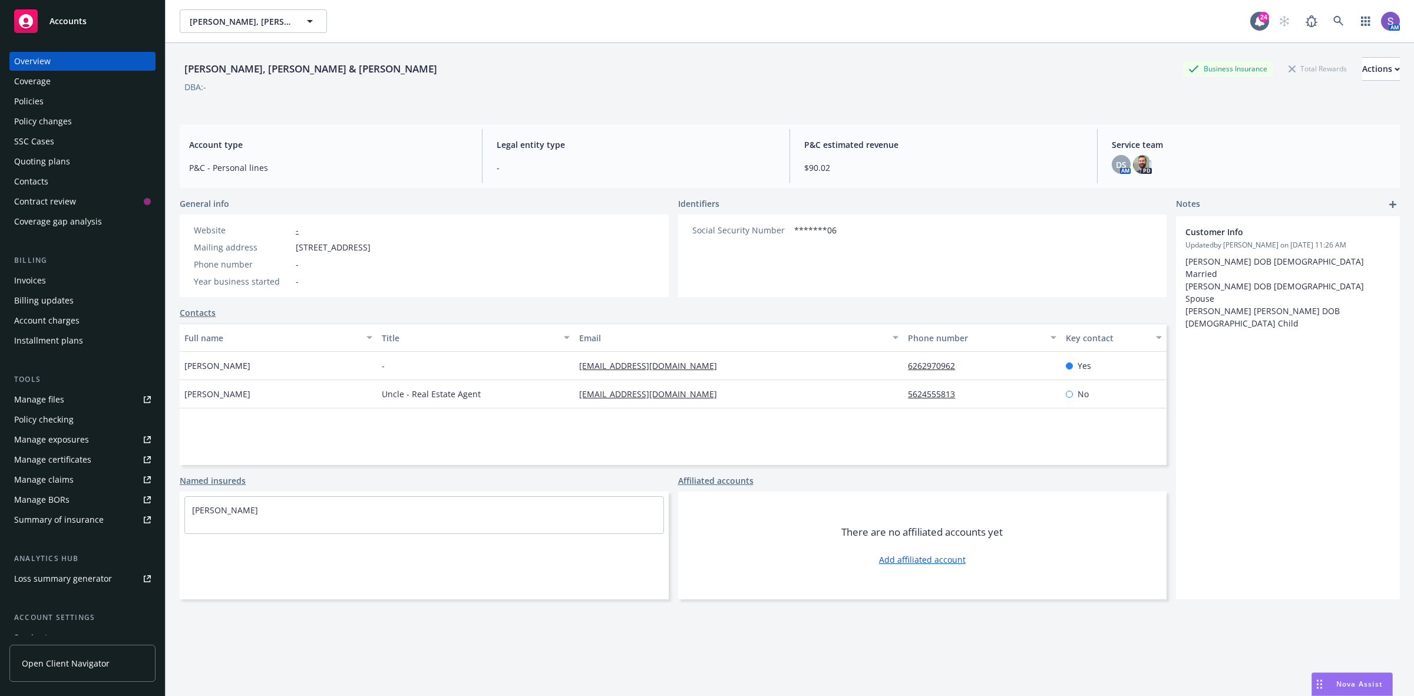
drag, startPoint x: 477, startPoint y: 246, endPoint x: 289, endPoint y: 254, distance: 188.7
click at [289, 254] on div "Website - Mailing address [STREET_ADDRESS] Phone number - Year business started…" at bounding box center [282, 255] width 205 height 82
click at [1333, 16] on icon at bounding box center [1338, 21] width 10 height 10
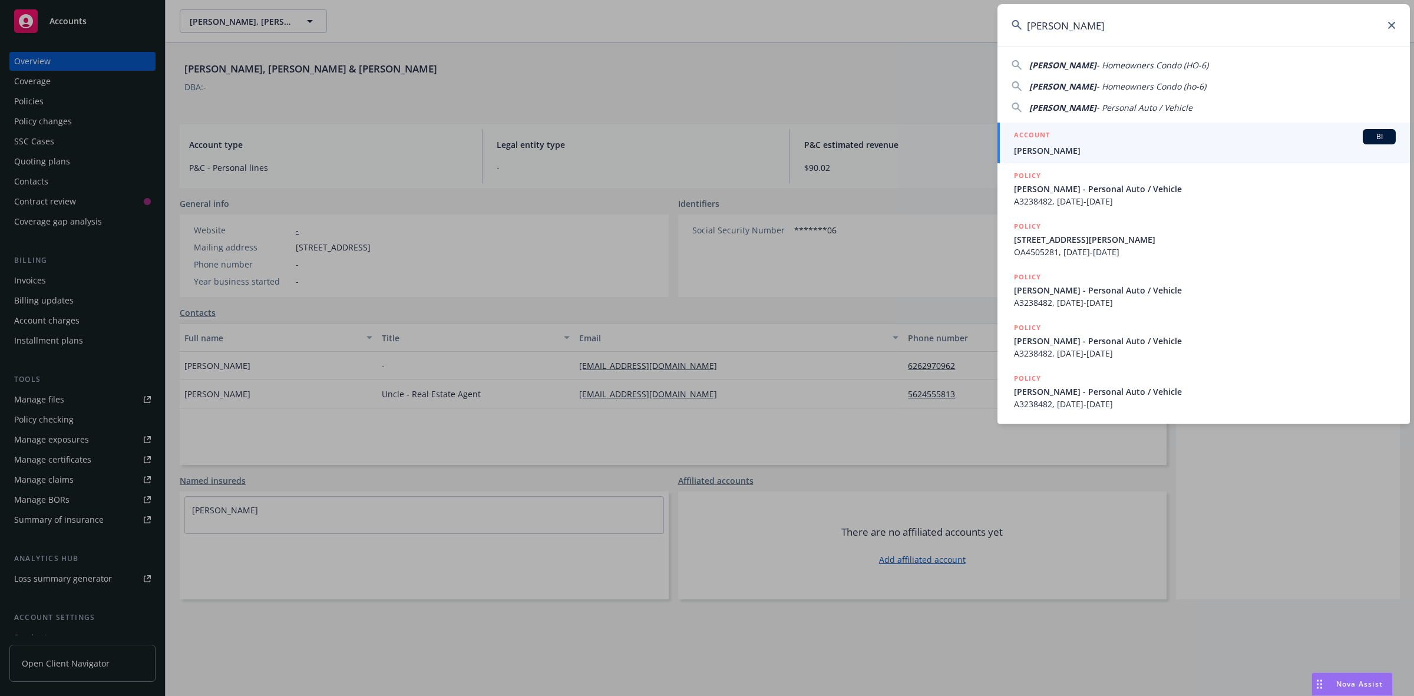
type input "[PERSON_NAME]"
click at [1086, 148] on span "[PERSON_NAME]" at bounding box center [1205, 150] width 382 height 12
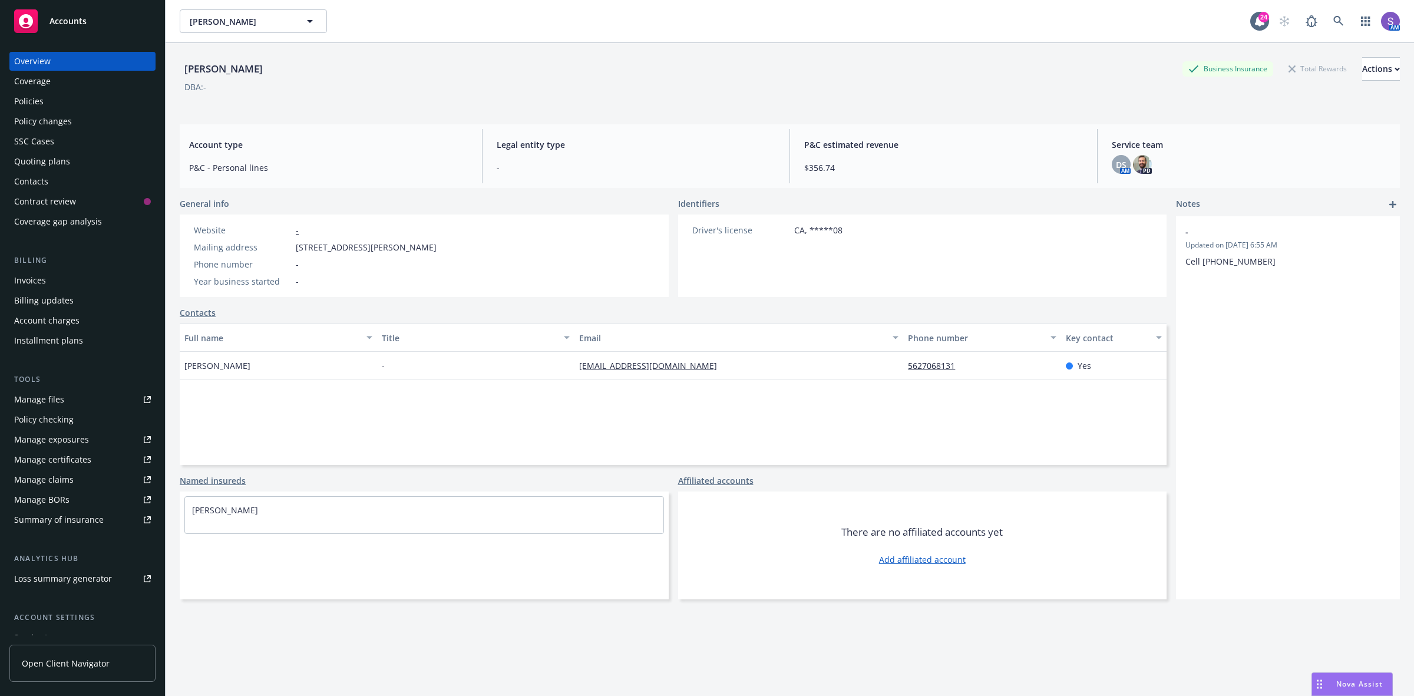
click at [51, 98] on div "Policies" at bounding box center [82, 101] width 137 height 19
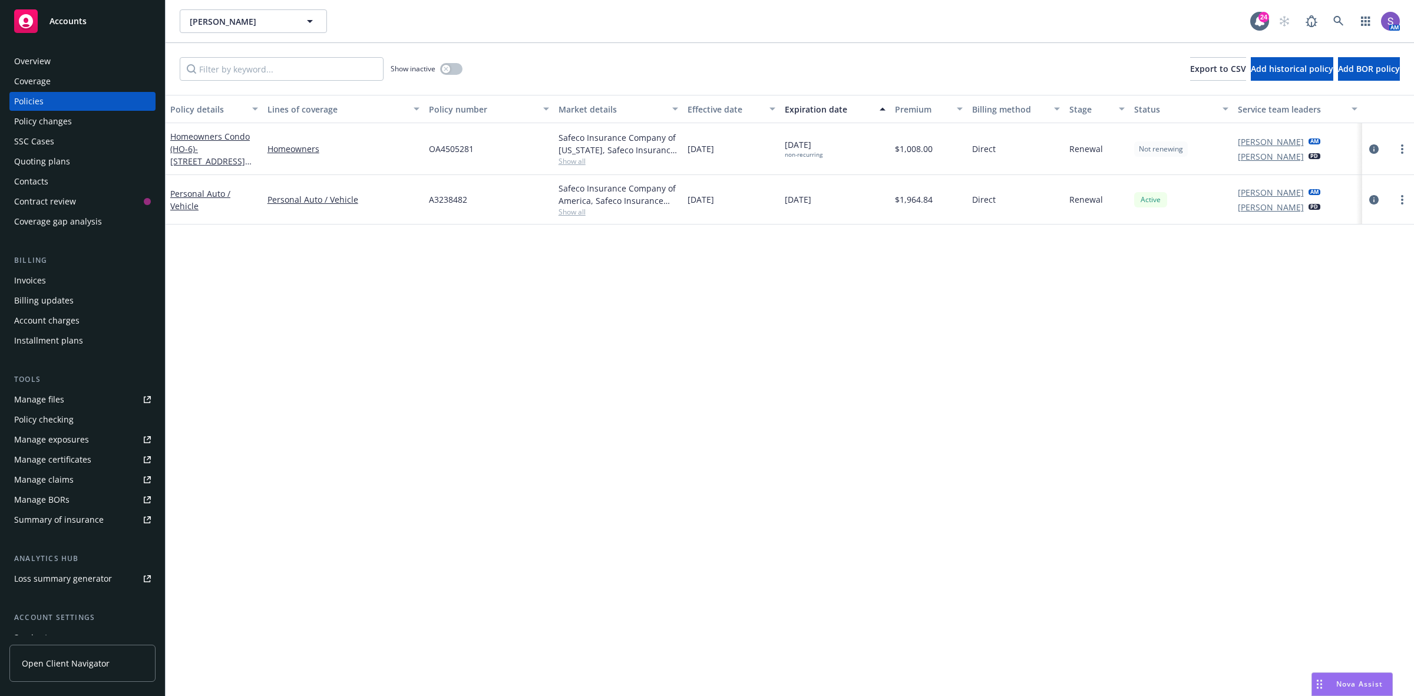
click at [458, 152] on span "OA4505281" at bounding box center [451, 149] width 45 height 12
click at [497, 157] on div "OA4505281" at bounding box center [489, 149] width 130 height 52
drag, startPoint x: 498, startPoint y: 148, endPoint x: 418, endPoint y: 148, distance: 79.5
click at [418, 148] on div "Homeowners Condo (HO-6) - [STREET_ADDRESS][PERSON_NAME] Homeowners OA4505281 Sa…" at bounding box center [790, 149] width 1248 height 52
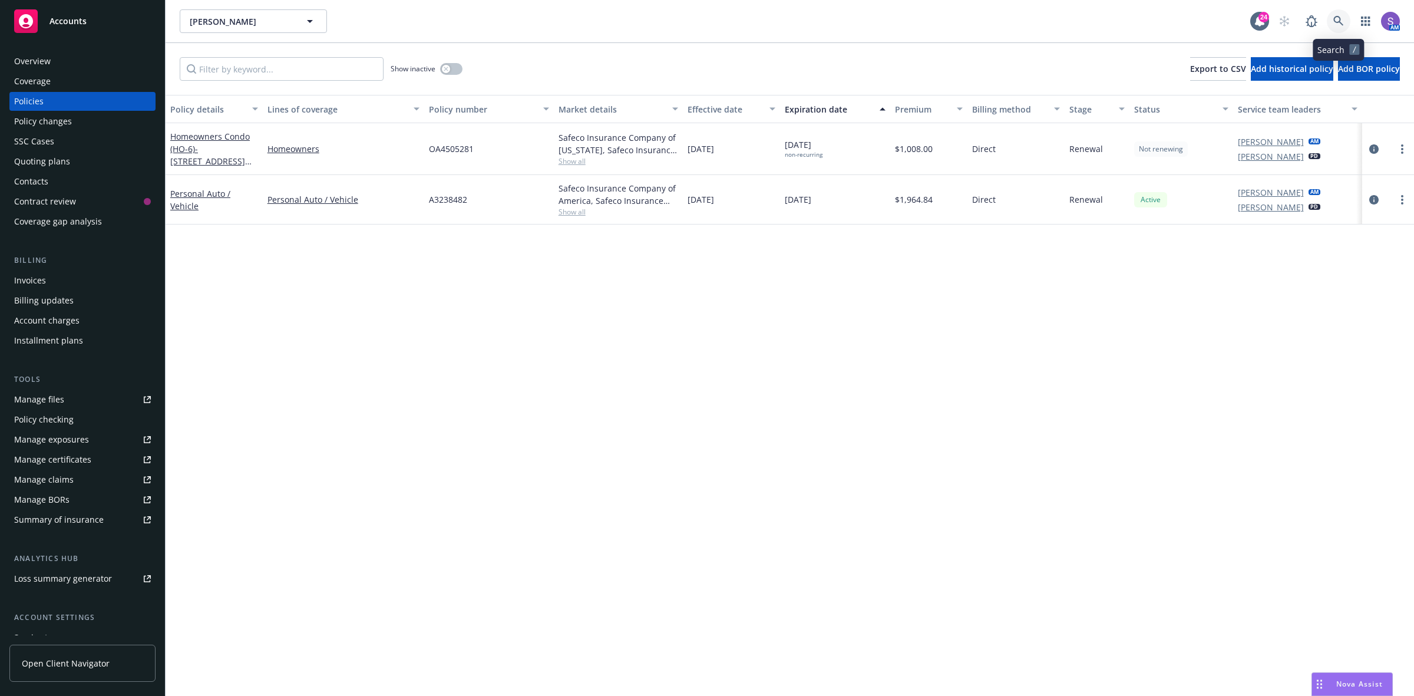
click at [1333, 22] on icon at bounding box center [1338, 21] width 11 height 11
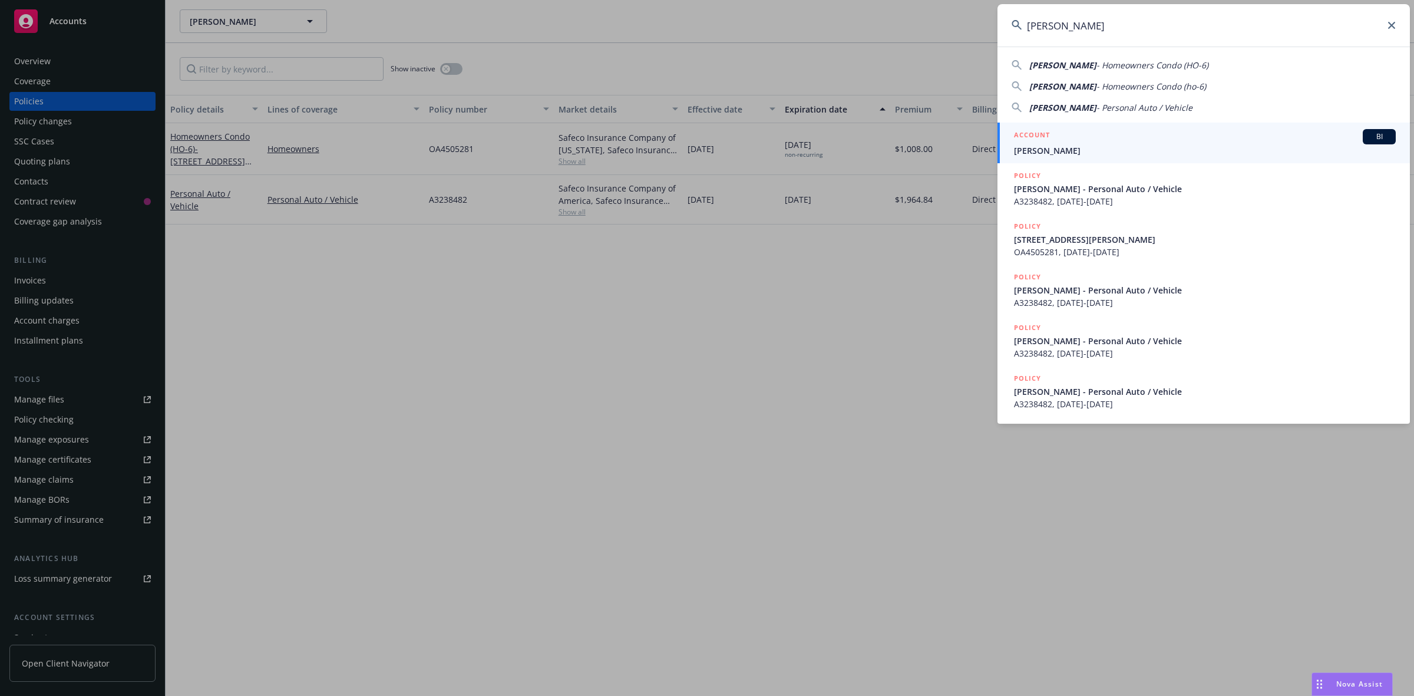
type input "[PERSON_NAME]"
click at [1035, 144] on span "[PERSON_NAME]" at bounding box center [1205, 150] width 382 height 12
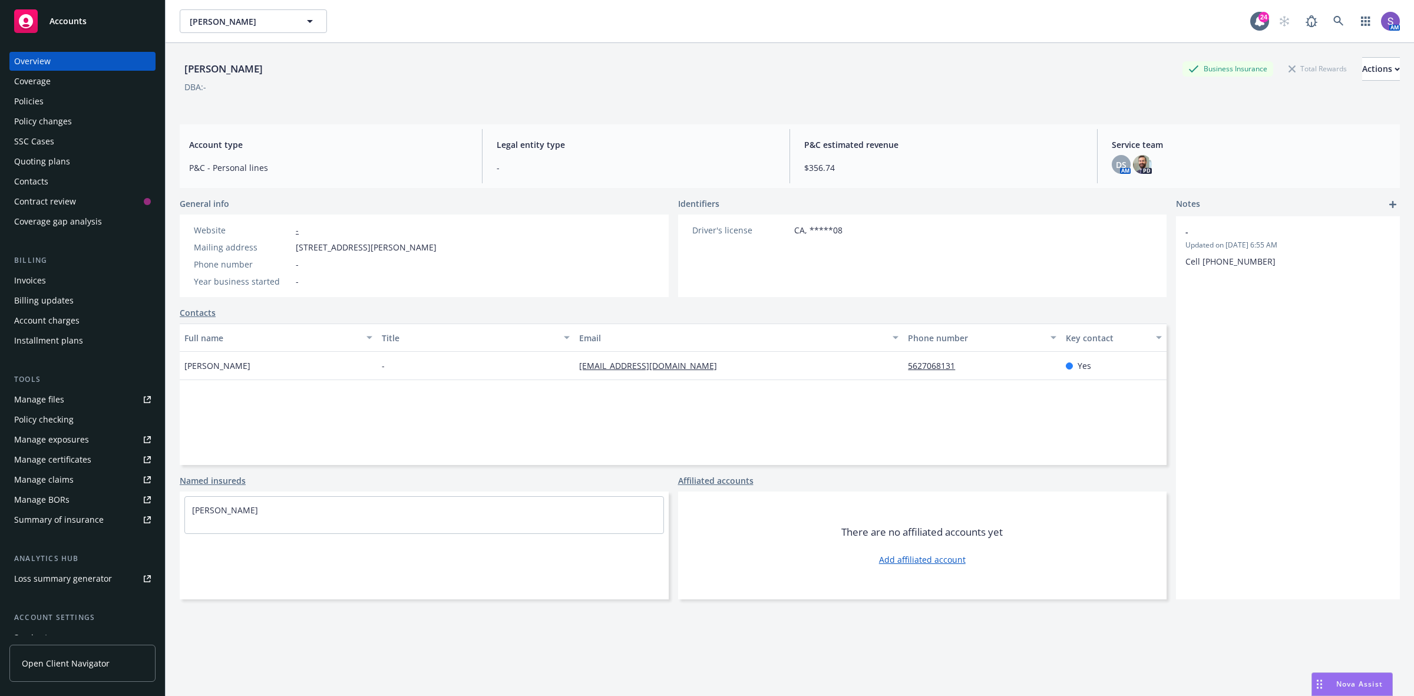
click at [38, 103] on div "Policies" at bounding box center [28, 101] width 29 height 19
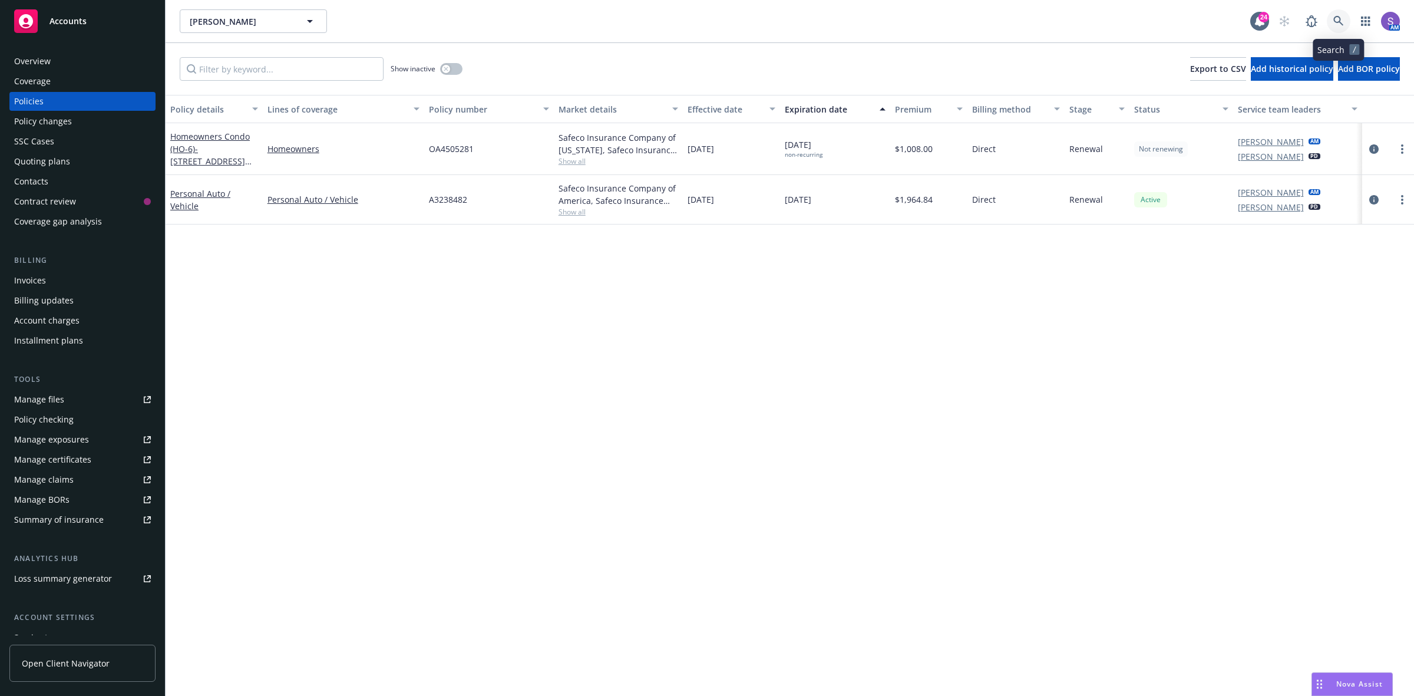
click at [1339, 25] on icon at bounding box center [1338, 21] width 11 height 11
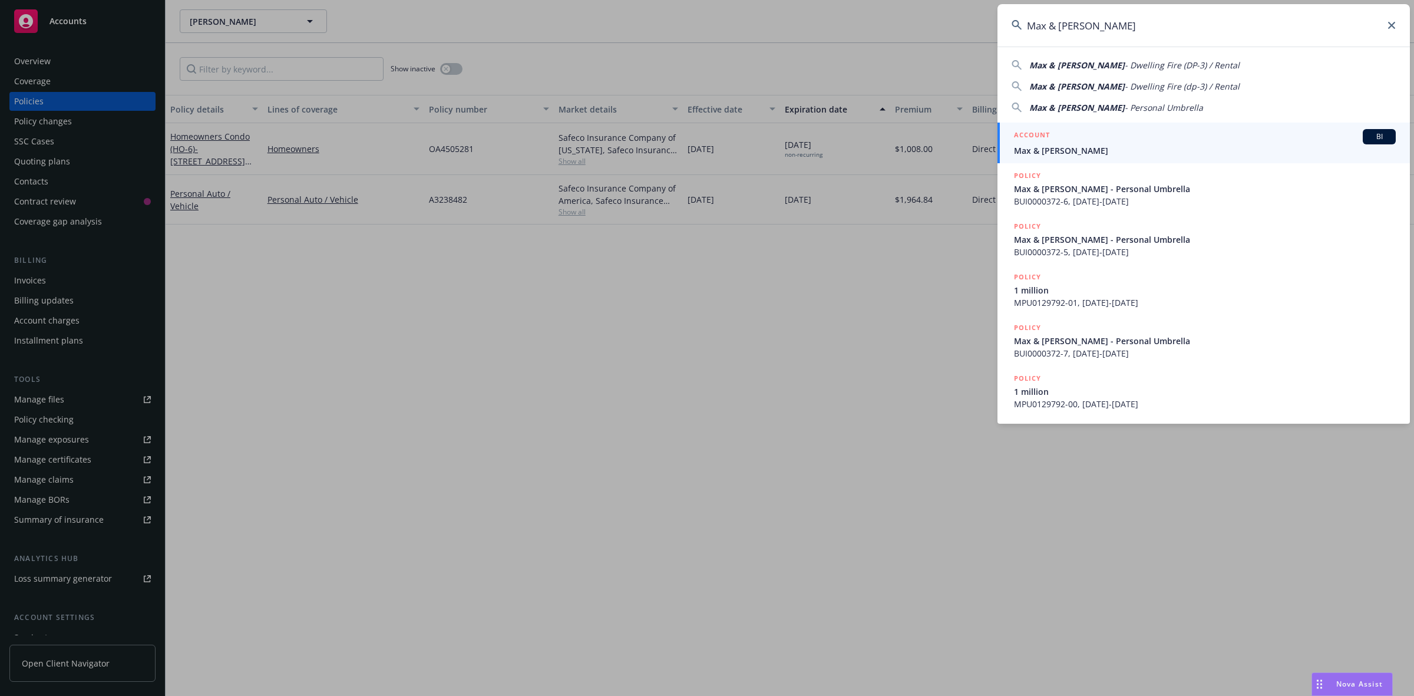
type input "Max & [PERSON_NAME]"
click at [1079, 148] on span "Max & [PERSON_NAME]" at bounding box center [1205, 150] width 382 height 12
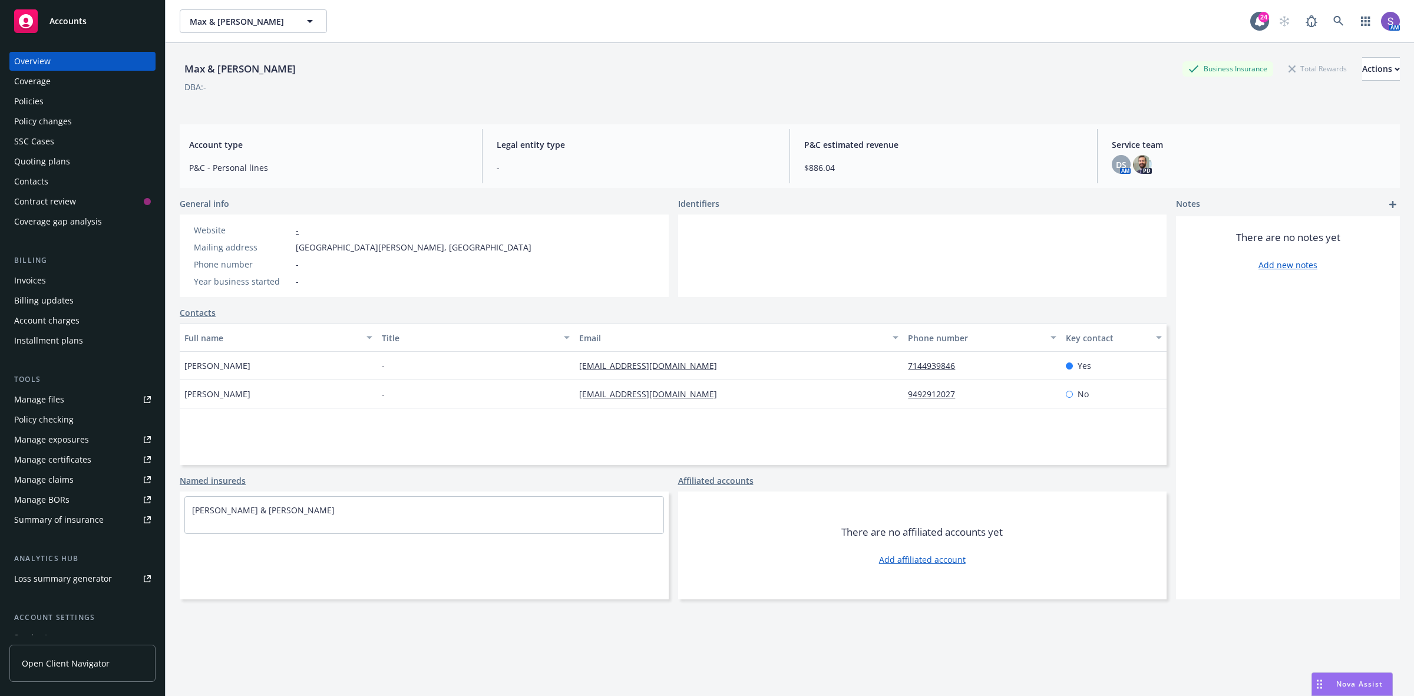
click at [29, 98] on div "Policies" at bounding box center [28, 101] width 29 height 19
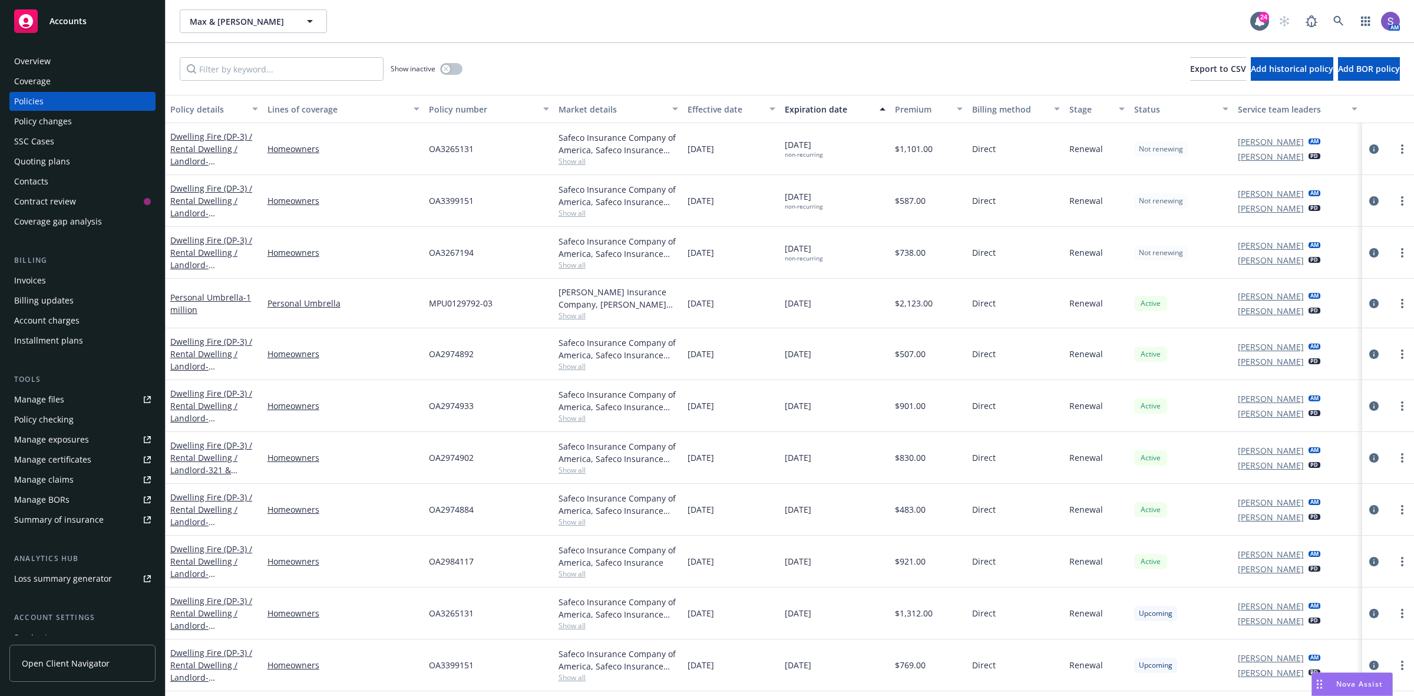
click at [445, 253] on span "OA3267194" at bounding box center [451, 252] width 45 height 12
click at [1335, 21] on icon at bounding box center [1338, 21] width 11 height 11
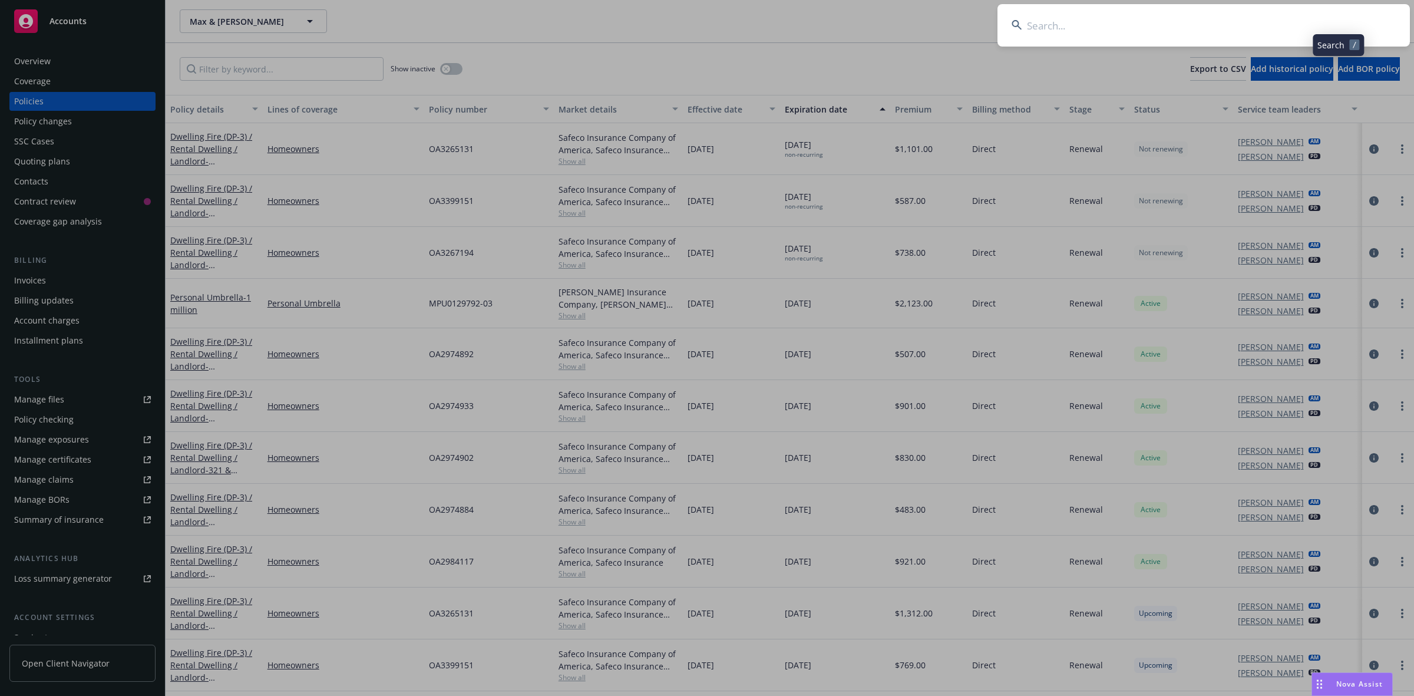
click at [1217, 19] on input at bounding box center [1203, 25] width 412 height 42
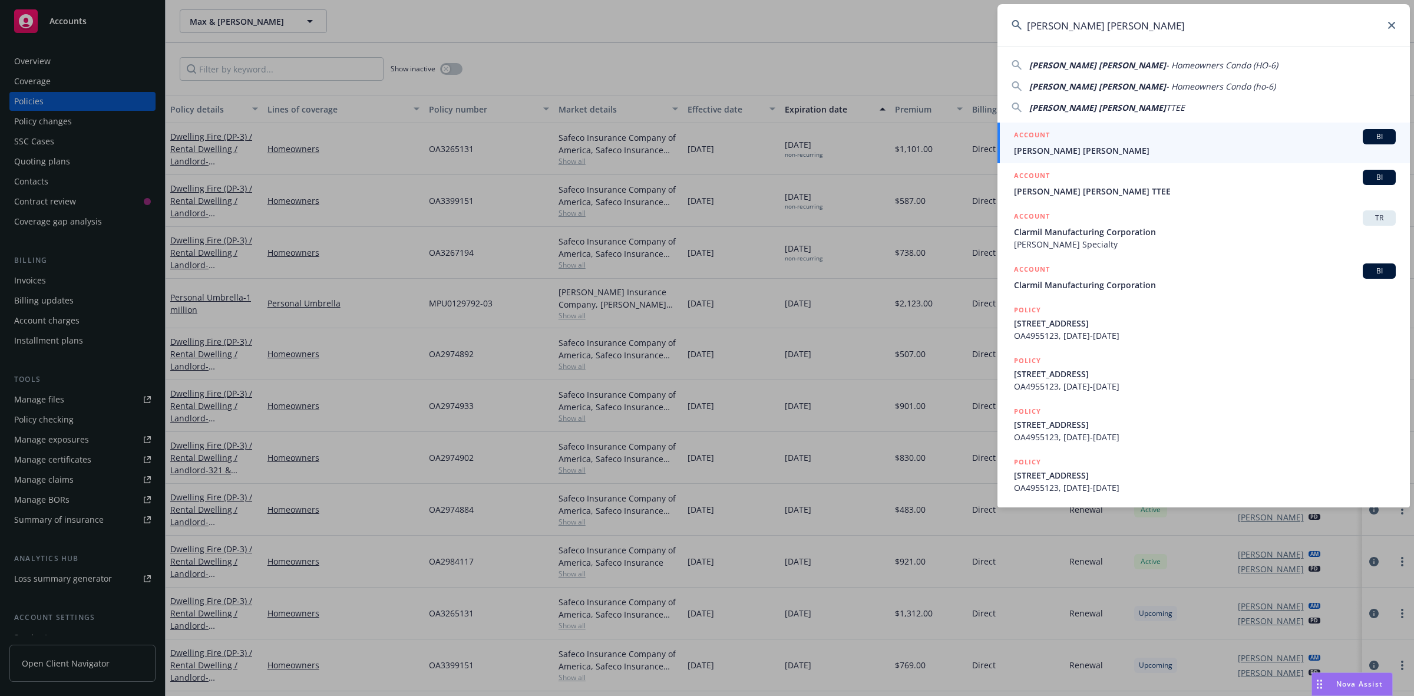
type input "[PERSON_NAME] [PERSON_NAME]"
click at [1075, 148] on span "[PERSON_NAME] [PERSON_NAME]" at bounding box center [1205, 150] width 382 height 12
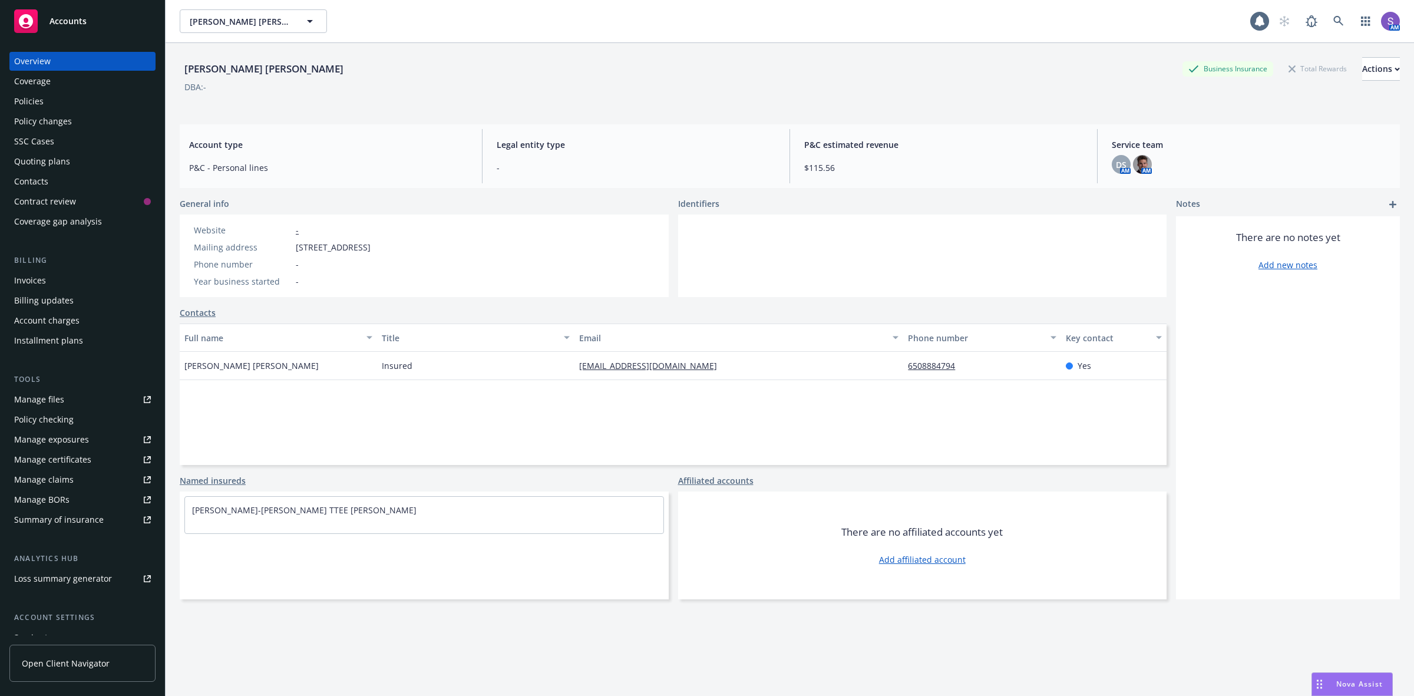
click at [40, 99] on div "Policies" at bounding box center [28, 101] width 29 height 19
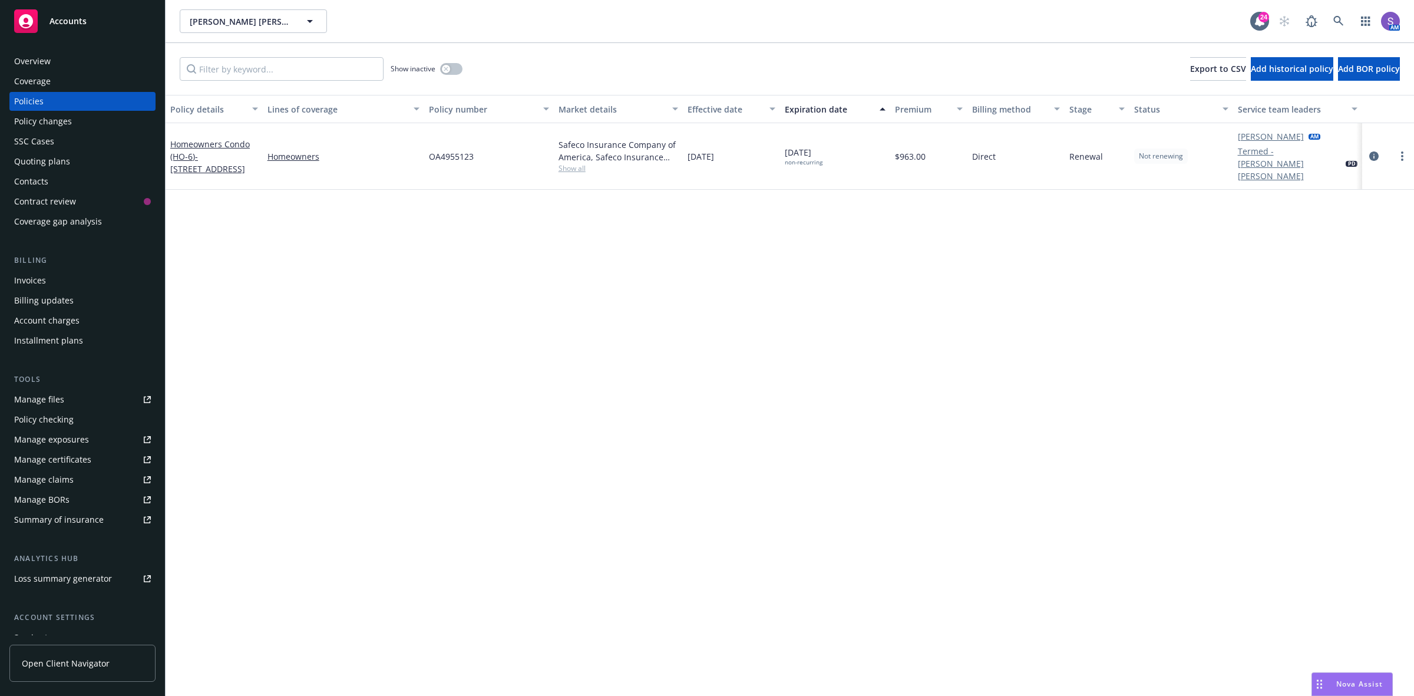
click at [435, 152] on span "OA4955123" at bounding box center [451, 156] width 45 height 12
click at [1340, 22] on icon at bounding box center [1338, 21] width 10 height 10
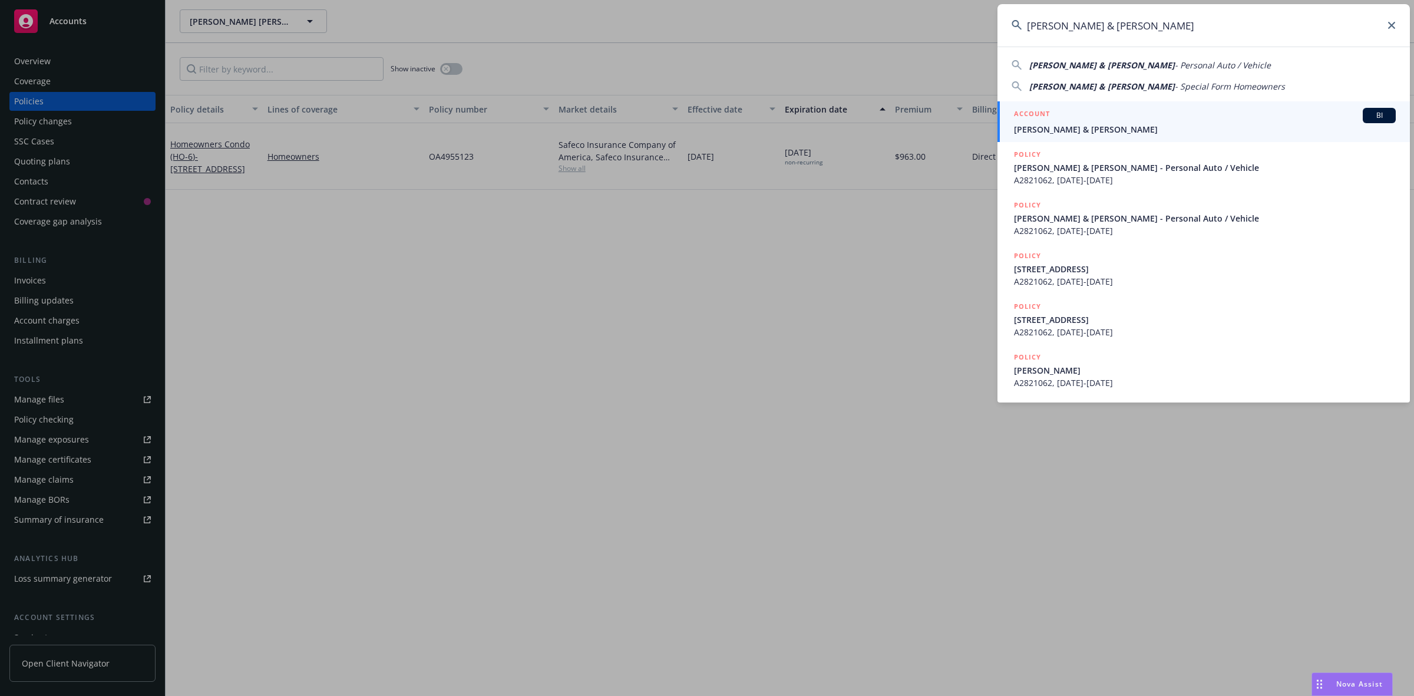
type input "[PERSON_NAME] & [PERSON_NAME]"
click at [1071, 127] on span "[PERSON_NAME] & [PERSON_NAME]" at bounding box center [1205, 129] width 382 height 12
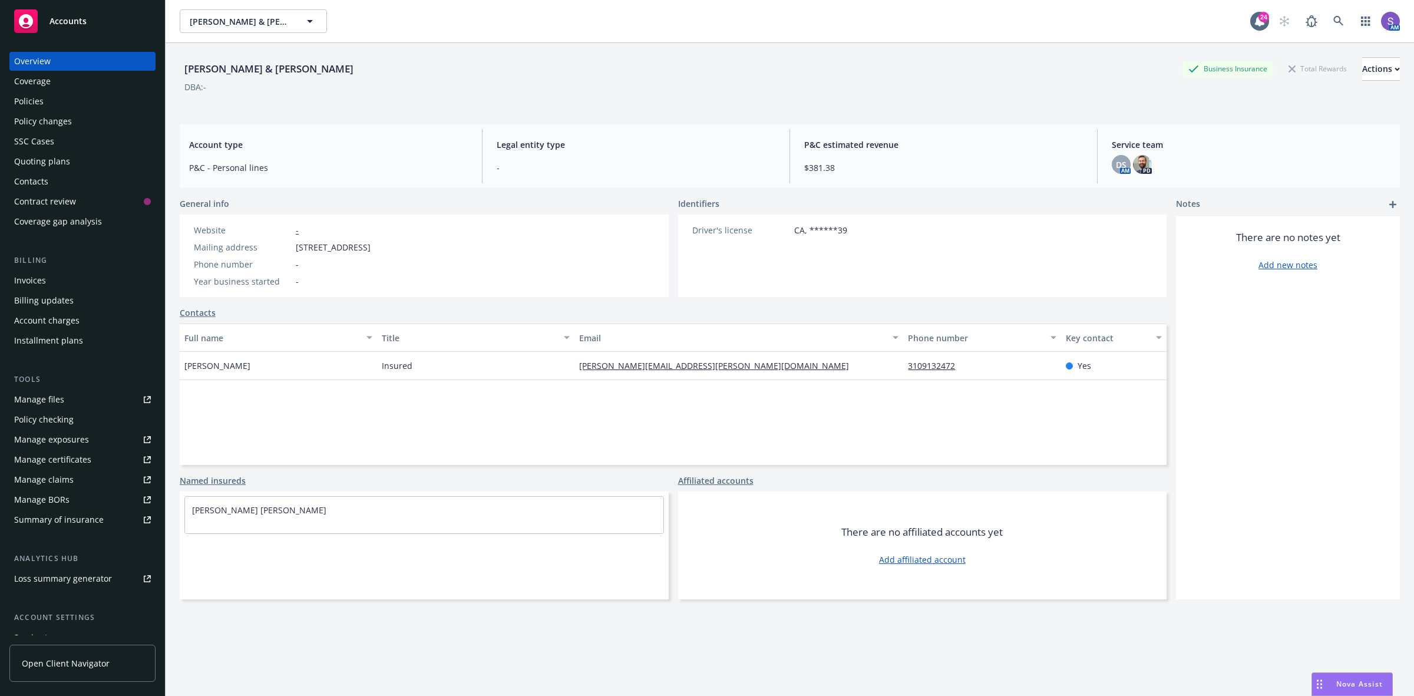
click at [21, 96] on div "Policies" at bounding box center [28, 101] width 29 height 19
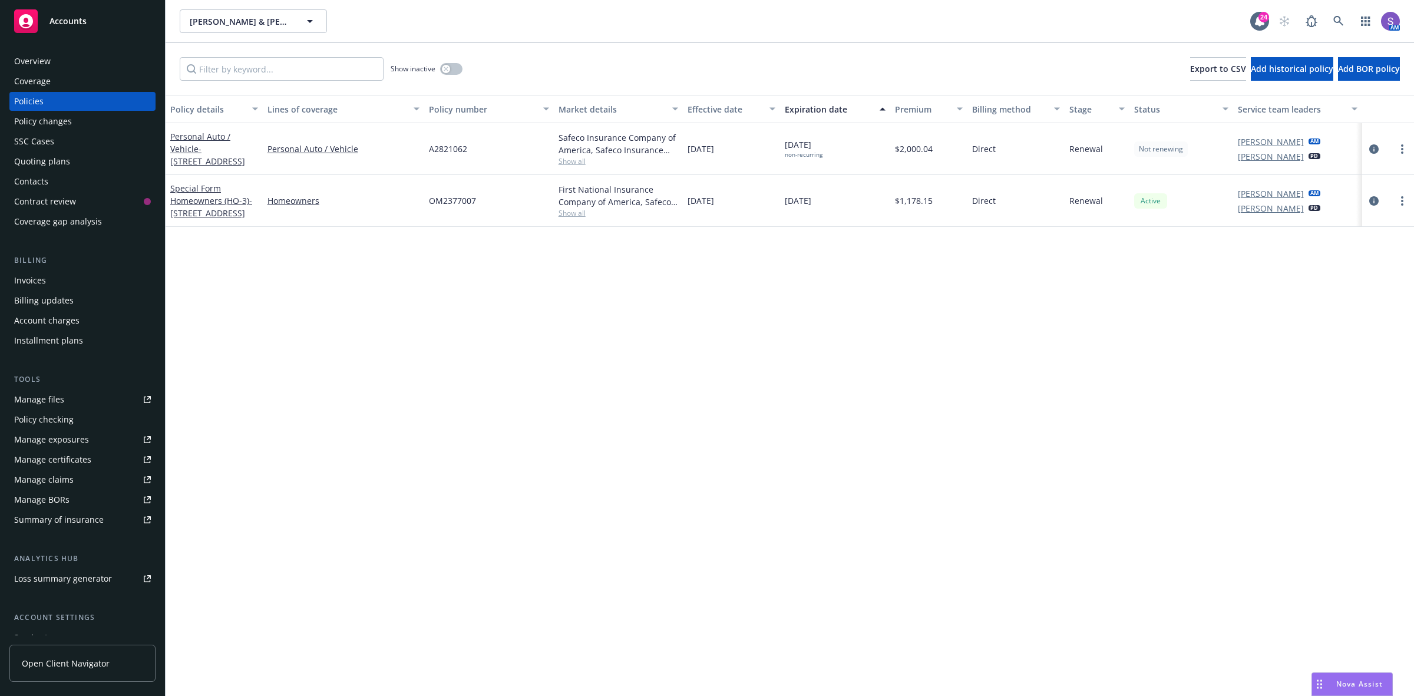
click at [450, 143] on span "A2821062" at bounding box center [448, 149] width 38 height 12
click at [1342, 21] on icon at bounding box center [1338, 21] width 11 height 11
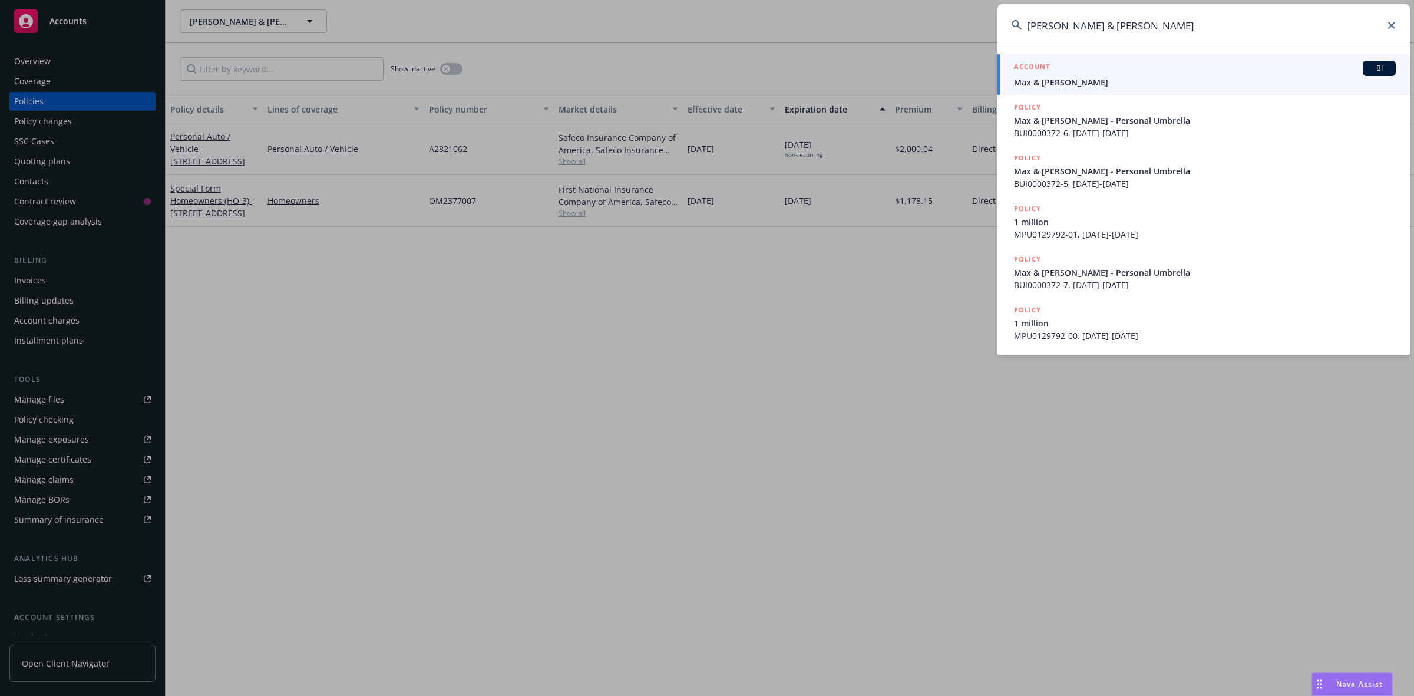
type input "[PERSON_NAME] & [PERSON_NAME]"
click at [1064, 76] on span "Max & [PERSON_NAME]" at bounding box center [1205, 82] width 382 height 12
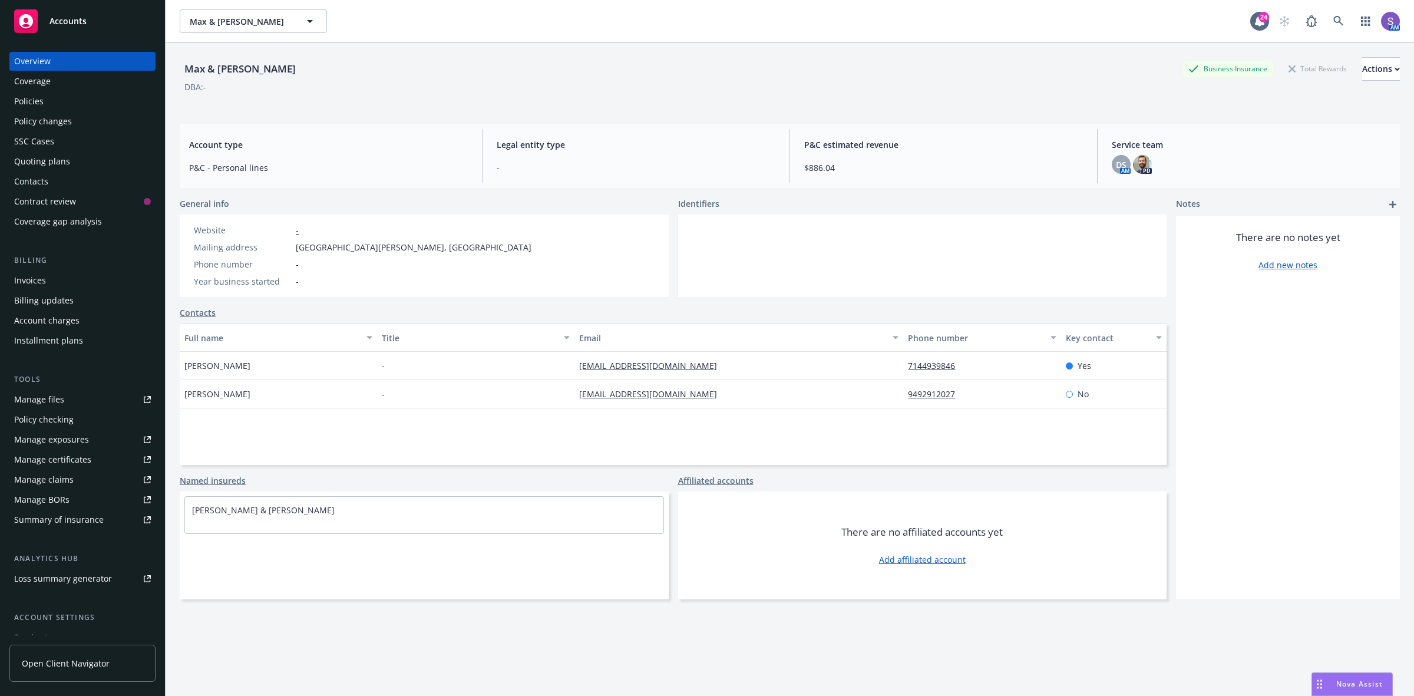
drag, startPoint x: 272, startPoint y: 364, endPoint x: 183, endPoint y: 362, distance: 89.0
click at [183, 362] on div "[PERSON_NAME]" at bounding box center [278, 366] width 197 height 28
drag, startPoint x: 281, startPoint y: 69, endPoint x: 181, endPoint y: 69, distance: 100.2
click at [181, 69] on div "Max & [PERSON_NAME] Business Insurance Total Rewards Actions" at bounding box center [790, 69] width 1220 height 24
drag, startPoint x: 537, startPoint y: 244, endPoint x: 280, endPoint y: 244, distance: 256.3
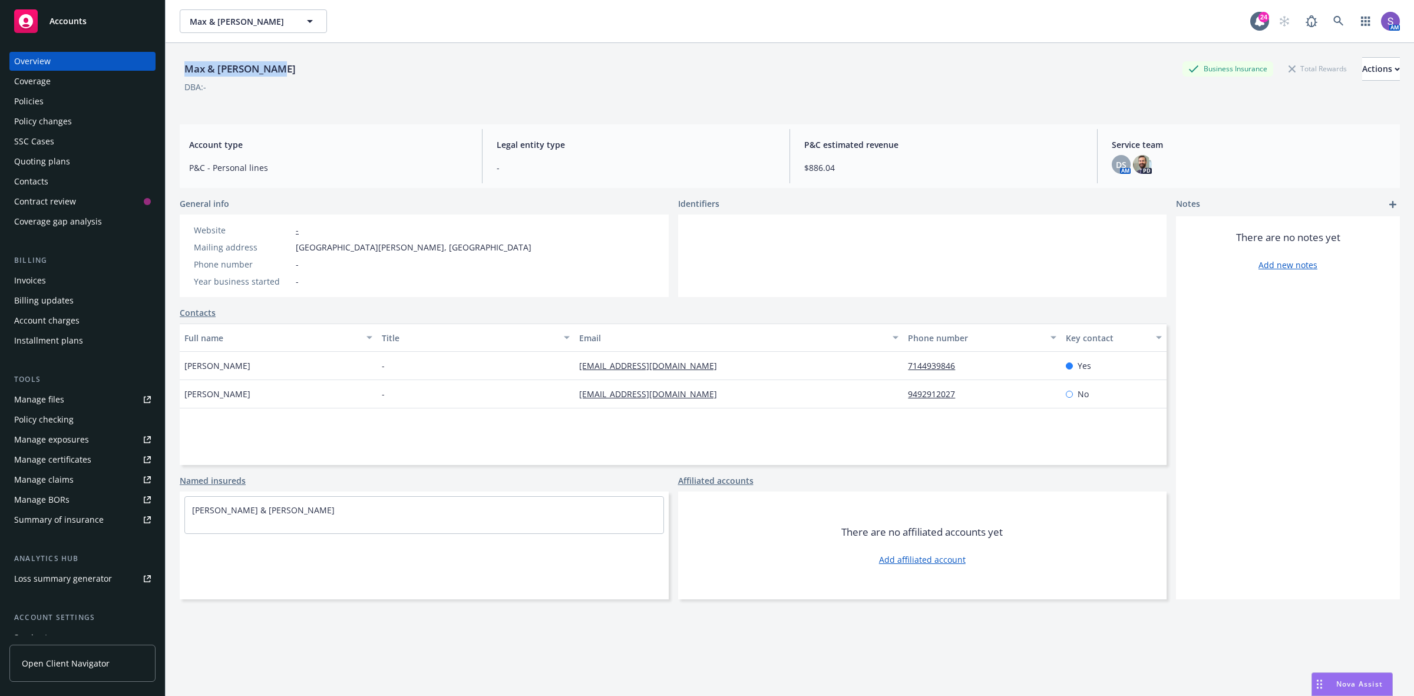
click at [280, 244] on div "Website - Mailing address [STREET_ADDRESS][PERSON_NAME] Phone number - Year bus…" at bounding box center [424, 255] width 489 height 82
